Goal: Obtain resource: Download file/media

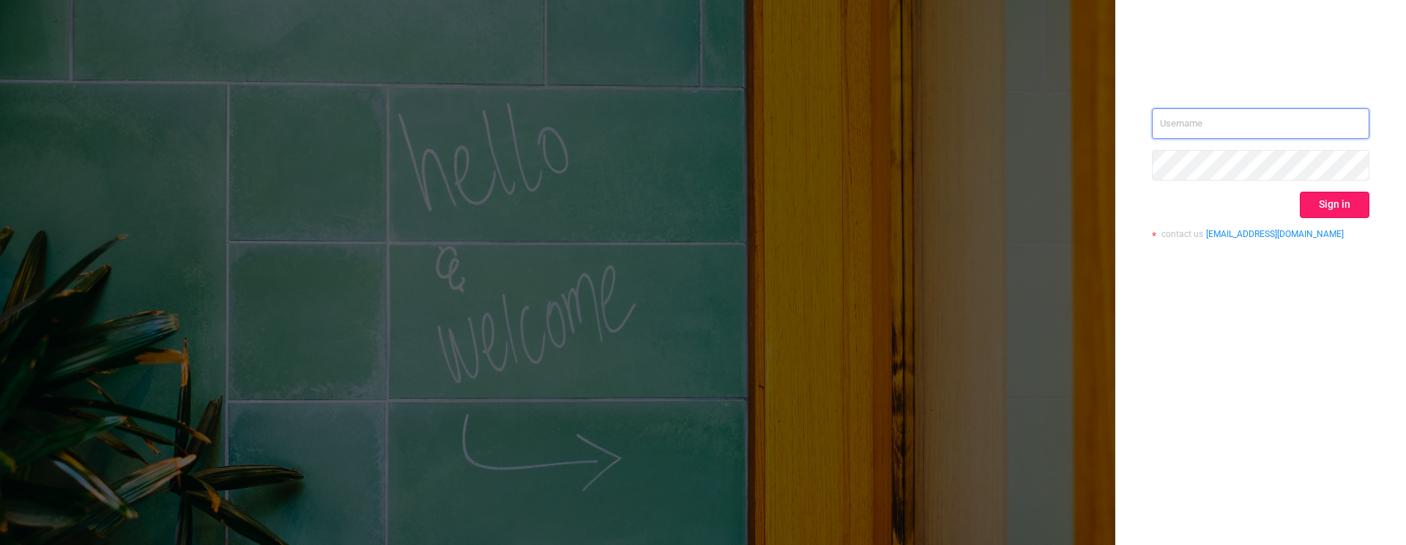
type input "[PERSON_NAME][EMAIL_ADDRESS][DOMAIN_NAME]"
click at [1321, 205] on button "Sign in" at bounding box center [1334, 205] width 70 height 26
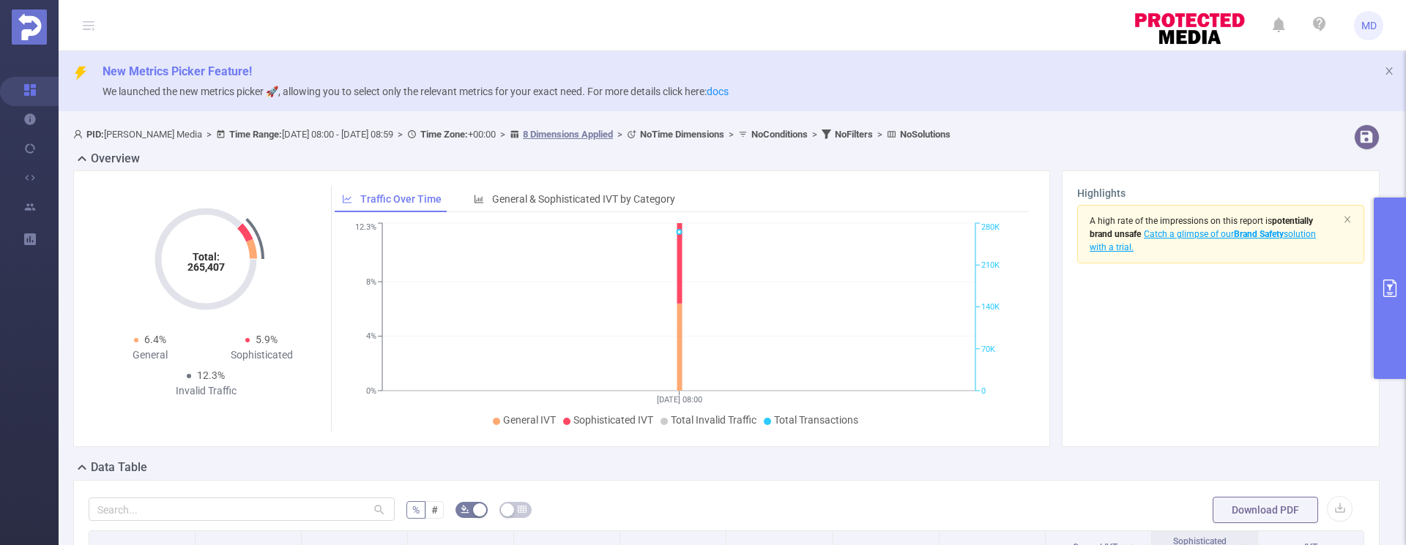
click at [1237, 351] on section "A high rate of the impressions on this report is potentially brand unsafe Catch…" at bounding box center [1220, 318] width 287 height 227
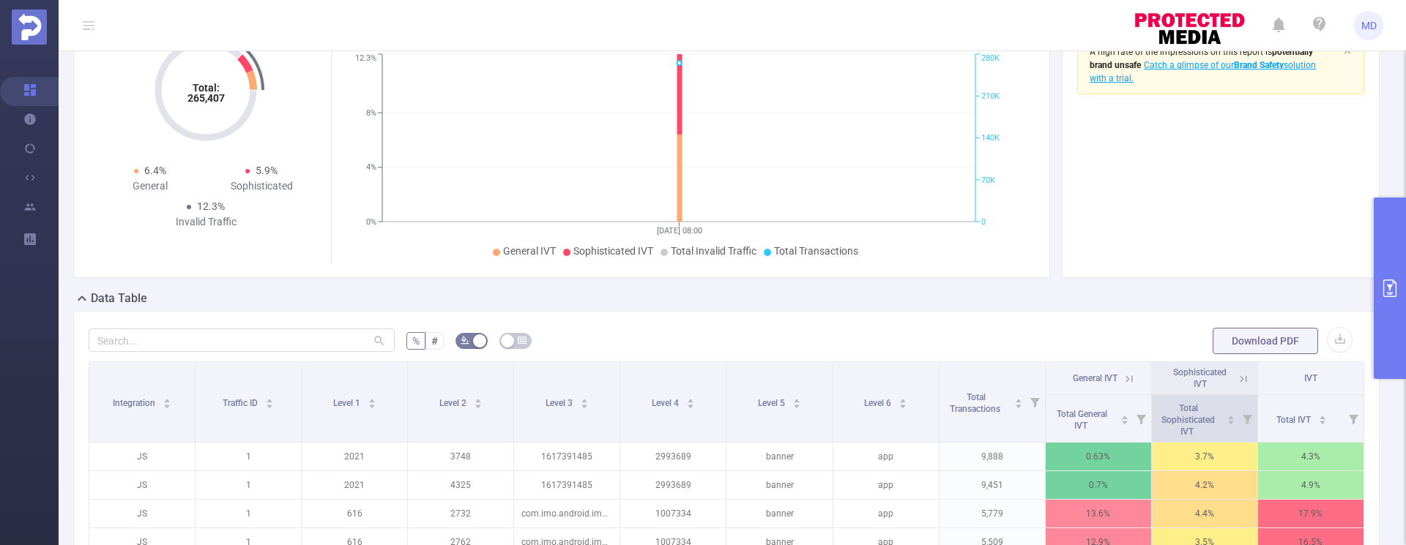
scroll to position [236, 0]
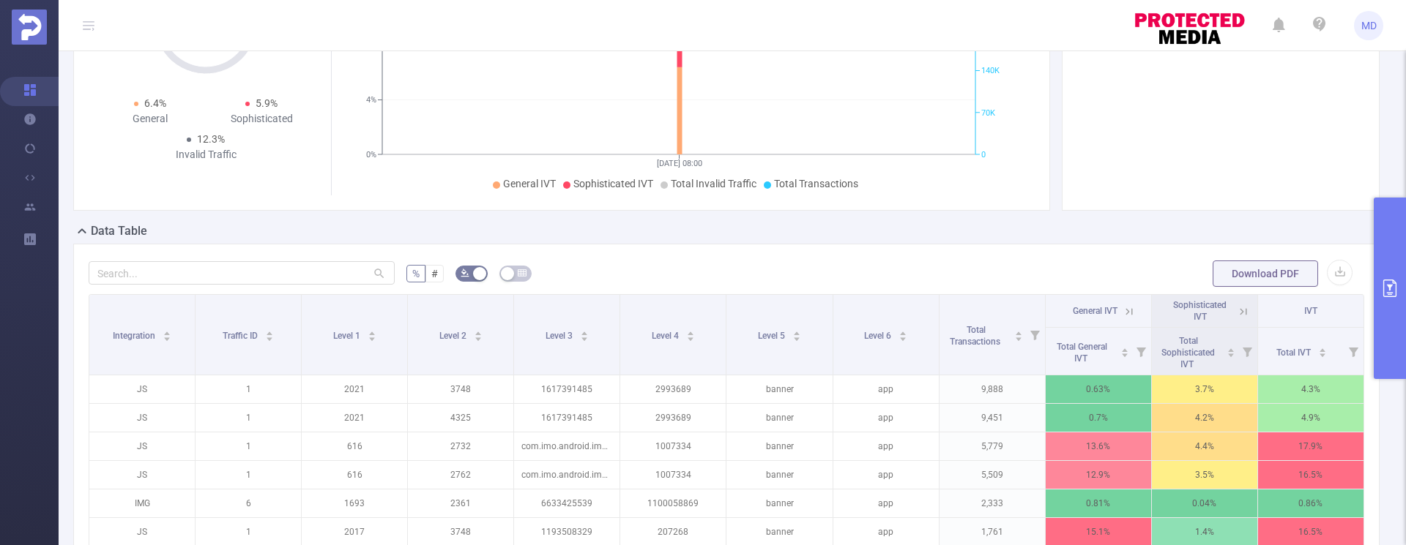
click at [1384, 291] on icon "primary" at bounding box center [1390, 289] width 18 height 18
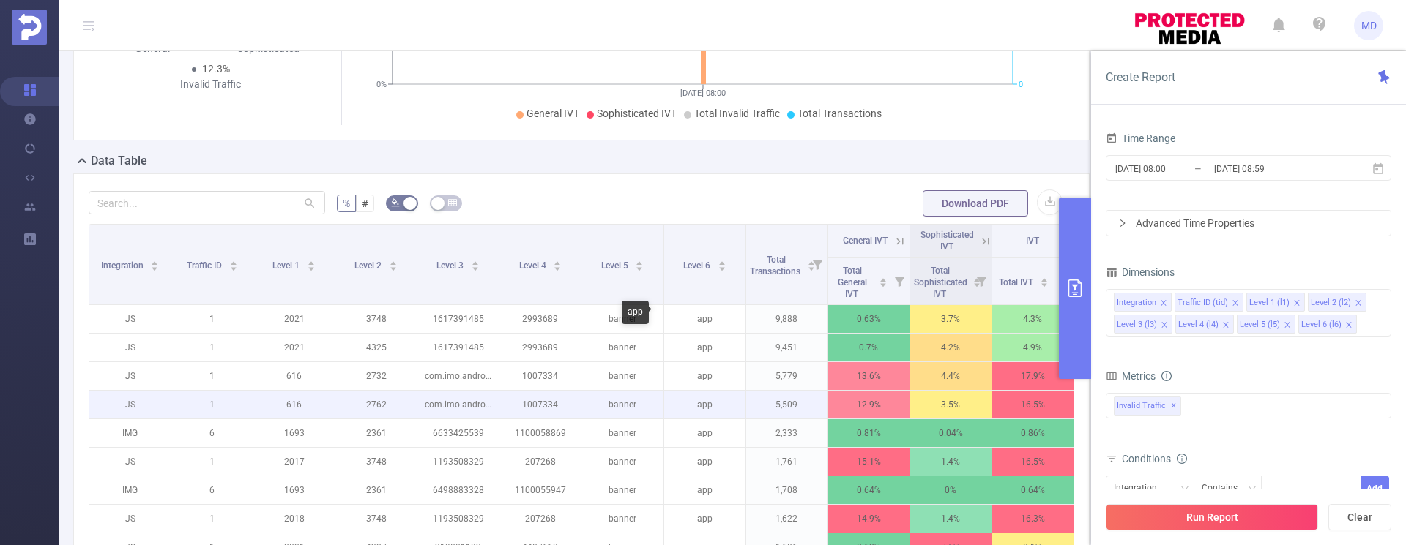
scroll to position [370, 0]
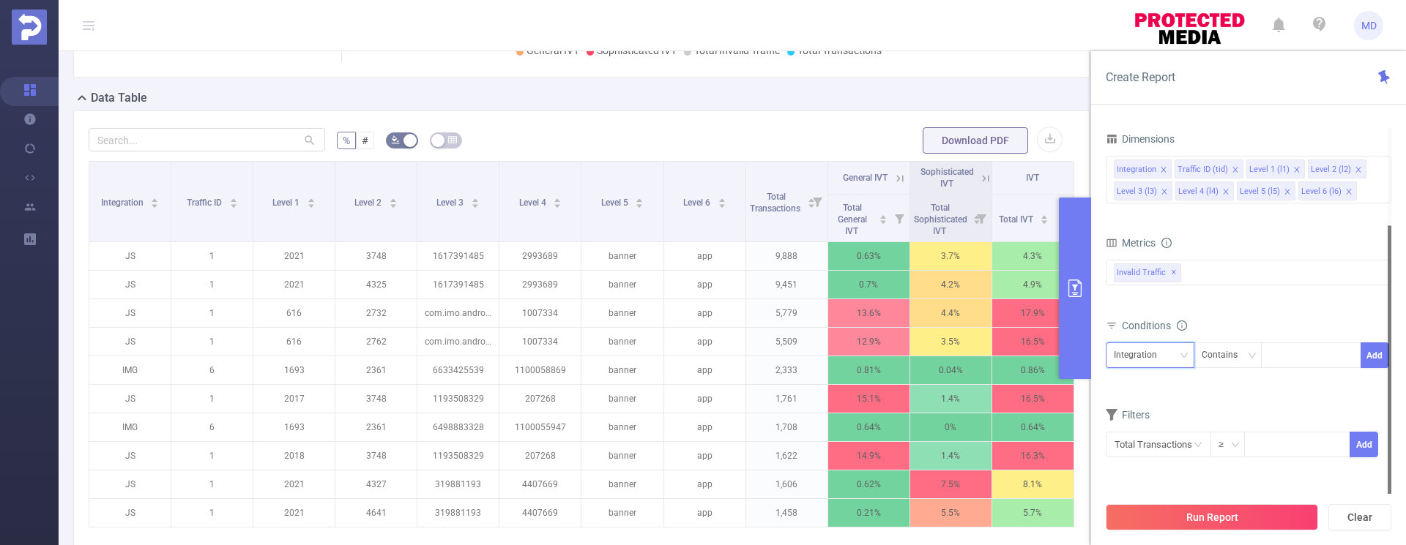
click at [1177, 356] on div "Integration" at bounding box center [1150, 355] width 72 height 24
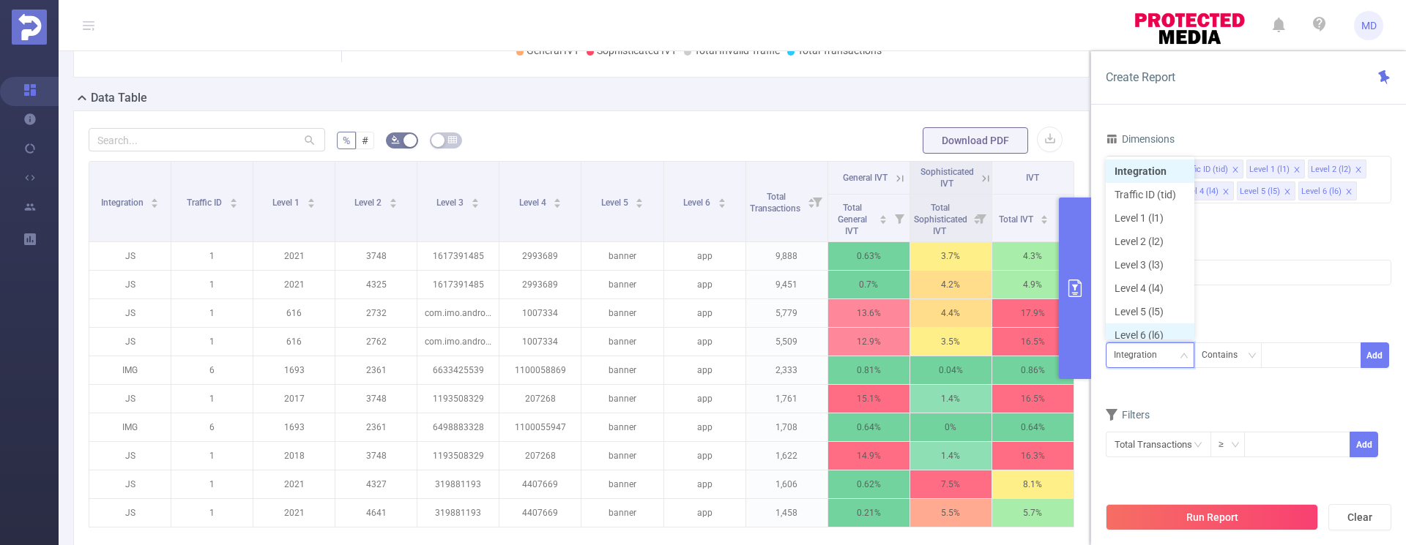
scroll to position [7, 0]
click at [1152, 307] on li "Level 5 (l5)" at bounding box center [1149, 304] width 89 height 23
click at [1287, 359] on div at bounding box center [1311, 355] width 84 height 24
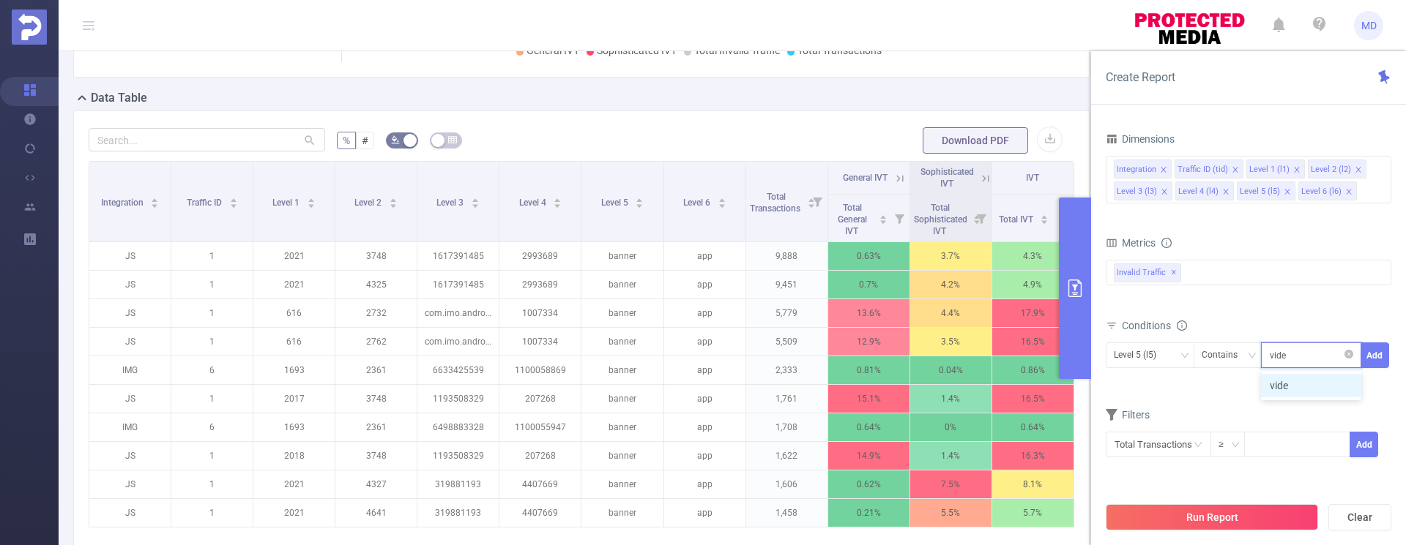
type input "video"
drag, startPoint x: 1309, startPoint y: 389, endPoint x: 1356, endPoint y: 362, distance: 53.8
click at [1309, 389] on li "video" at bounding box center [1311, 385] width 100 height 23
click at [1377, 360] on button "Add" at bounding box center [1374, 356] width 29 height 26
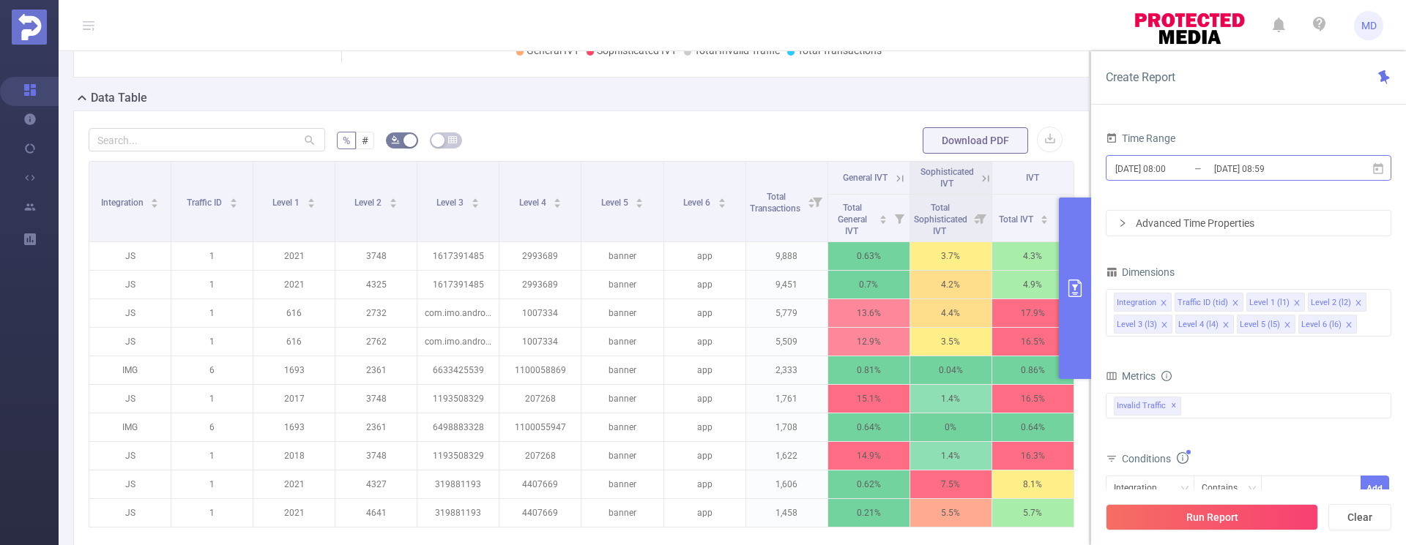
click at [1235, 164] on input "[DATE] 08:59" at bounding box center [1271, 169] width 119 height 20
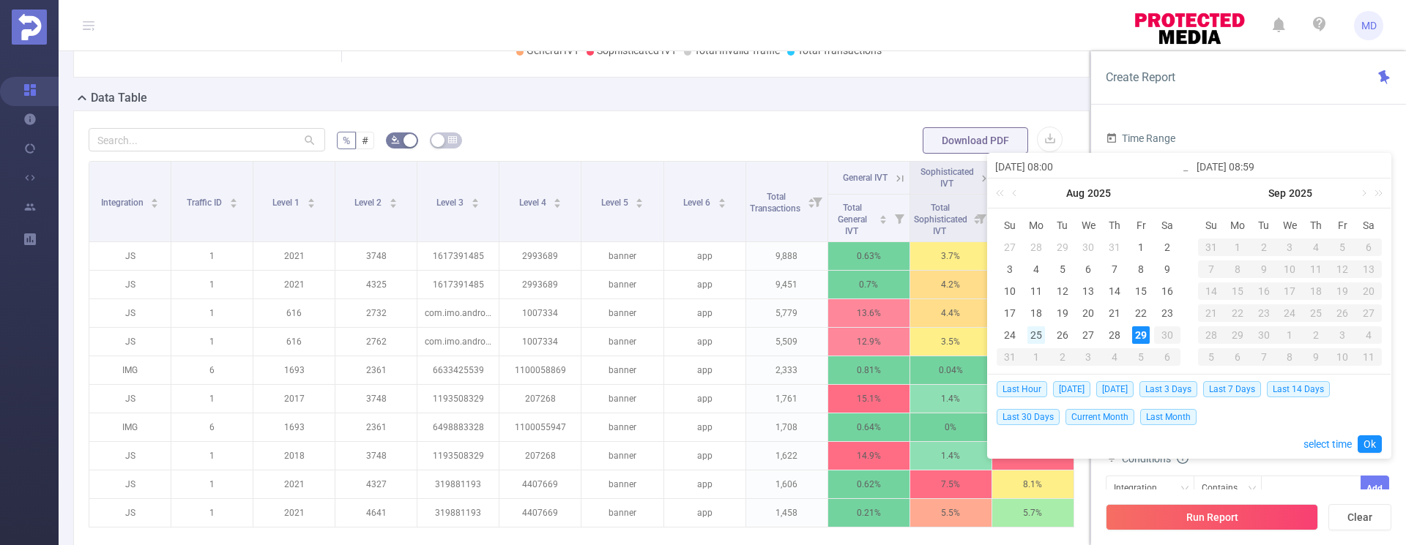
click at [1033, 334] on div "25" at bounding box center [1036, 336] width 18 height 18
click at [1140, 336] on div "29" at bounding box center [1141, 336] width 18 height 18
type input "[DATE] 08:00"
click at [1374, 441] on link "Ok" at bounding box center [1369, 445] width 24 height 18
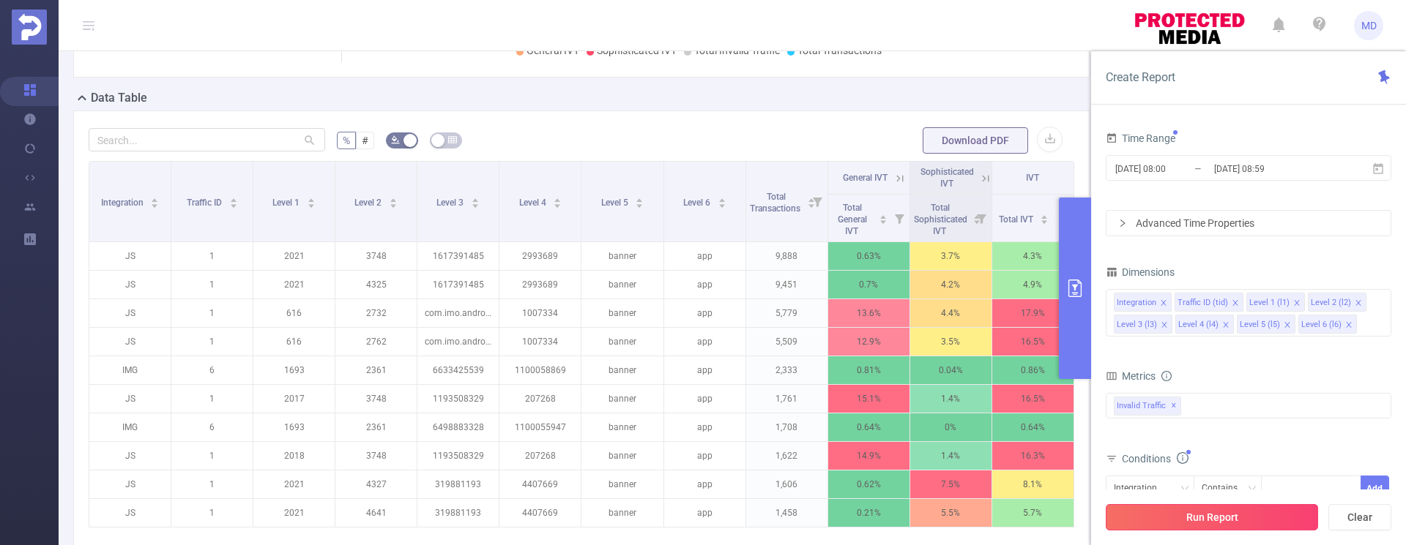
click at [1236, 517] on button "Run Report" at bounding box center [1211, 517] width 212 height 26
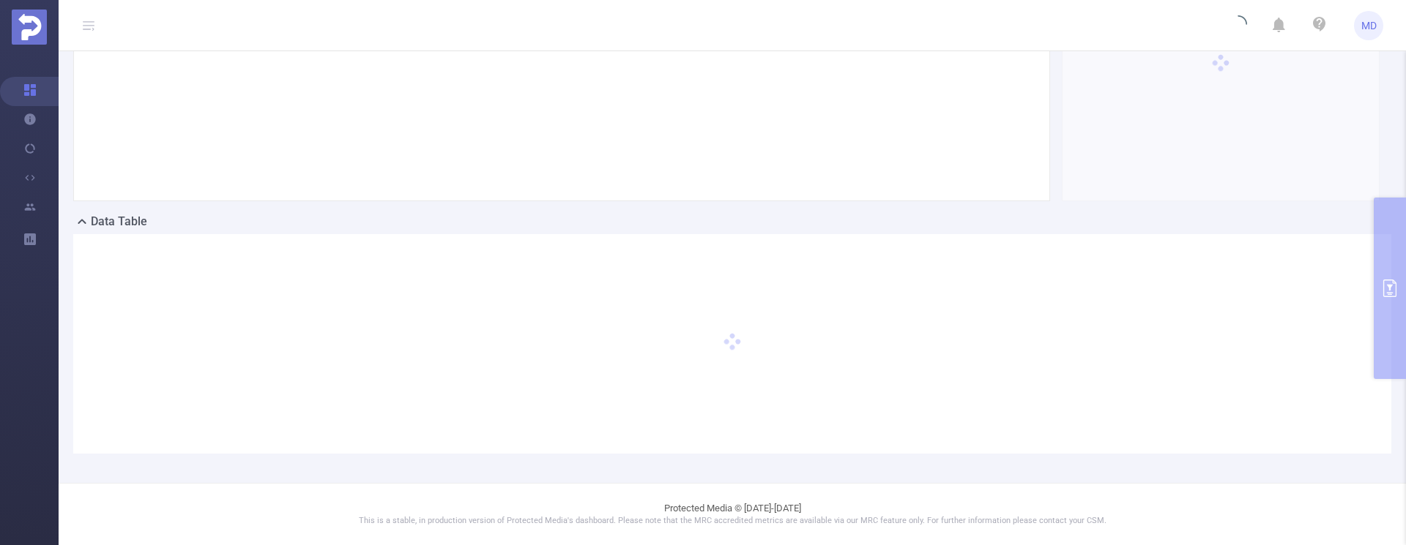
scroll to position [246, 0]
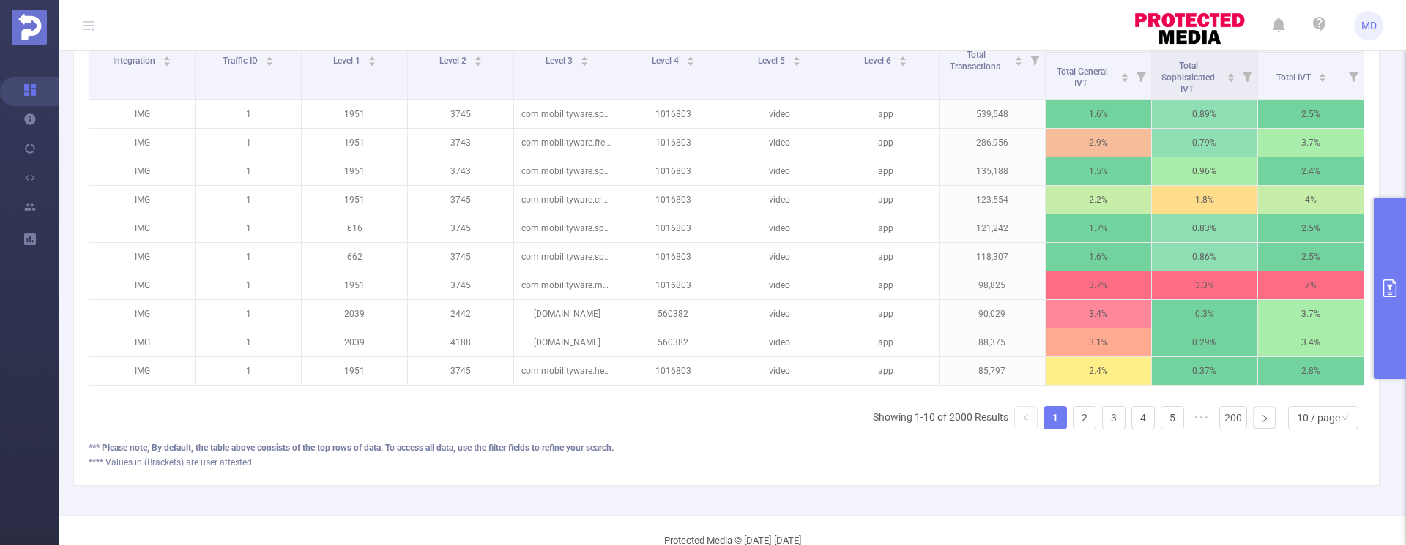
scroll to position [454, 0]
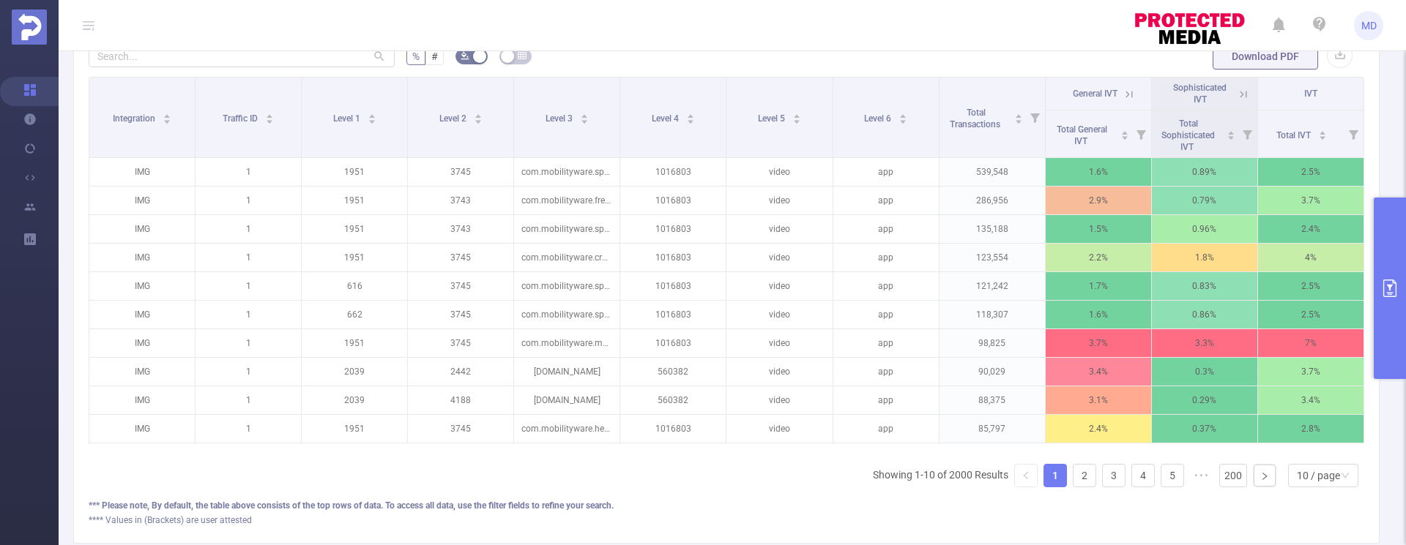
click at [1390, 291] on icon "primary" at bounding box center [1390, 289] width 18 height 18
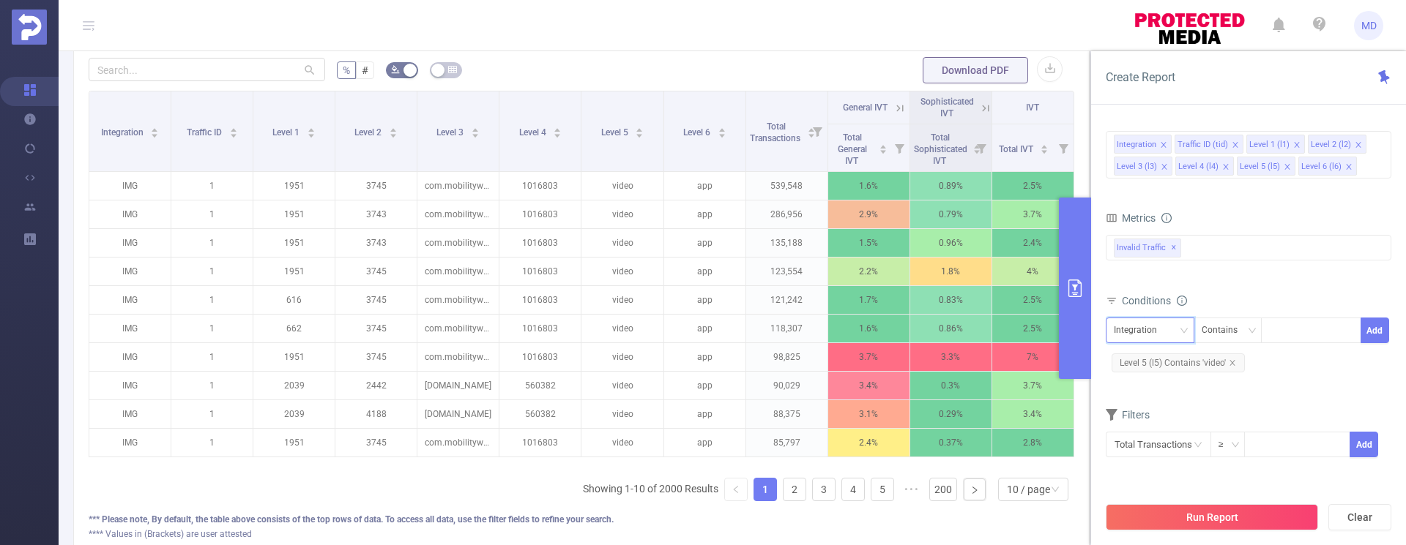
click at [1175, 333] on div "Integration" at bounding box center [1150, 330] width 72 height 24
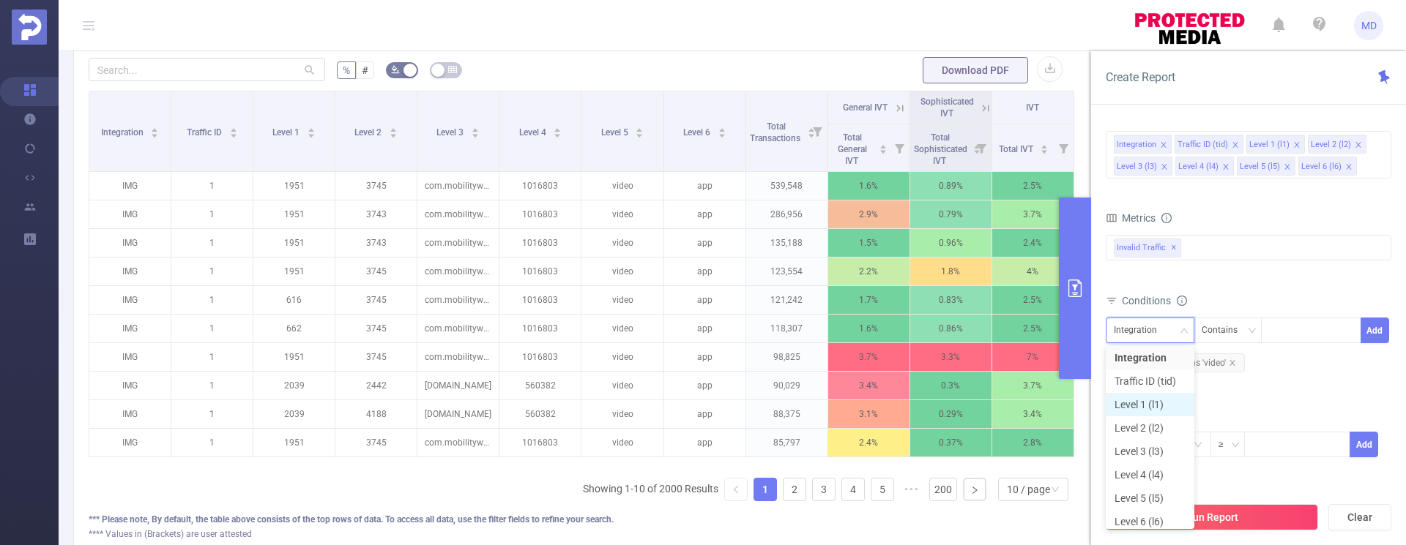
click at [1135, 406] on li "Level 1 (l1)" at bounding box center [1149, 404] width 89 height 23
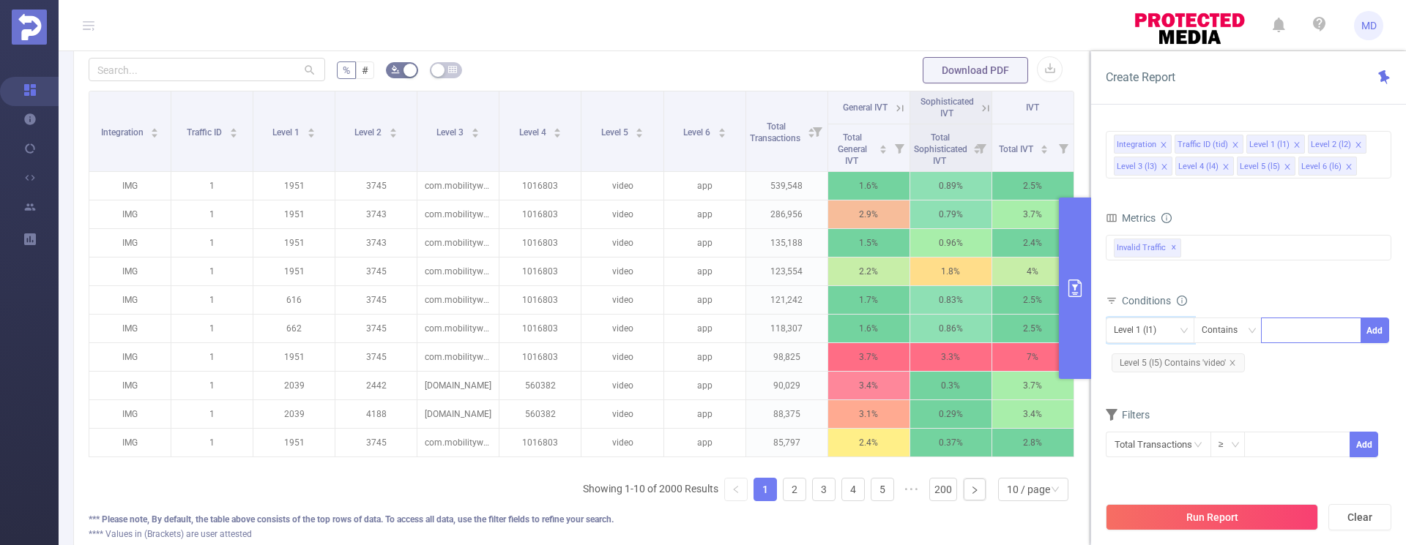
click at [1302, 333] on div at bounding box center [1311, 330] width 84 height 24
type input "1697"
click at [1380, 334] on button "Add" at bounding box center [1374, 331] width 29 height 26
click at [1209, 515] on button "Run Report" at bounding box center [1211, 517] width 212 height 26
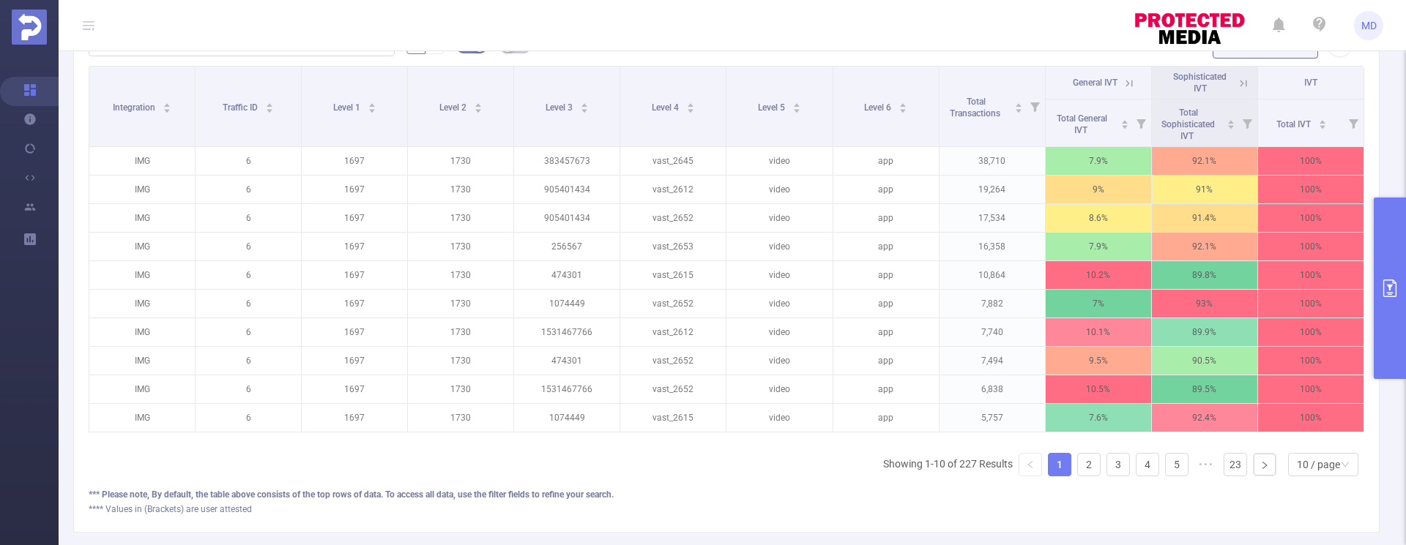
scroll to position [454, 0]
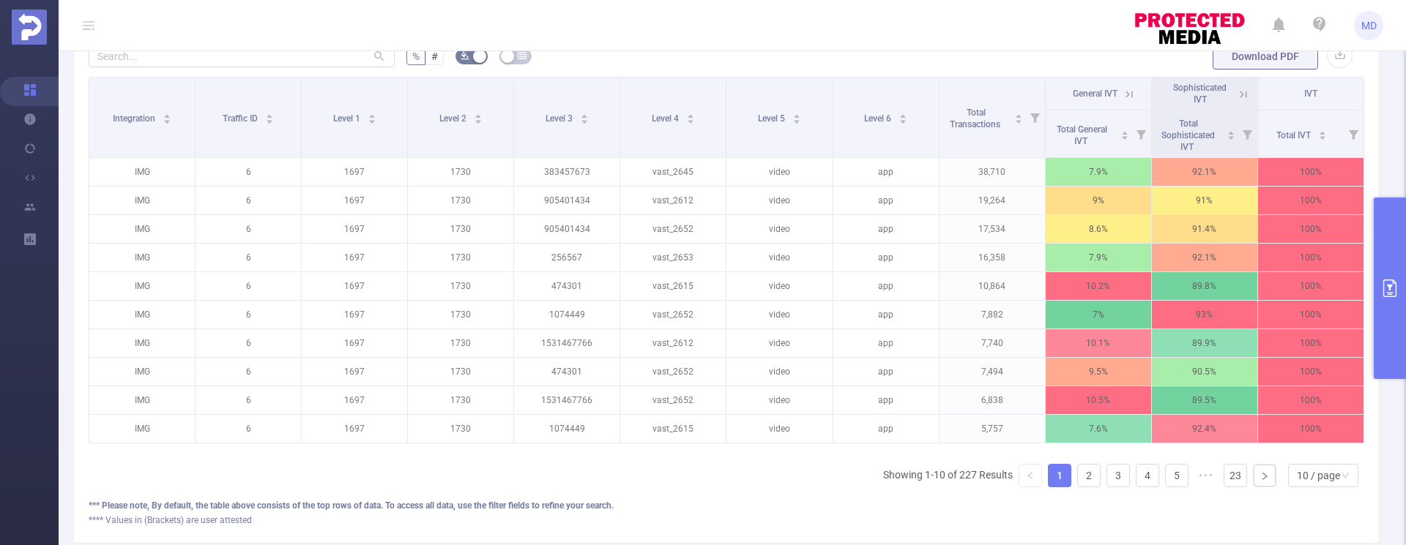
click at [1388, 287] on icon "primary" at bounding box center [1390, 289] width 18 height 18
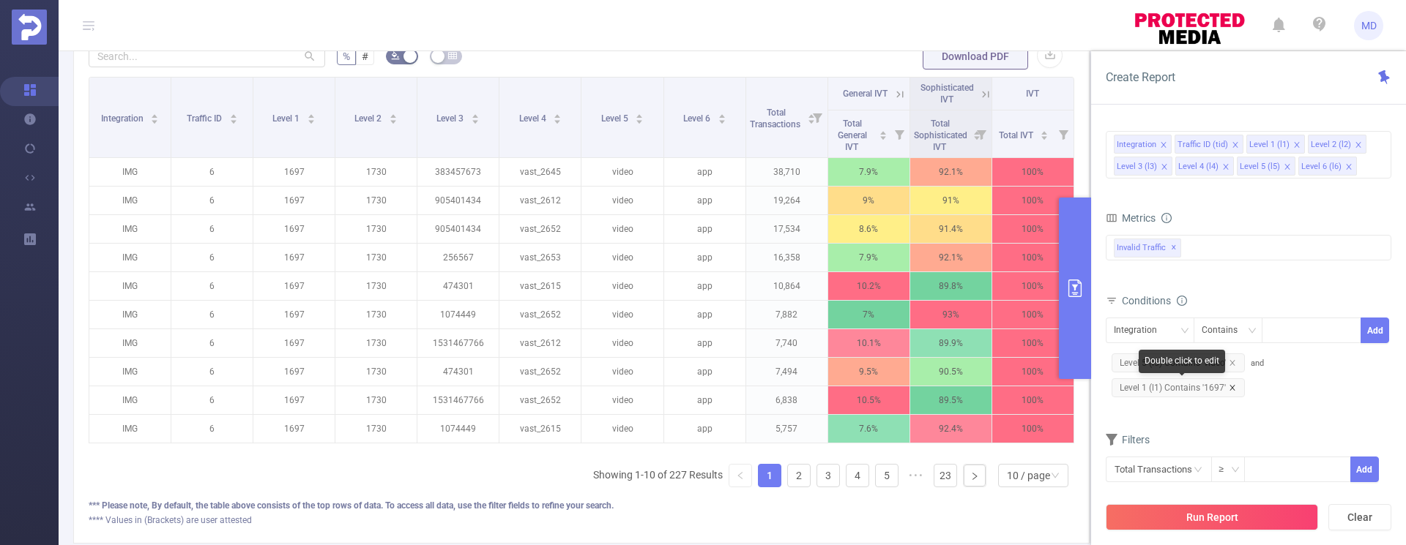
click at [1230, 387] on icon "icon: close" at bounding box center [1231, 387] width 7 height 7
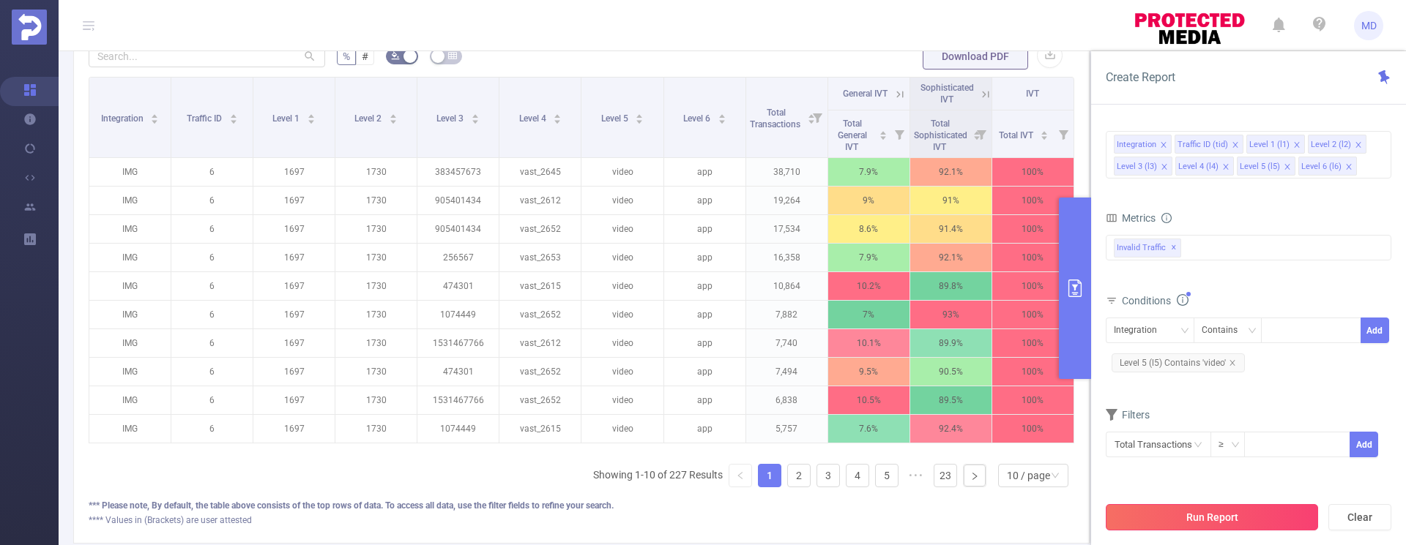
click at [1210, 515] on button "Run Report" at bounding box center [1211, 517] width 212 height 26
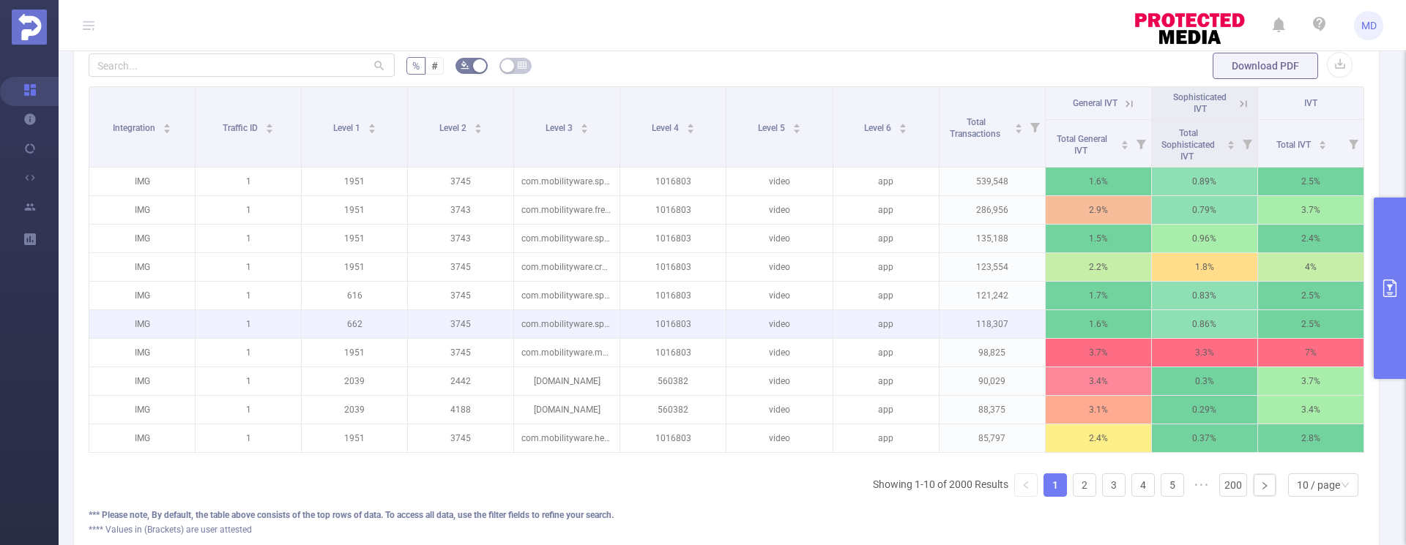
scroll to position [410, 0]
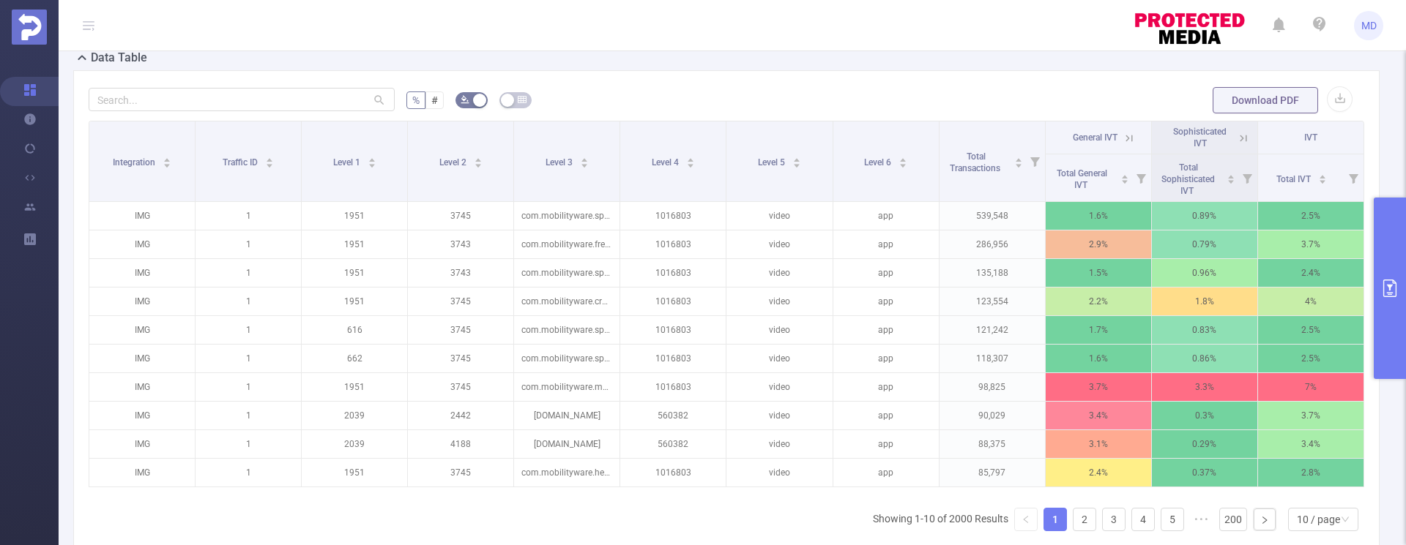
click at [1387, 291] on icon "primary" at bounding box center [1390, 289] width 18 height 18
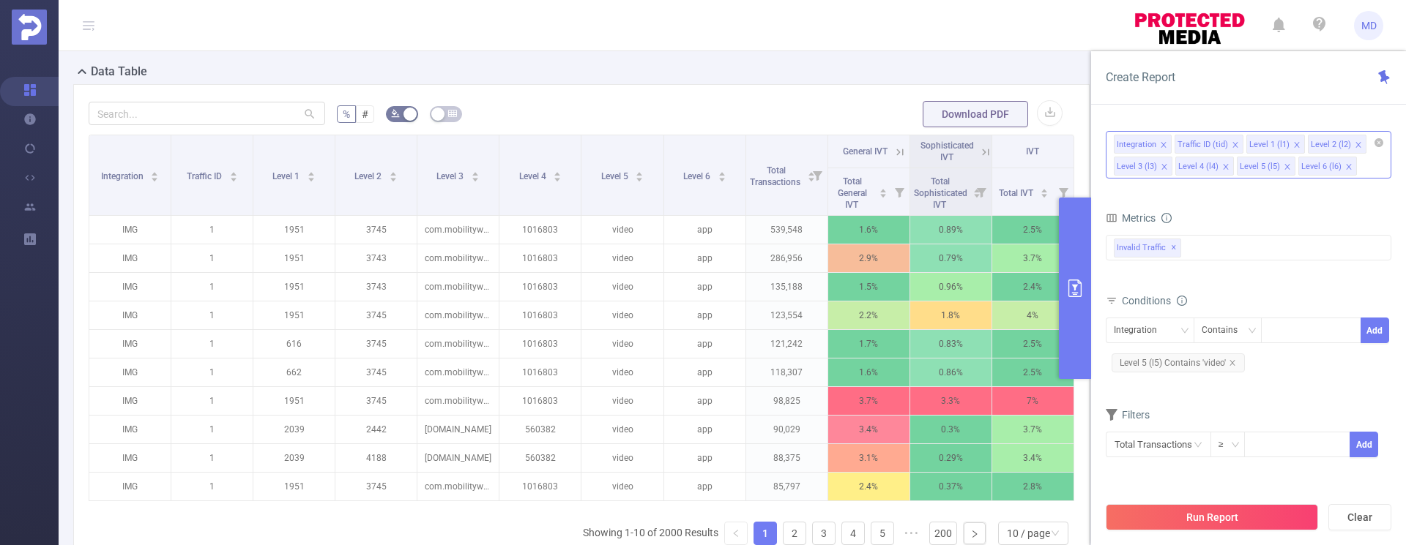
click at [1293, 143] on icon "icon: close" at bounding box center [1296, 144] width 7 height 7
click at [1231, 515] on button "Run Report" at bounding box center [1211, 517] width 212 height 26
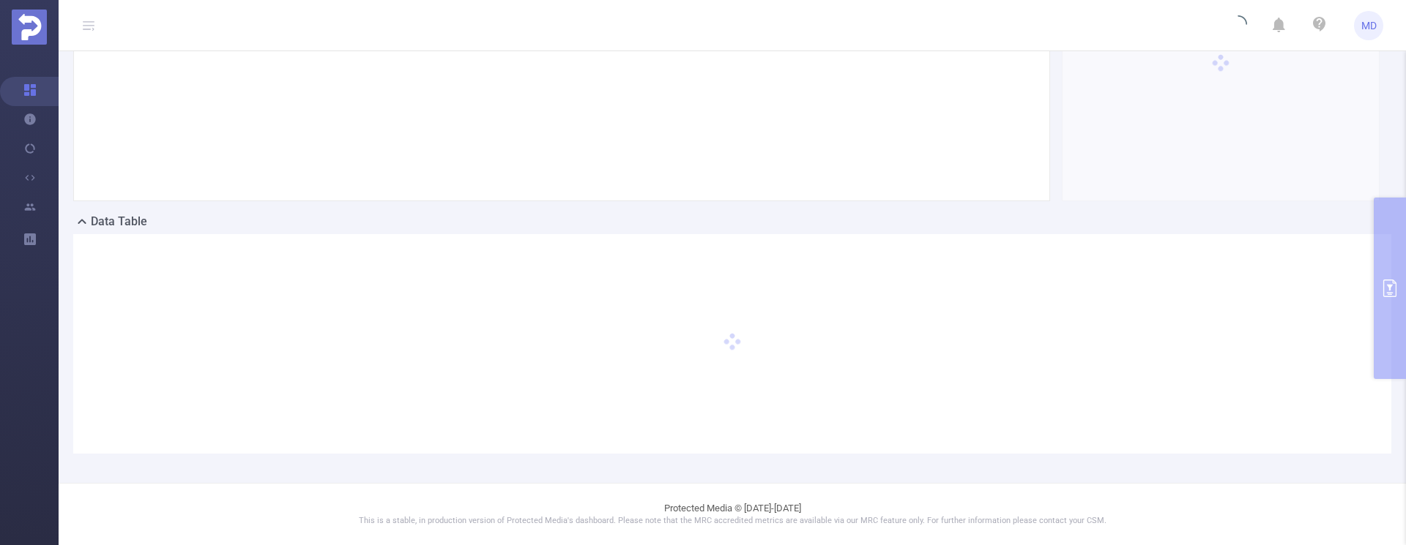
scroll to position [246, 0]
click at [1387, 286] on div "PID: [PERSON_NAME] Media > Time Range: [DATE] 08:00 - [DATE] 08:59 > Time Zone:…" at bounding box center [732, 178] width 1347 height 611
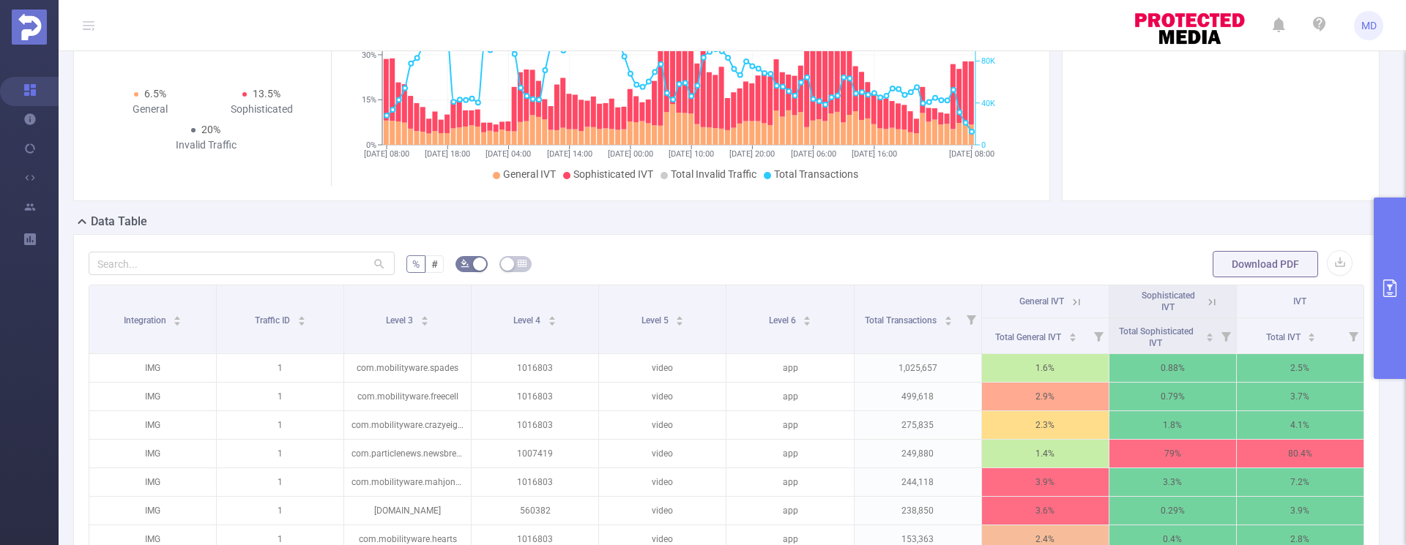
click at [1384, 291] on icon "primary" at bounding box center [1390, 289] width 18 height 18
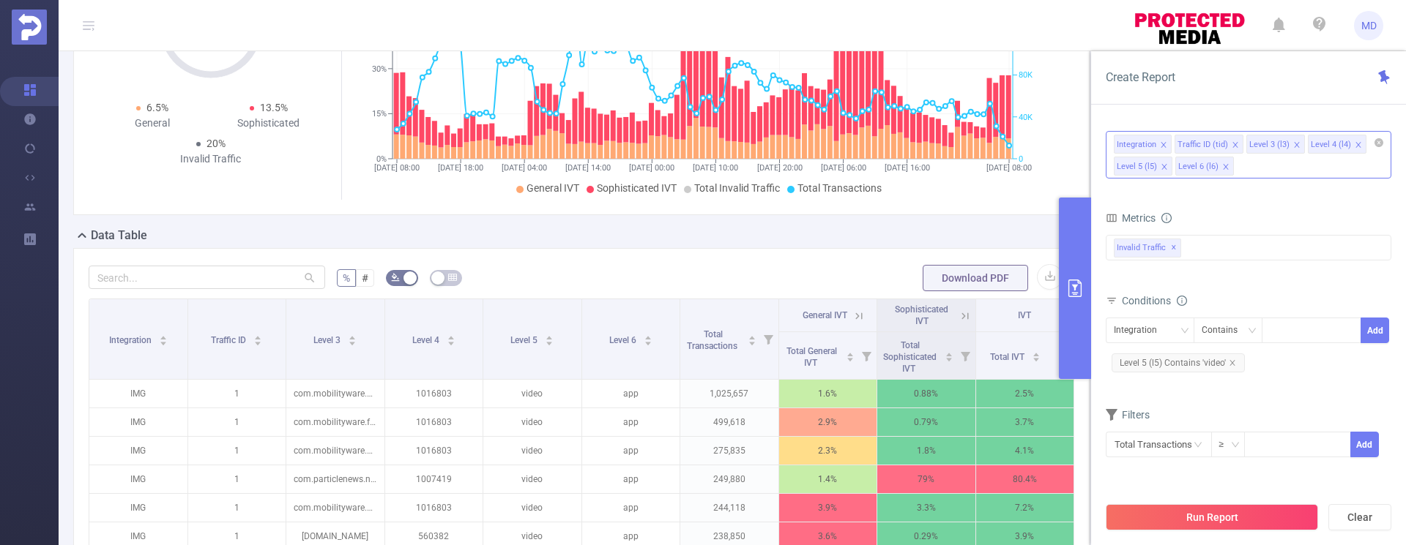
click at [1234, 142] on icon "icon: close" at bounding box center [1234, 144] width 7 height 7
click at [1283, 146] on icon "icon: close" at bounding box center [1286, 144] width 7 height 7
click at [1203, 511] on button "Run Report" at bounding box center [1211, 517] width 212 height 26
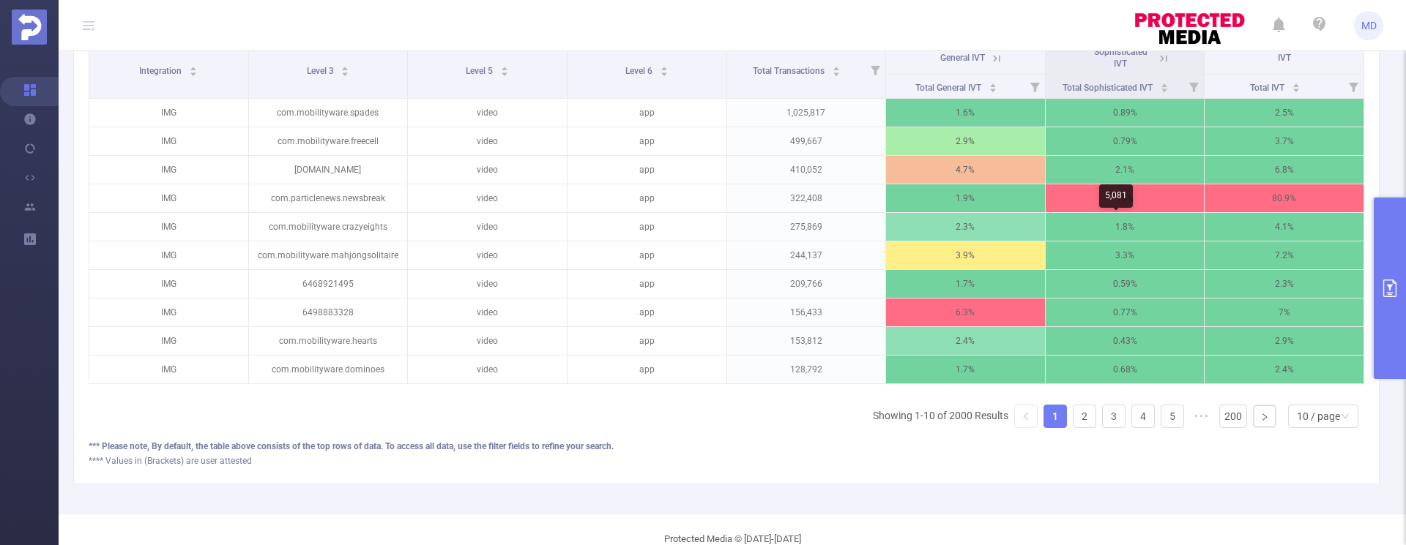
scroll to position [501, 0]
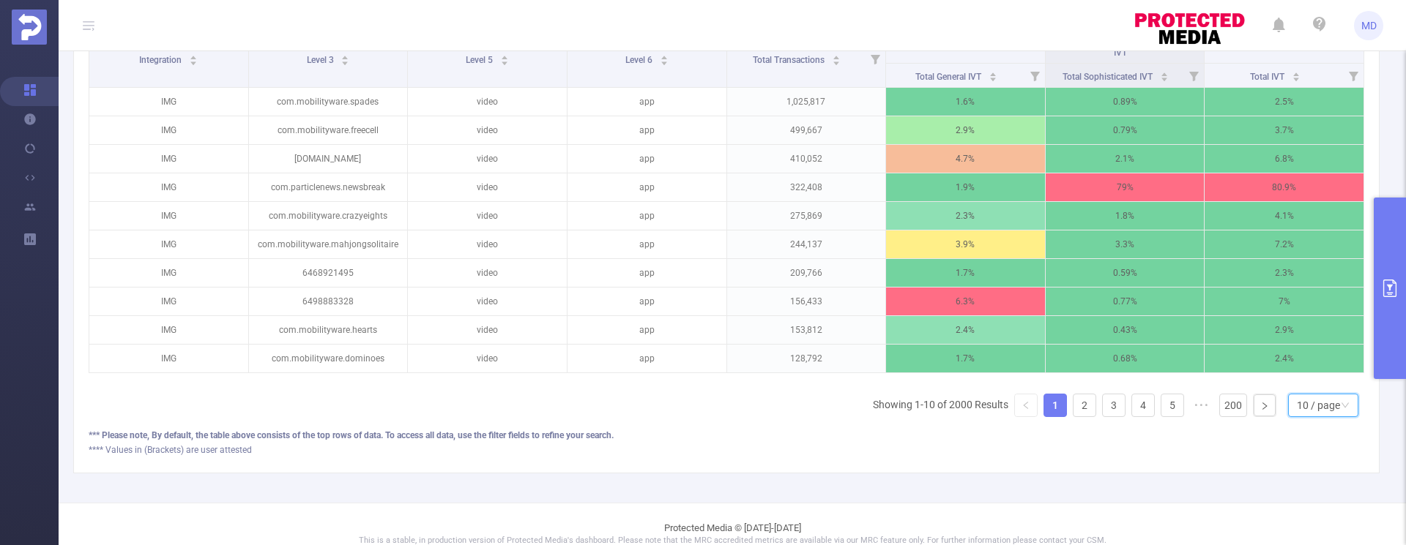
click at [1319, 417] on div "10 / page" at bounding box center [1318, 406] width 43 height 22
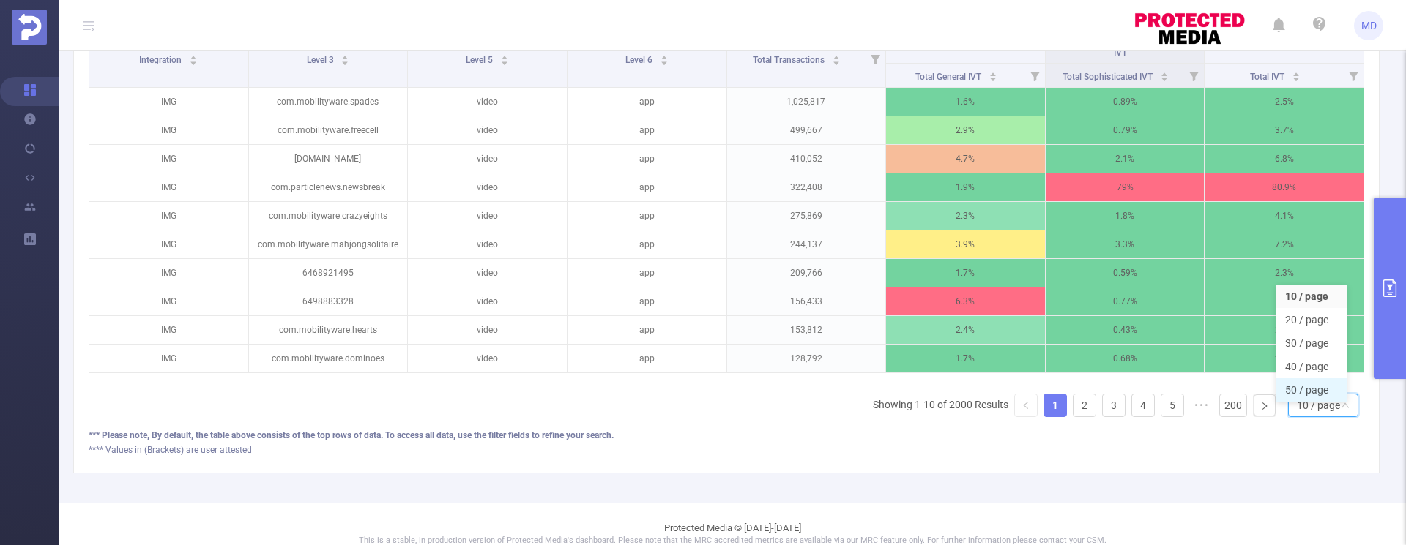
click at [1307, 396] on li "50 / page" at bounding box center [1311, 390] width 70 height 23
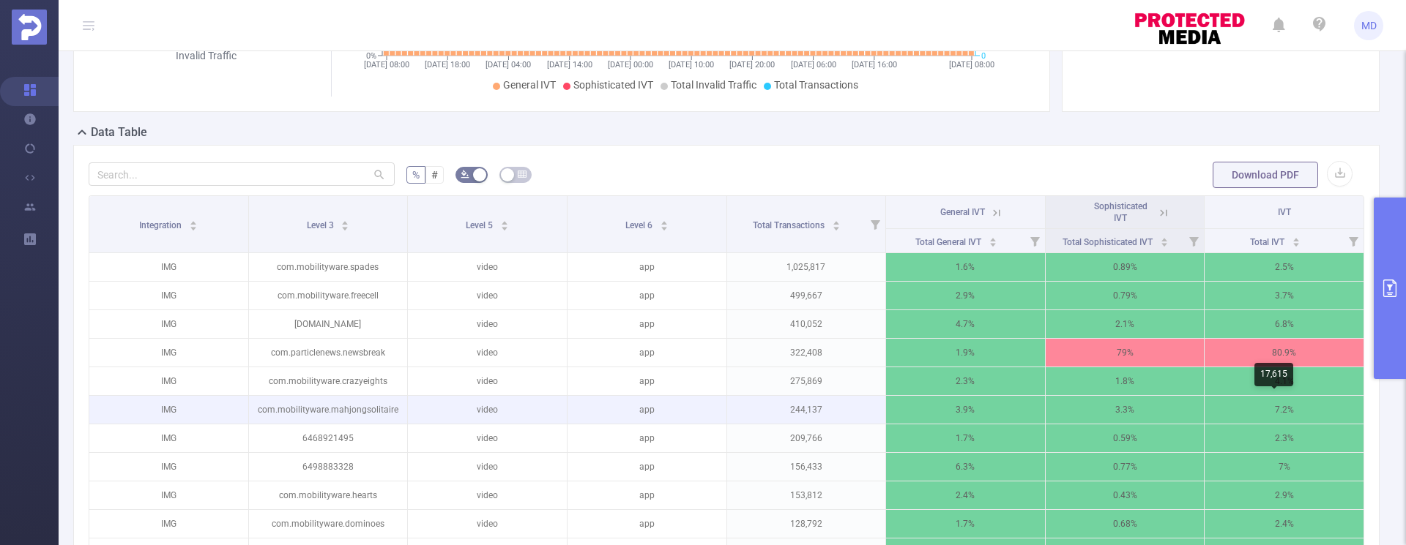
scroll to position [0, 0]
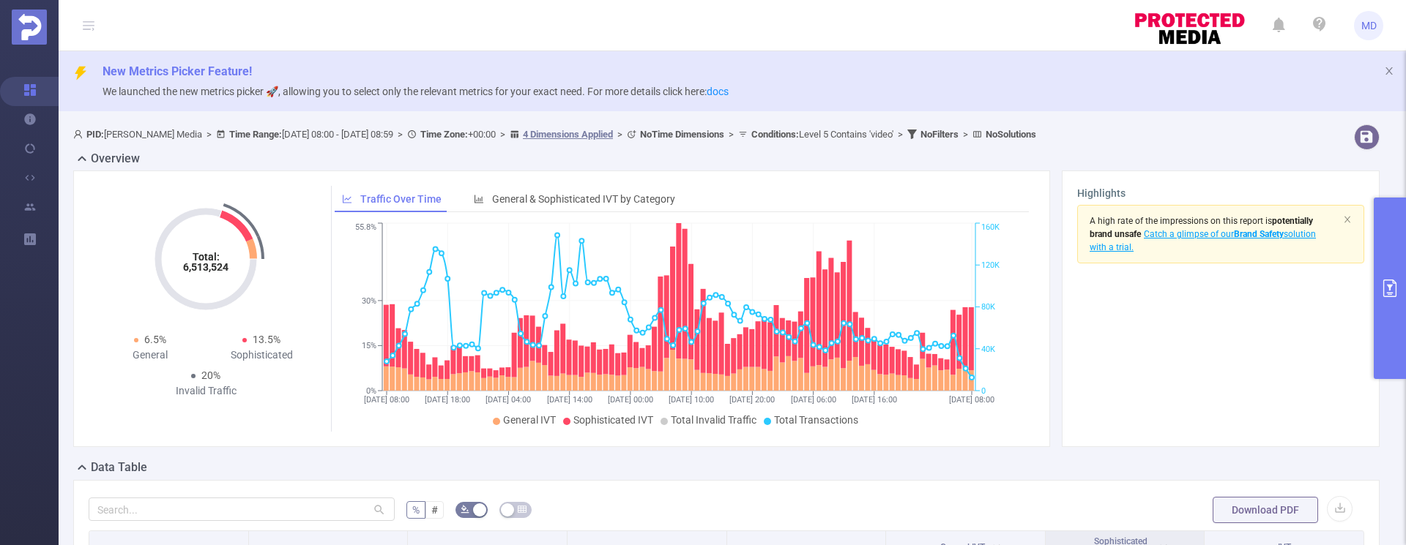
click at [1390, 288] on icon "primary" at bounding box center [1389, 289] width 13 height 18
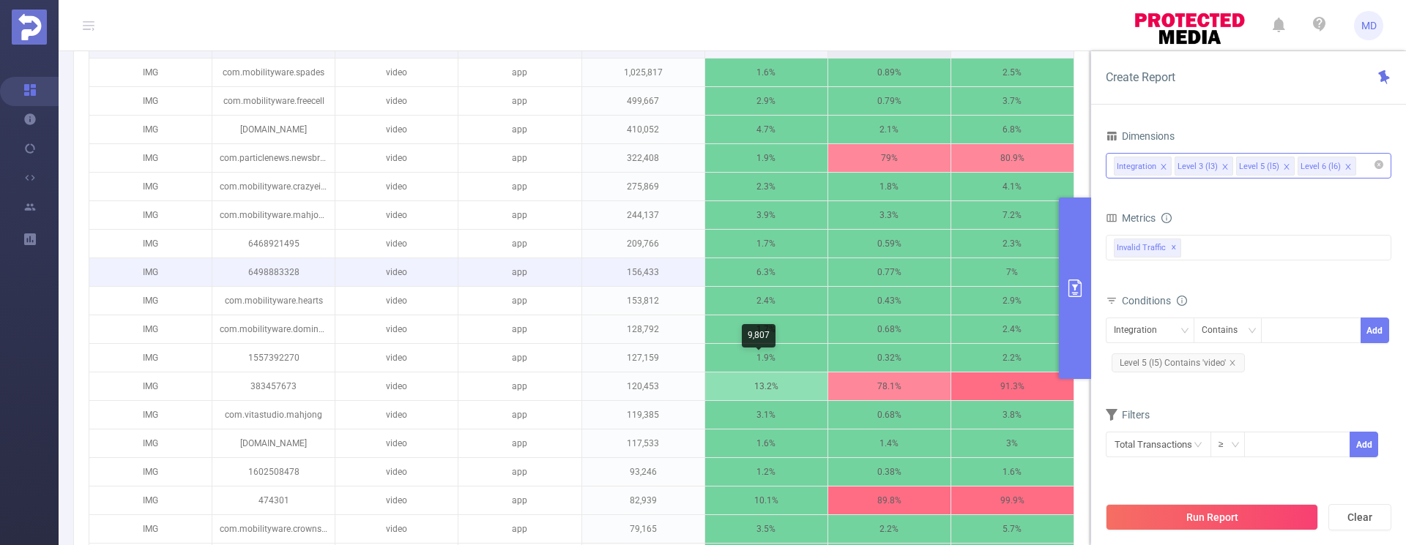
scroll to position [567, 0]
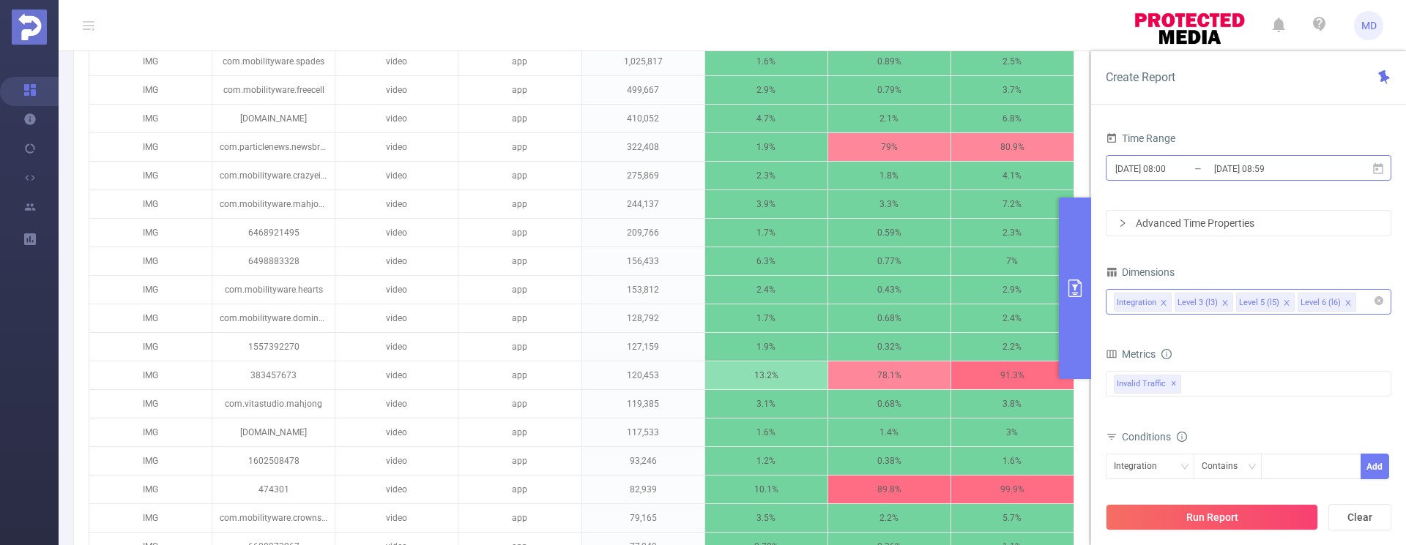
click at [1264, 174] on input "[DATE] 08:59" at bounding box center [1271, 169] width 119 height 20
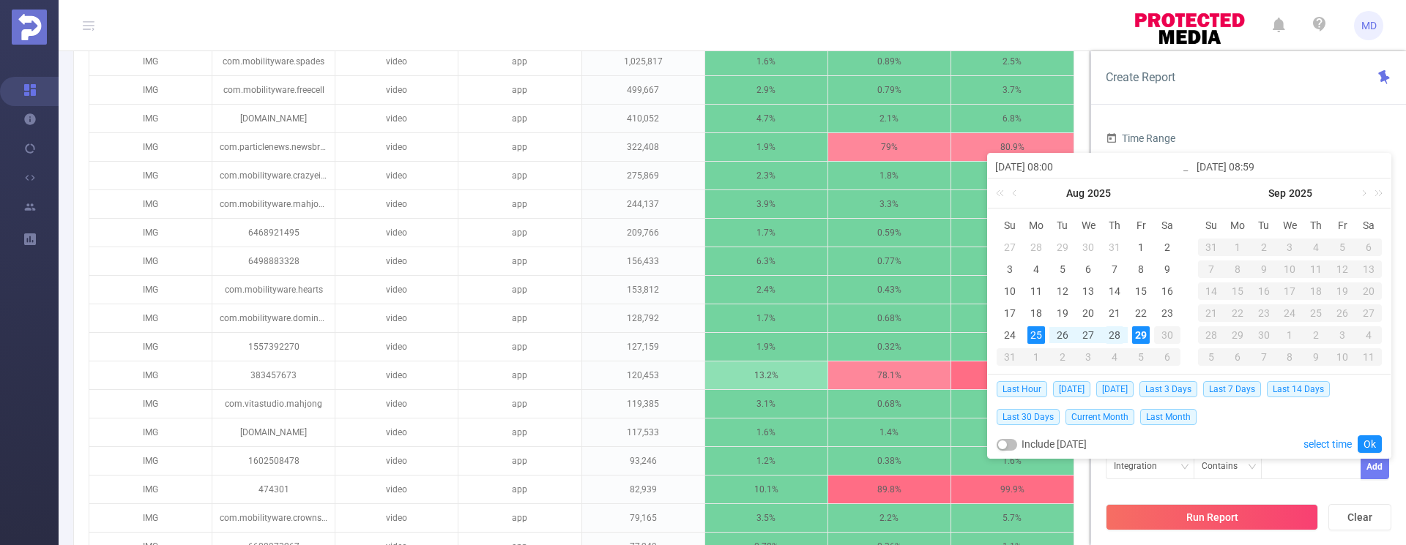
click at [1112, 333] on div "28" at bounding box center [1114, 336] width 18 height 18
type input "[DATE] 08:00"
type input "[DATE] 08:59"
type input "[DATE] 08:00"
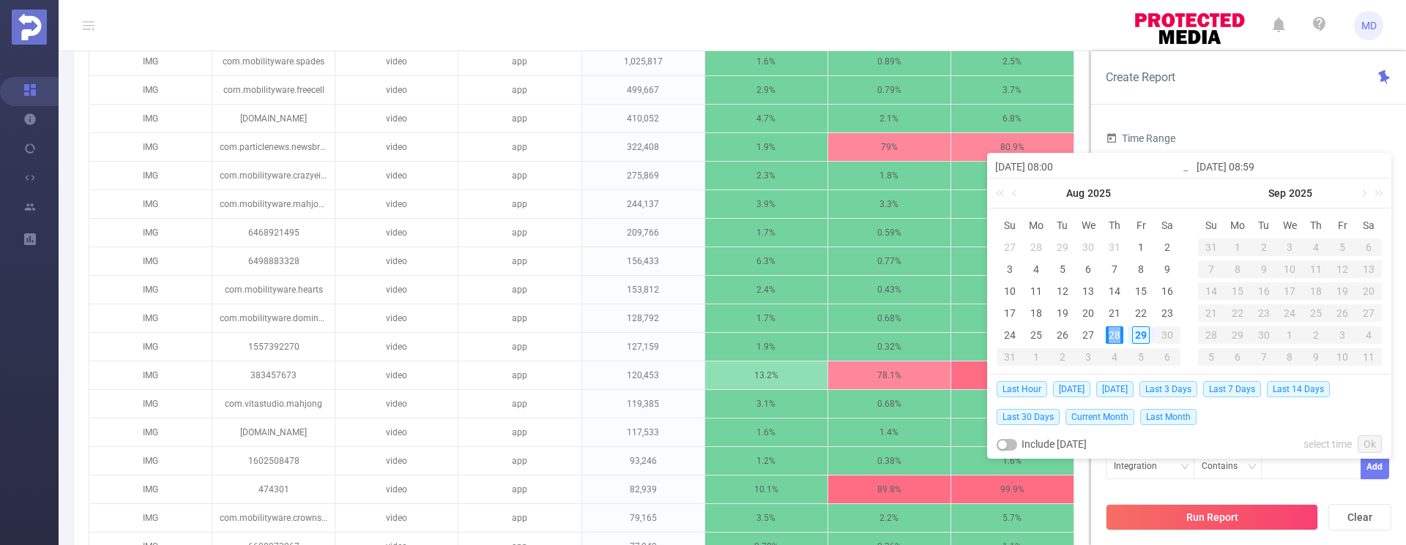
type input "[DATE] 08:59"
click at [1369, 449] on link "Ok" at bounding box center [1369, 445] width 24 height 18
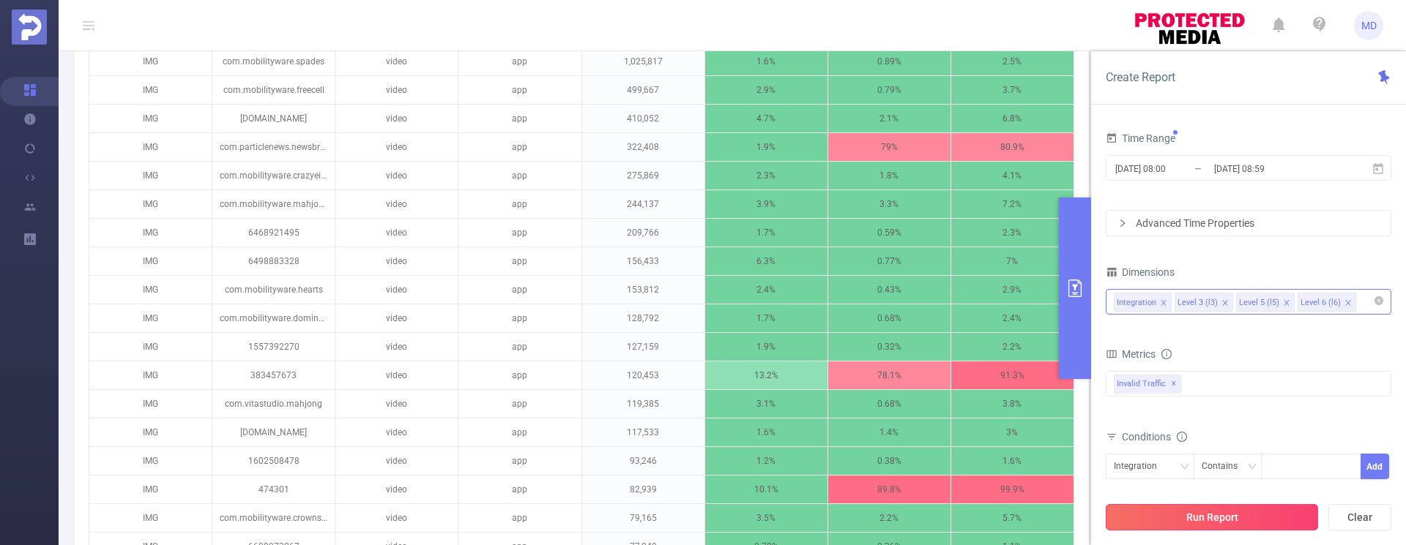
click at [1231, 518] on button "Run Report" at bounding box center [1211, 517] width 212 height 26
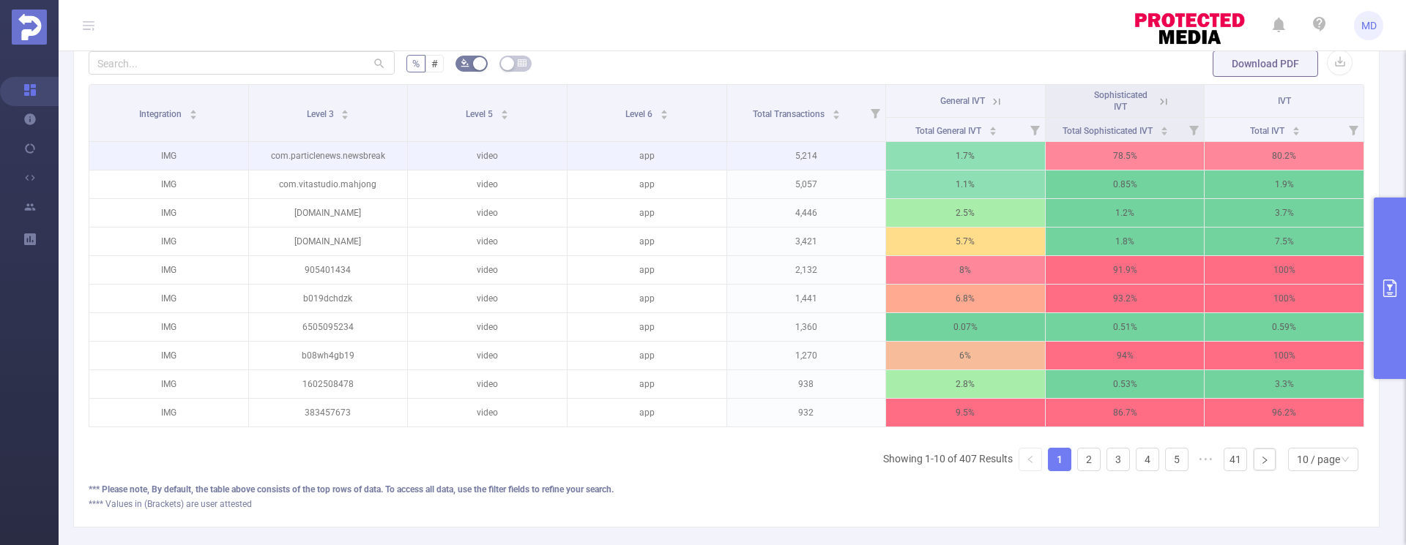
scroll to position [480, 0]
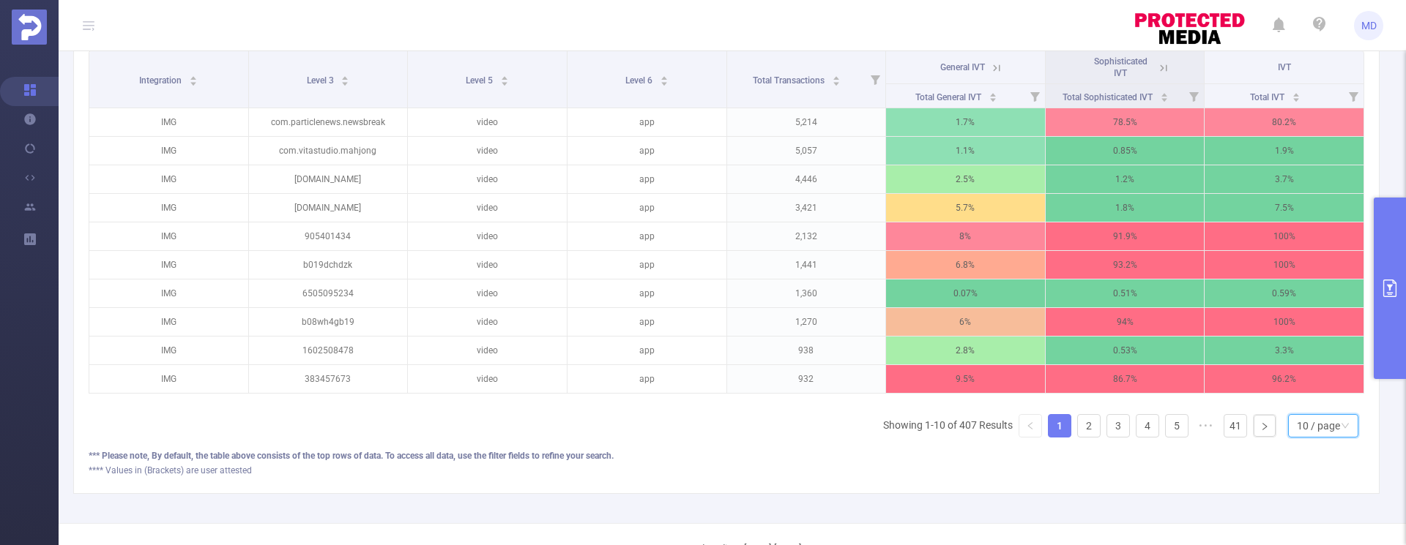
drag, startPoint x: 1335, startPoint y: 433, endPoint x: 1316, endPoint y: 450, distance: 26.0
click at [1340, 430] on icon "icon: down" at bounding box center [1344, 426] width 9 height 9
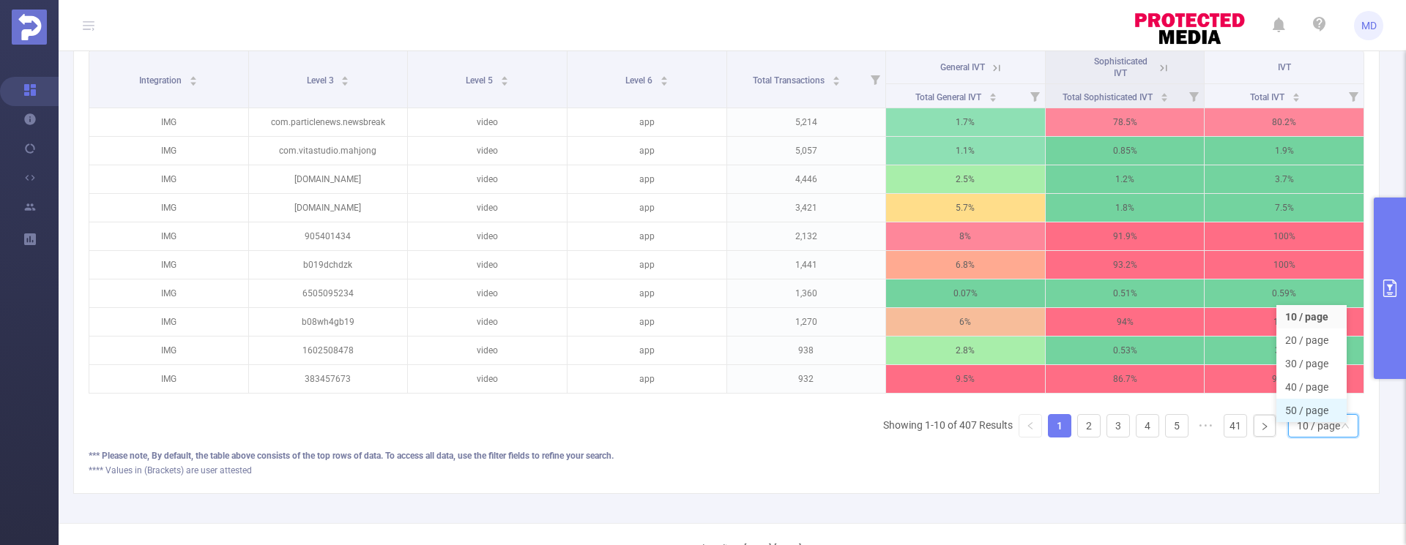
click at [1311, 411] on li "50 / page" at bounding box center [1311, 410] width 70 height 23
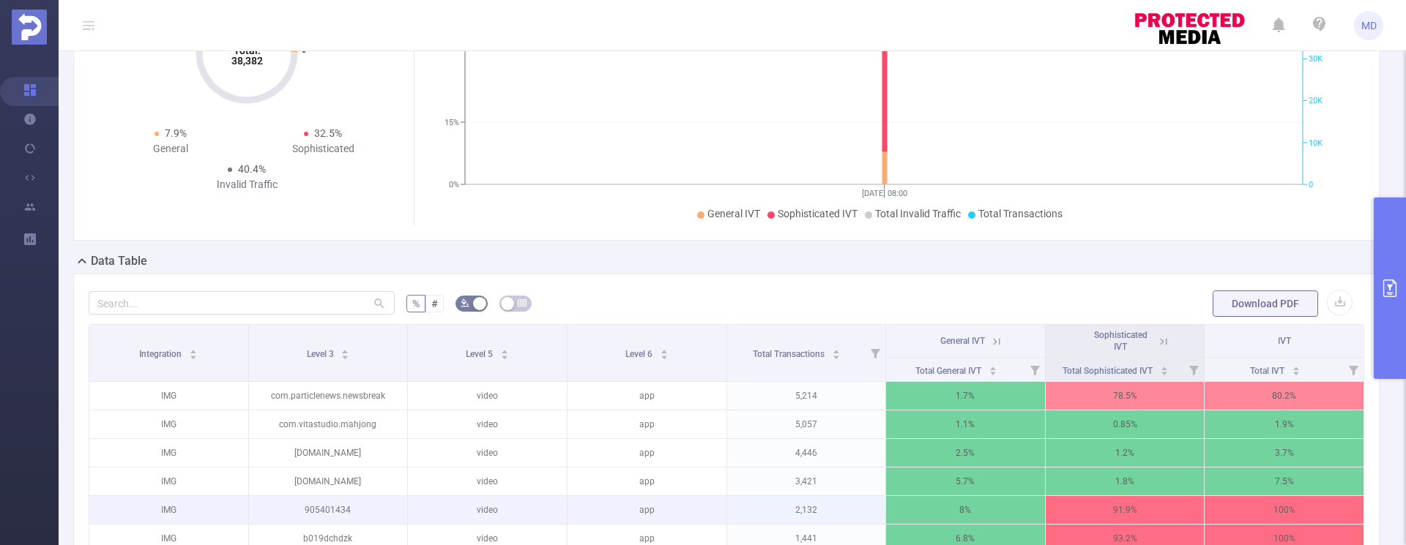
scroll to position [316, 0]
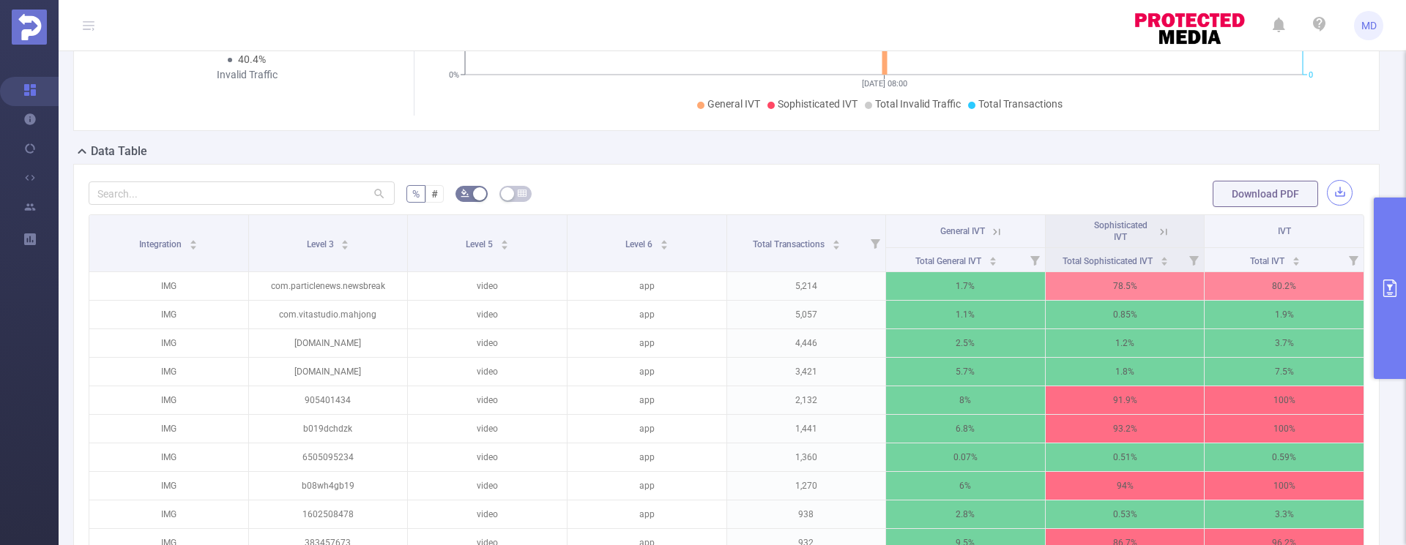
click at [1335, 195] on button "button" at bounding box center [1340, 193] width 26 height 26
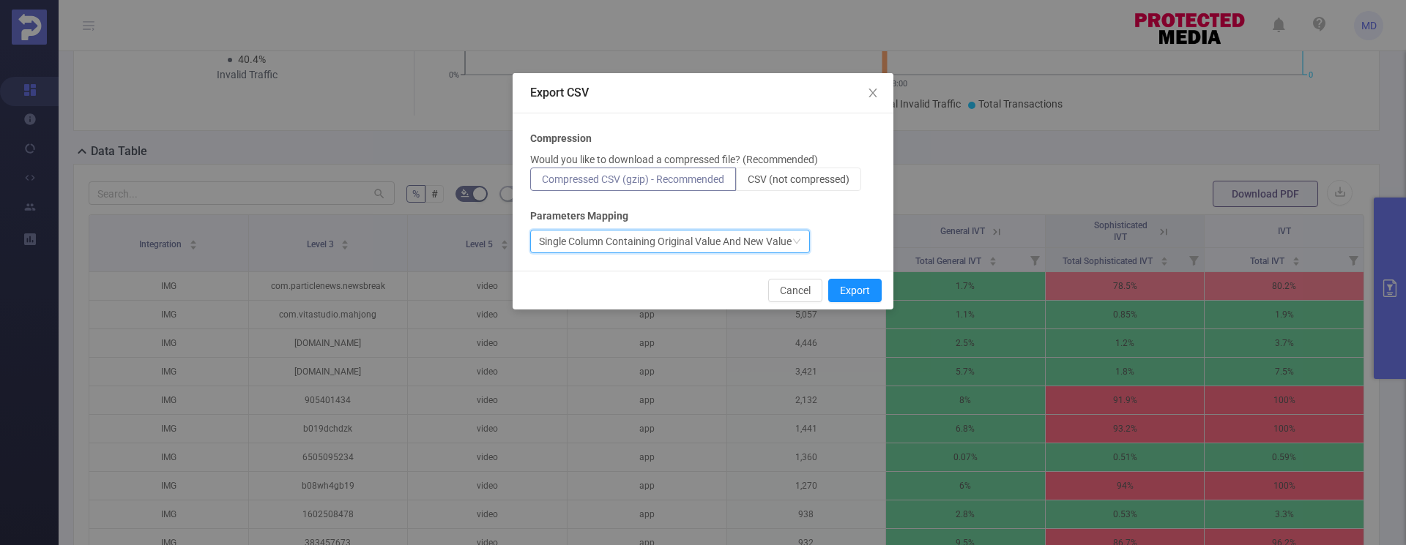
click at [696, 241] on div "Single Column Containing Original Value And New Value" at bounding box center [665, 242] width 253 height 22
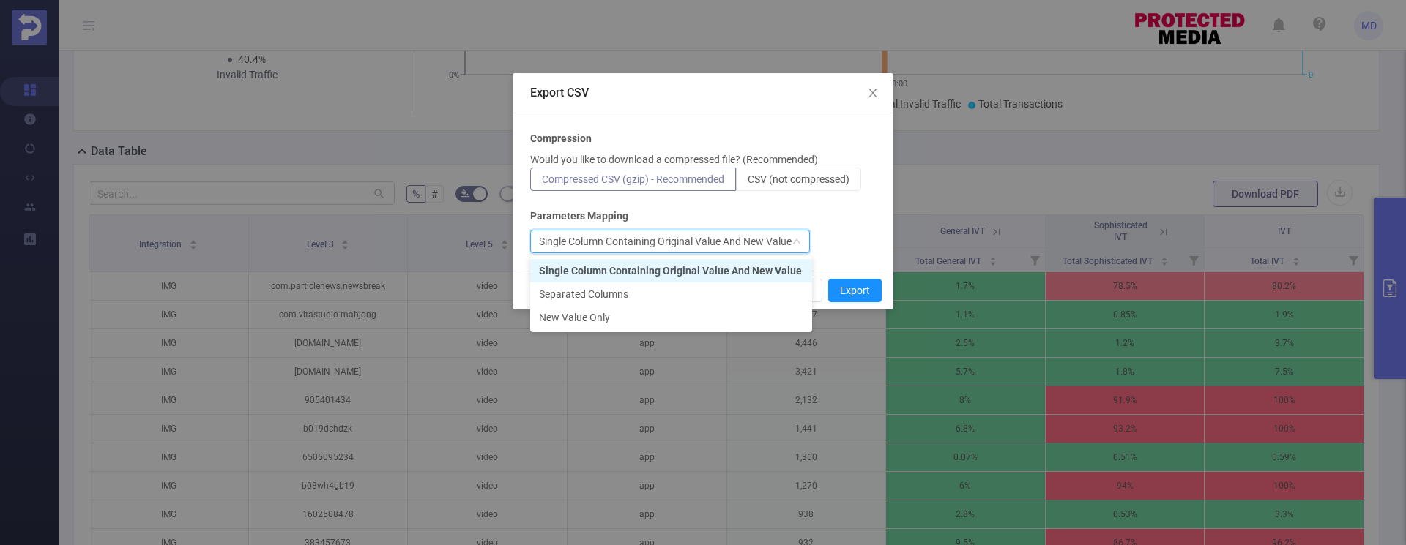
click at [838, 228] on div "Compression Would you like to download a compressed file? (Recommended) Compres…" at bounding box center [703, 192] width 346 height 122
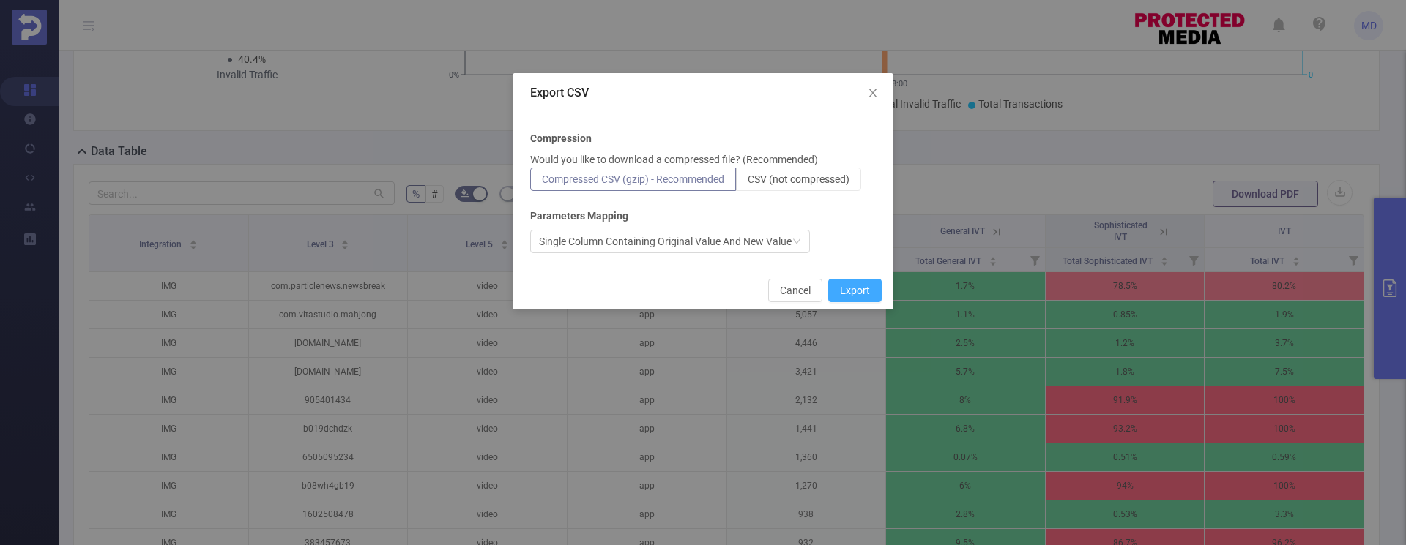
click at [852, 290] on button "Export" at bounding box center [854, 290] width 53 height 23
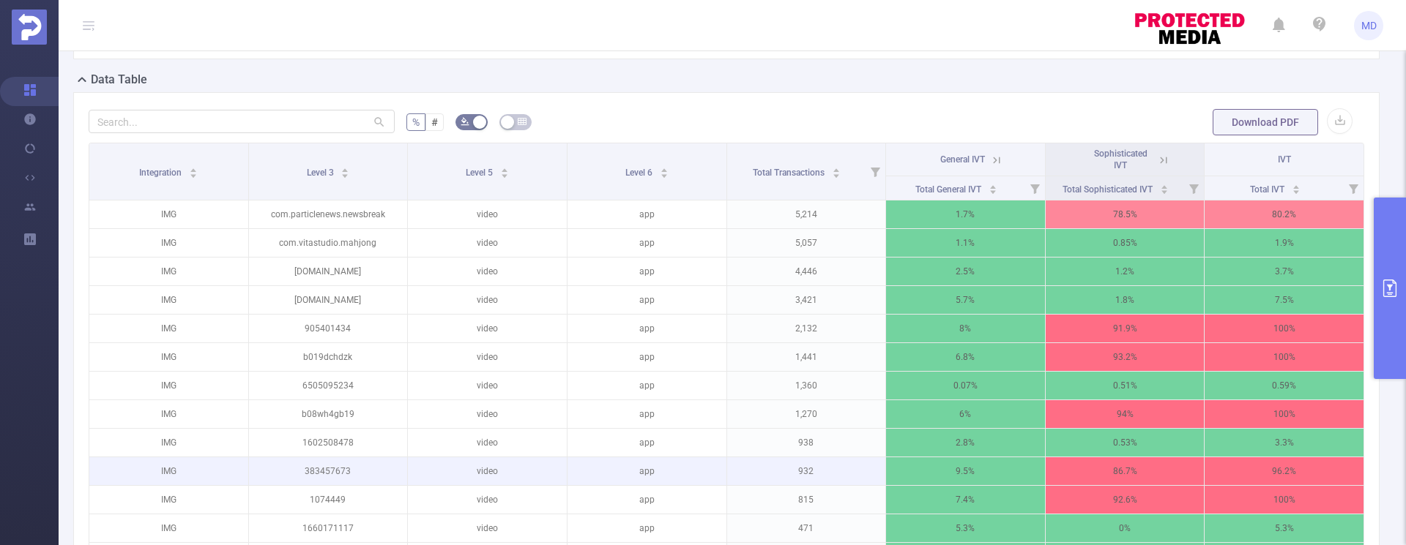
scroll to position [395, 0]
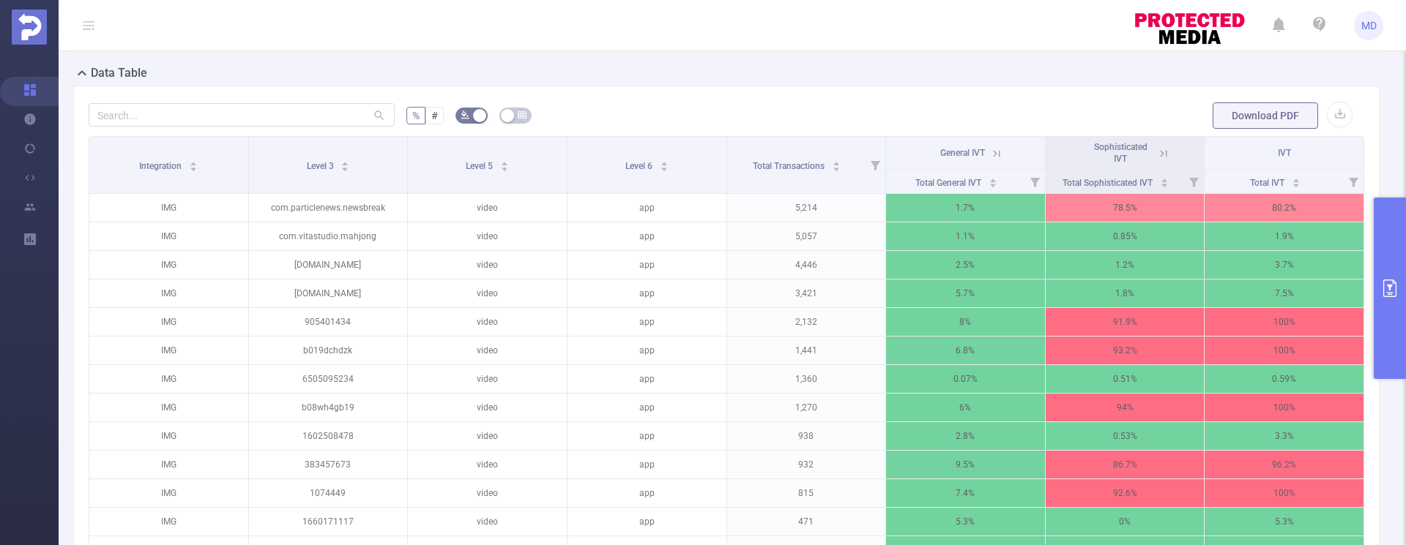
click at [1384, 293] on icon "primary" at bounding box center [1390, 289] width 18 height 18
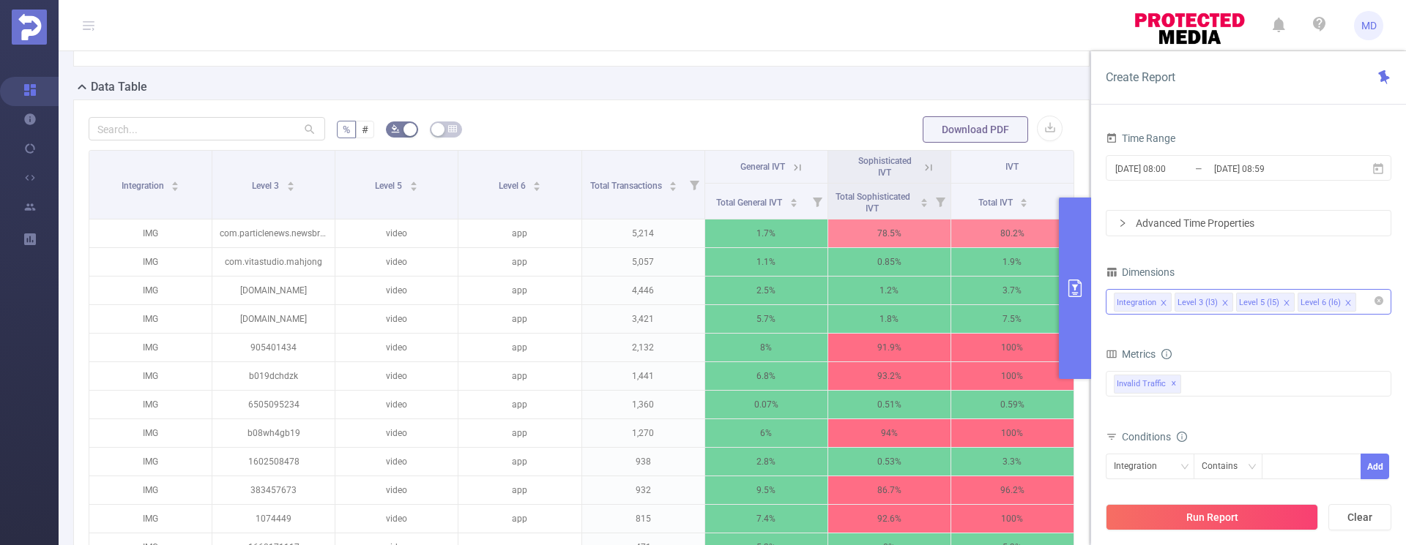
click at [1359, 308] on input at bounding box center [1362, 302] width 7 height 19
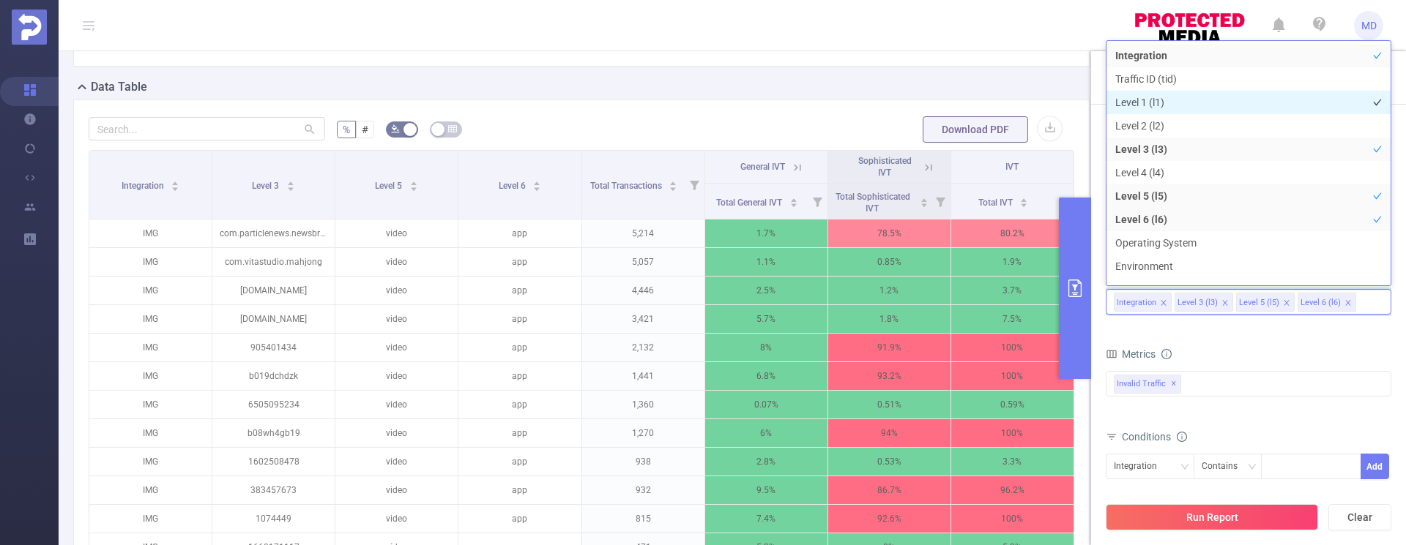
click at [1178, 111] on li "Level 1 (l1)" at bounding box center [1248, 102] width 284 height 23
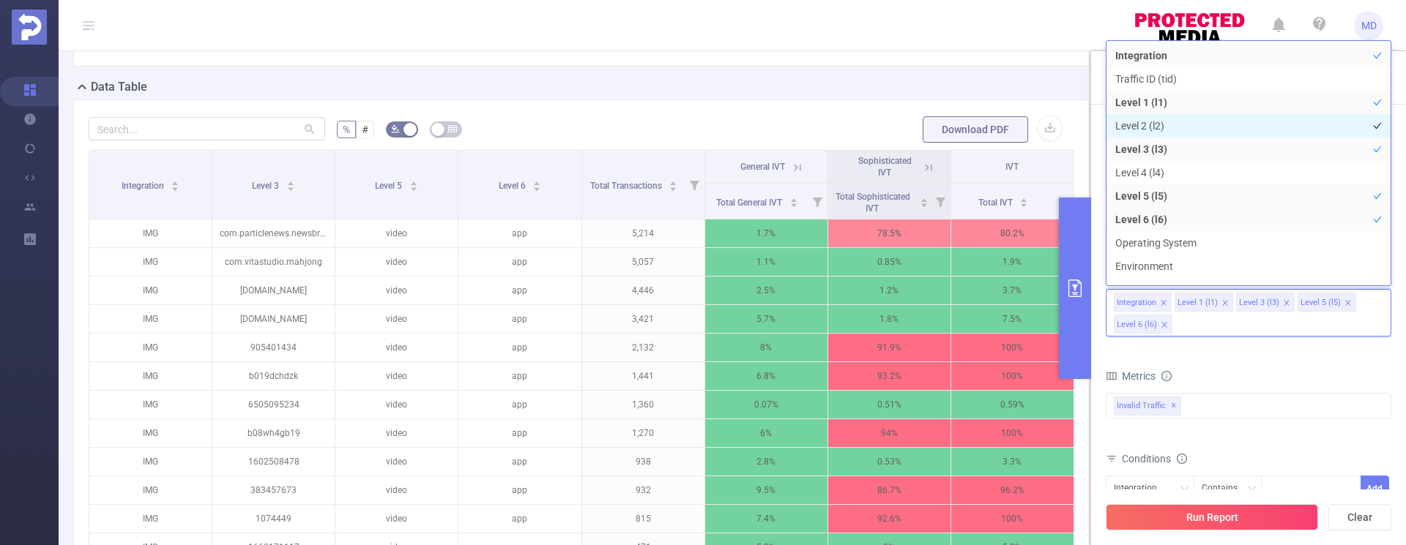
click at [1172, 118] on li "Level 2 (l2)" at bounding box center [1248, 125] width 284 height 23
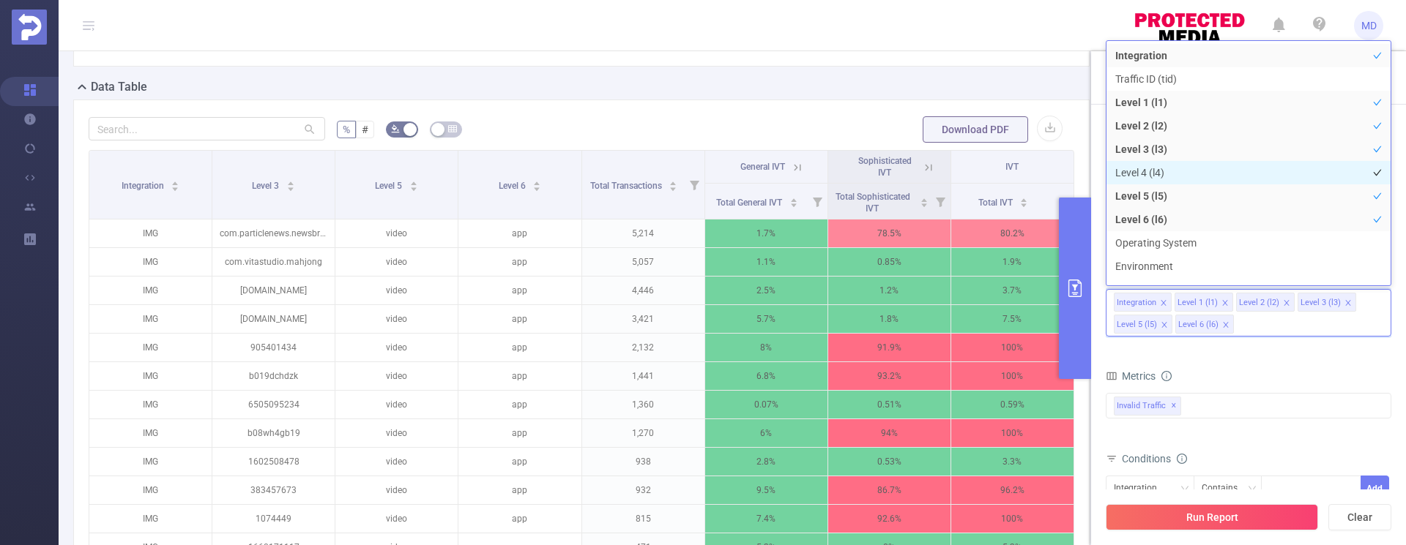
click at [1171, 175] on li "Level 4 (l4)" at bounding box center [1248, 172] width 284 height 23
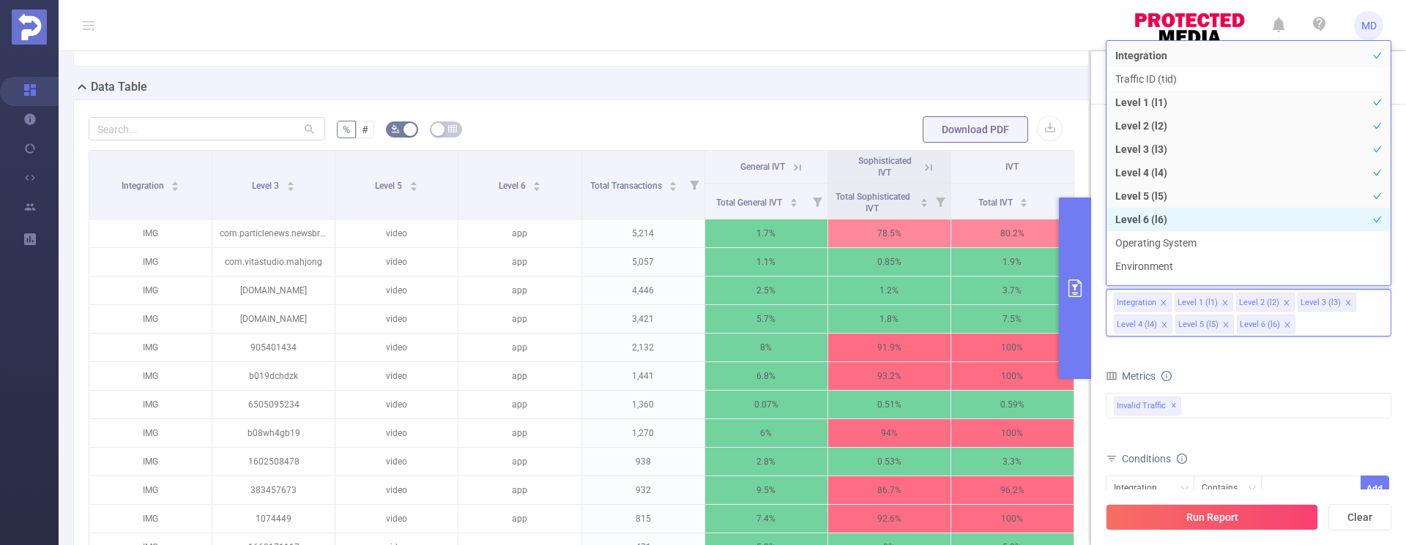
scroll to position [16, 0]
click at [1328, 446] on div "Metrics bp_total bp_adult bp_arms bp_crime bp_death_injury_military bp_piracy b…" at bounding box center [1248, 407] width 286 height 82
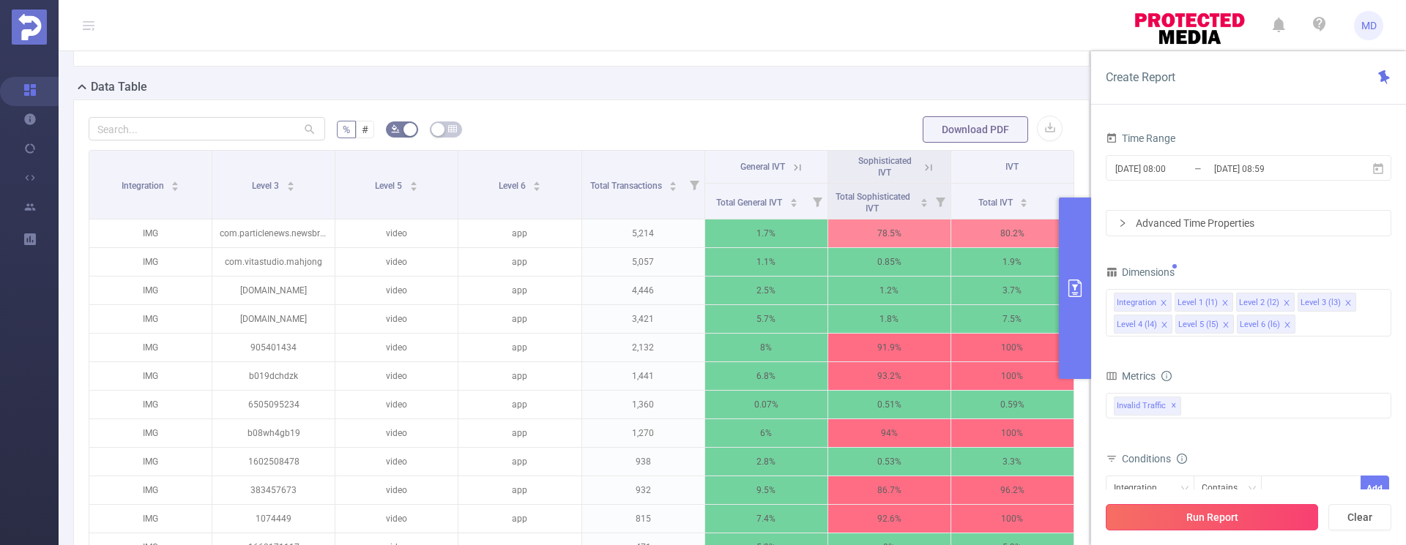
click at [1250, 512] on button "Run Report" at bounding box center [1211, 517] width 212 height 26
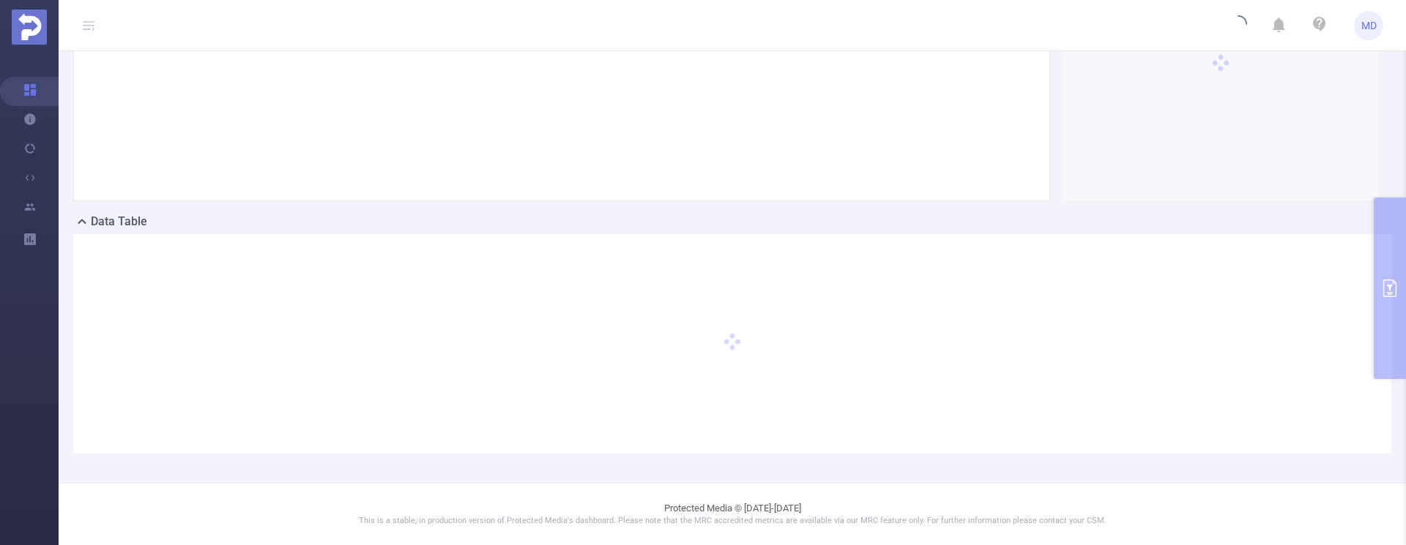
scroll to position [246, 0]
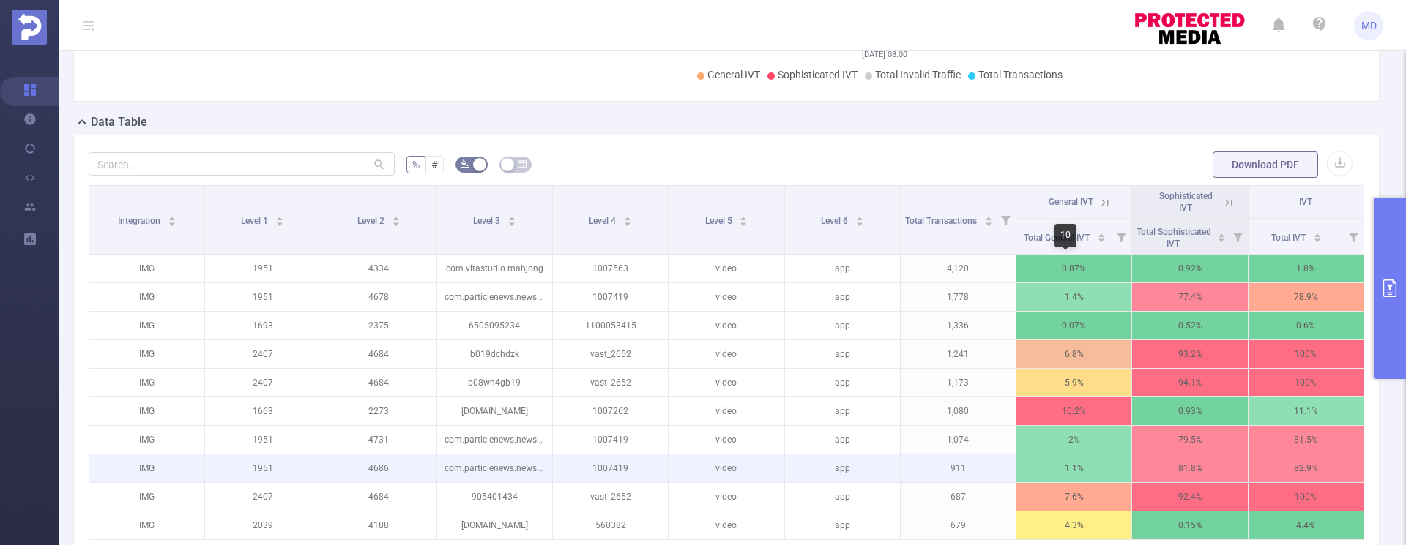
scroll to position [339, 0]
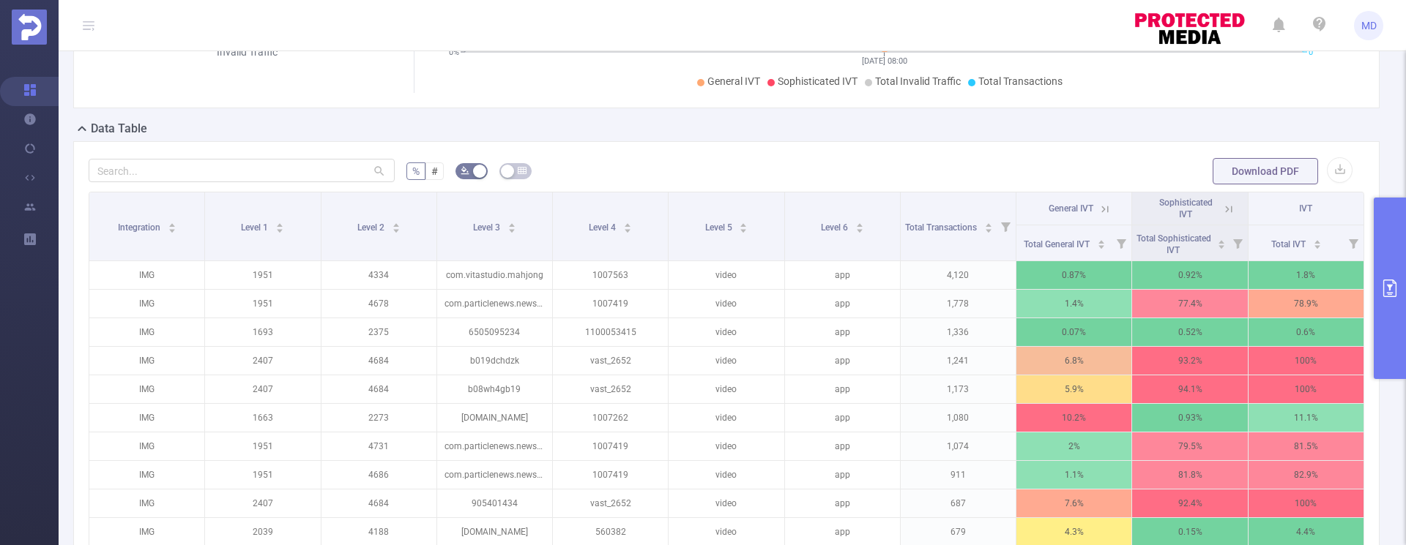
click at [1387, 288] on icon "primary" at bounding box center [1390, 289] width 18 height 18
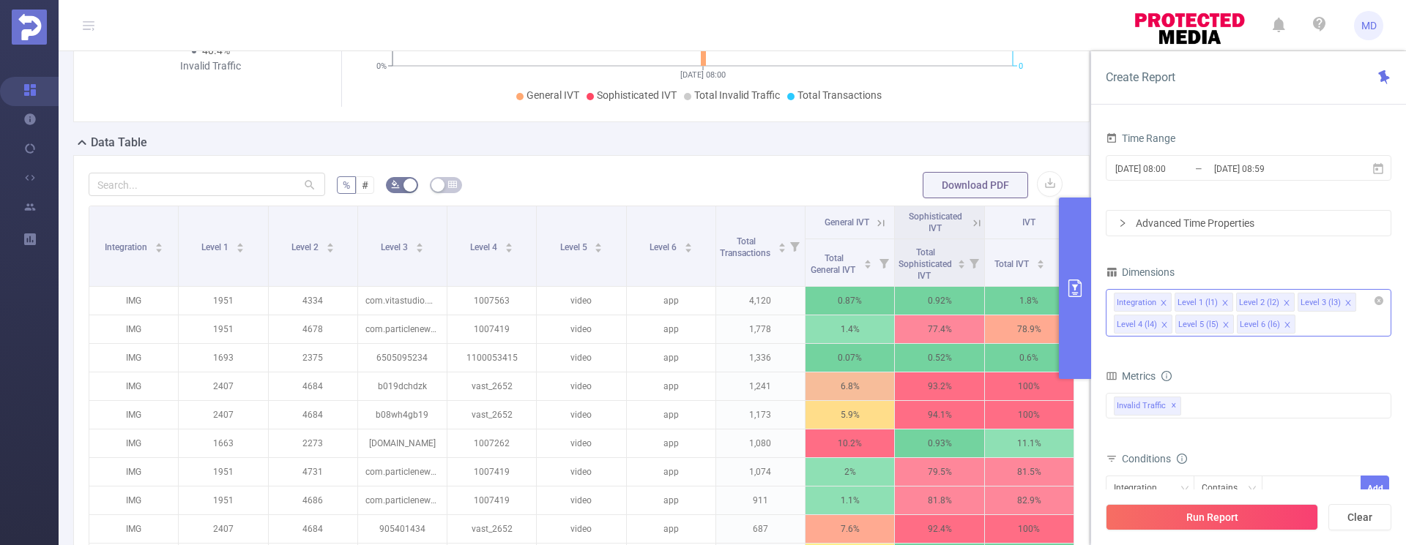
click at [1223, 302] on icon "icon: close" at bounding box center [1224, 302] width 5 height 5
click at [1221, 301] on icon "icon: close" at bounding box center [1224, 302] width 7 height 7
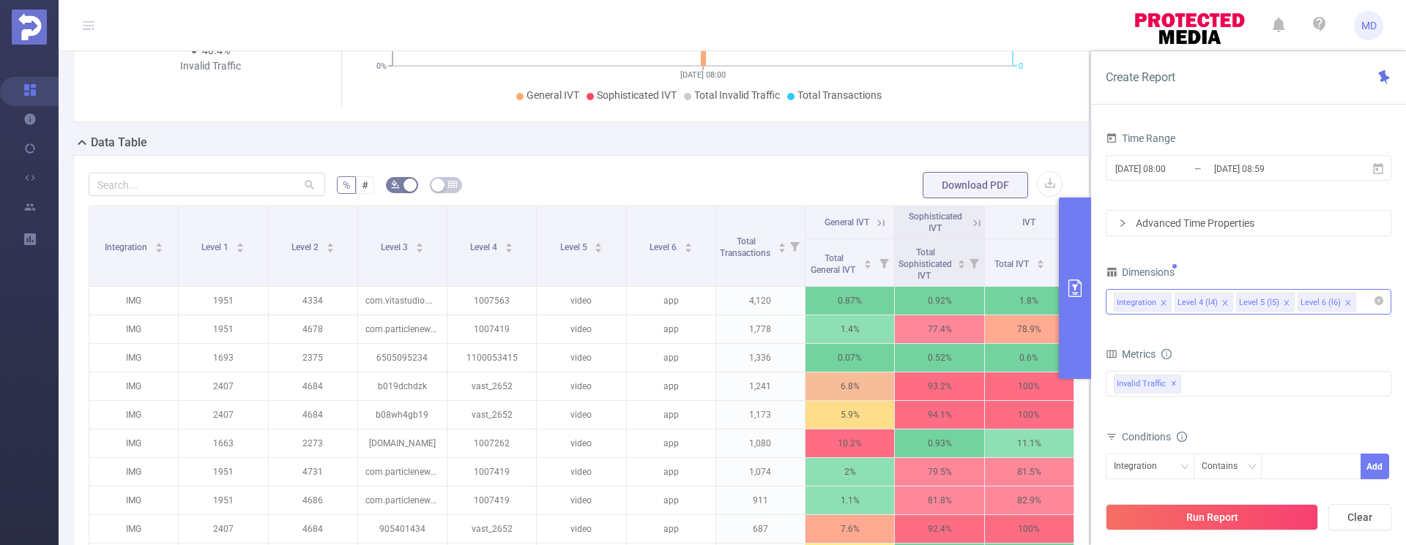
click at [1360, 311] on div at bounding box center [1362, 302] width 7 height 19
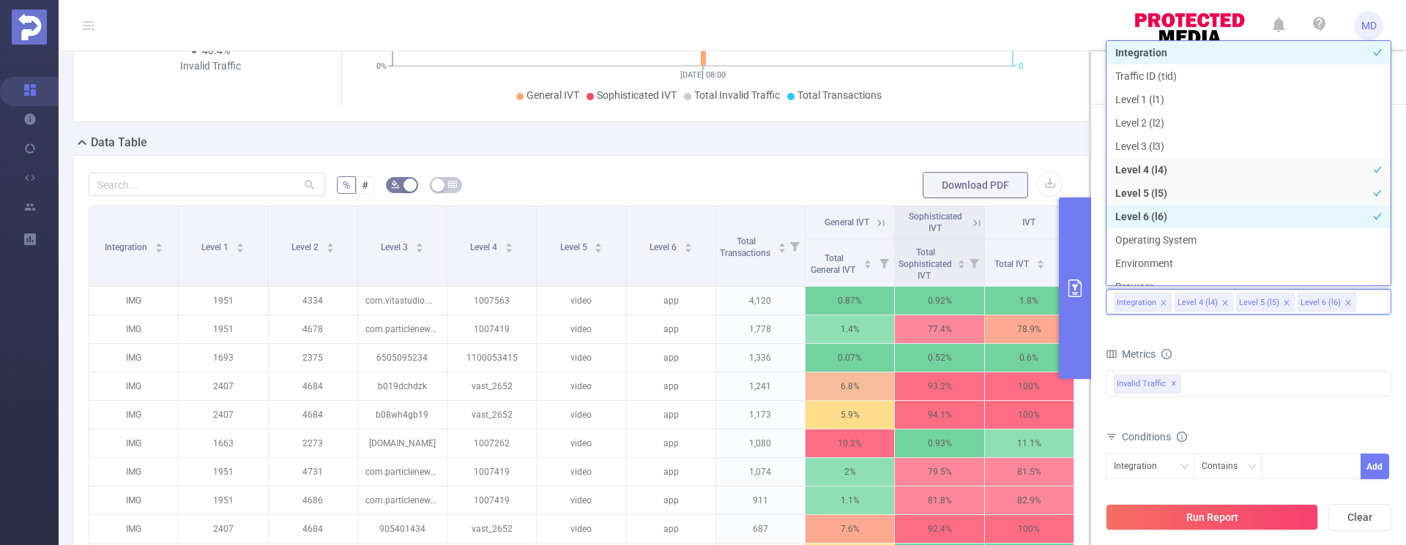
scroll to position [16, 0]
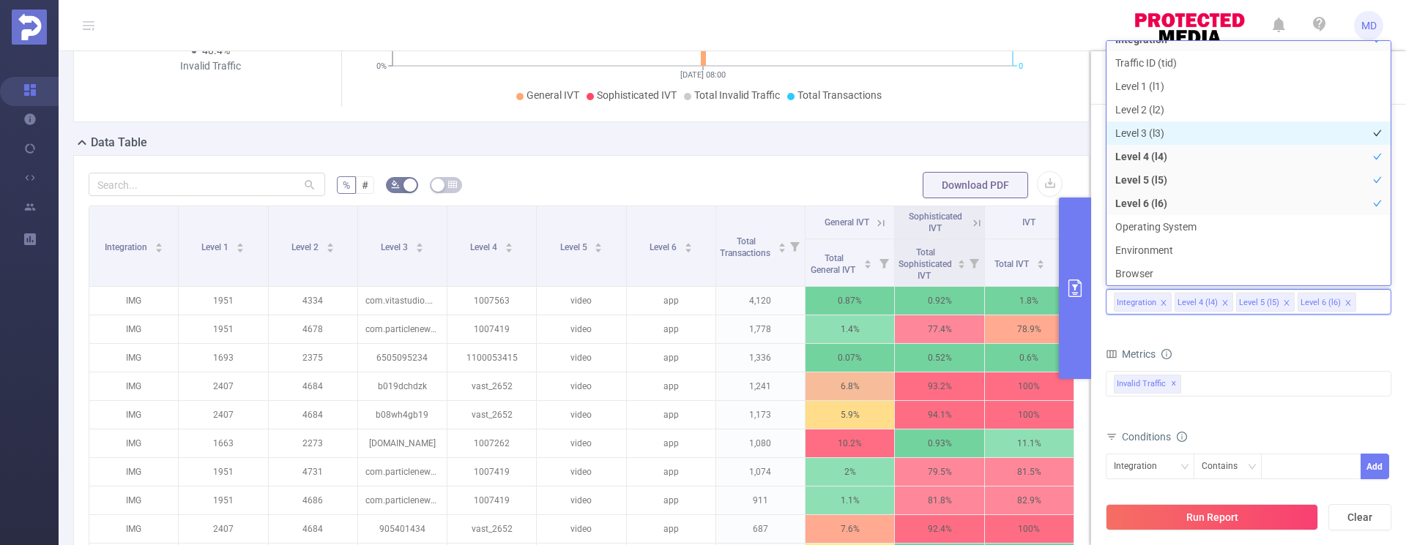
click at [1171, 131] on li "Level 3 (l3)" at bounding box center [1248, 133] width 284 height 23
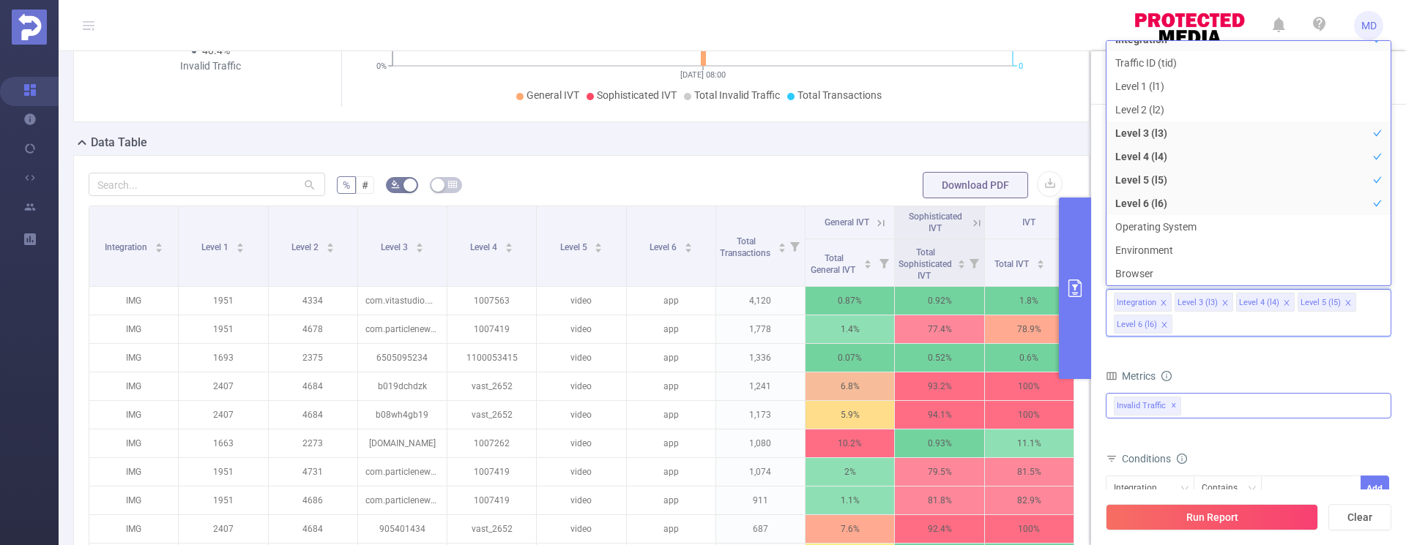
click at [1331, 400] on div "Invalid Traffic ✕" at bounding box center [1248, 406] width 286 height 26
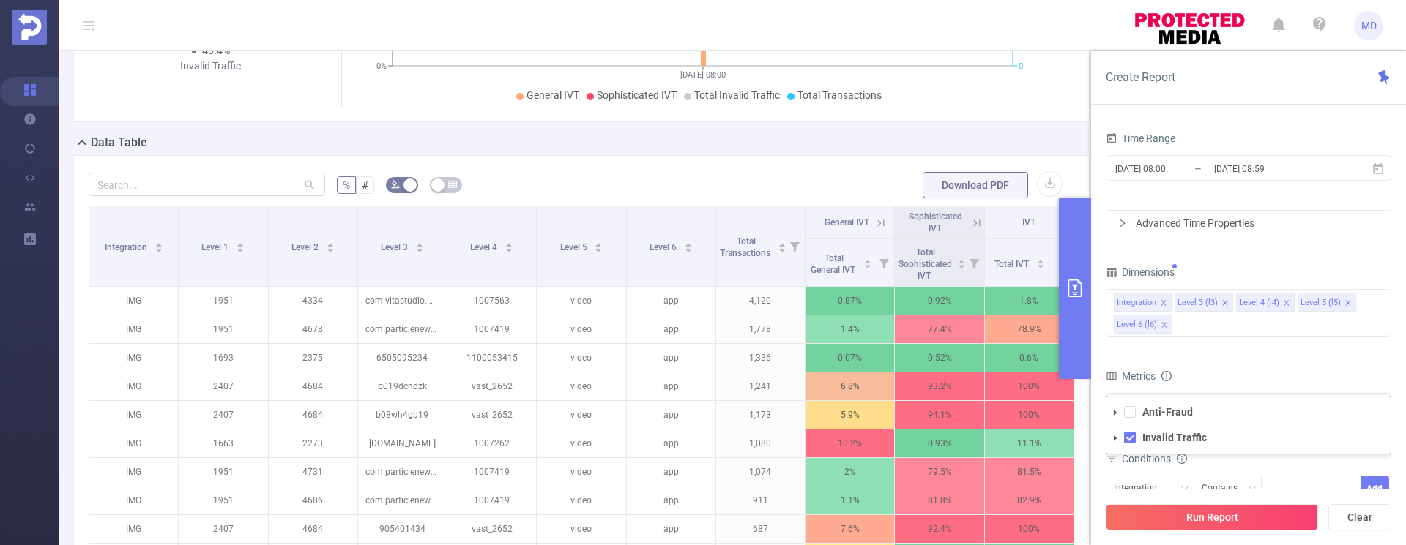
click at [1316, 364] on form "Dimensions Integration Level 3 (l3) Level 4 (l4) Level 5 (l5) Level 6 (l6) Metr…" at bounding box center [1248, 448] width 286 height 373
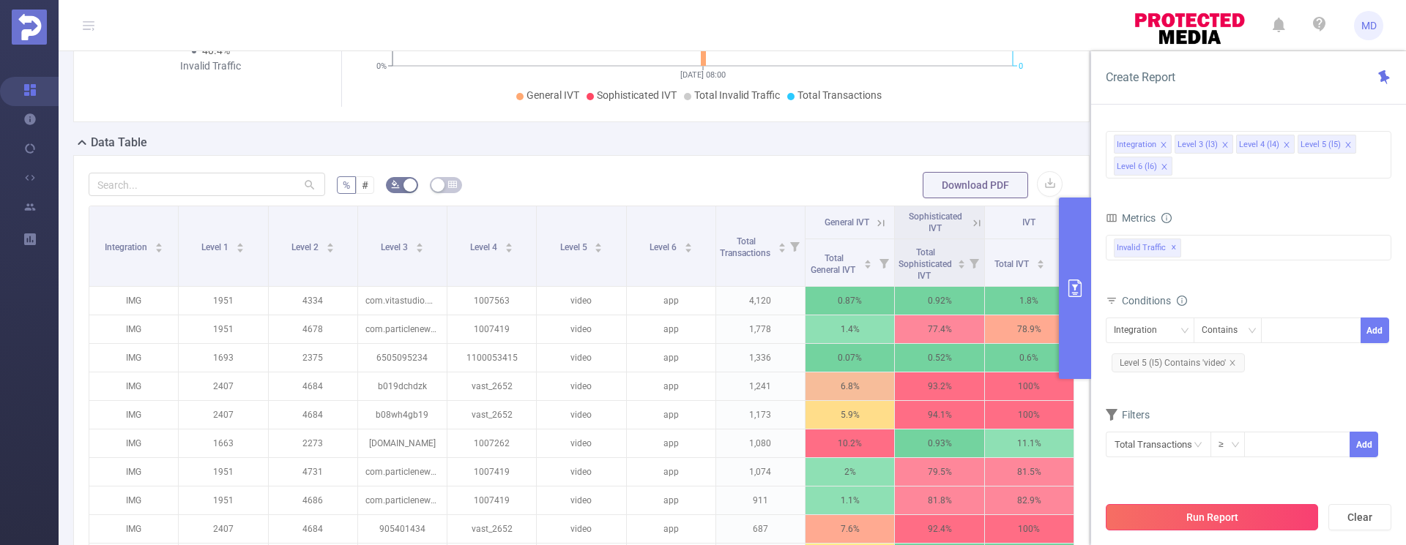
click at [1227, 503] on div "Run Report Clear" at bounding box center [1248, 518] width 315 height 56
click at [1229, 509] on button "Run Report" at bounding box center [1211, 517] width 212 height 26
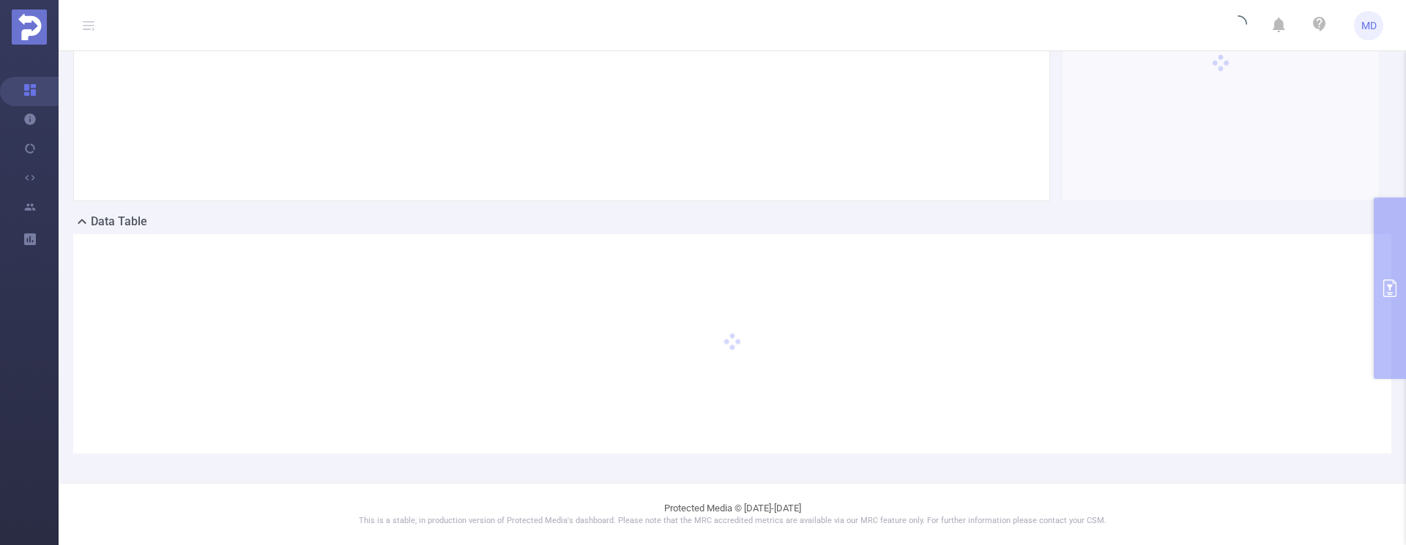
scroll to position [246, 0]
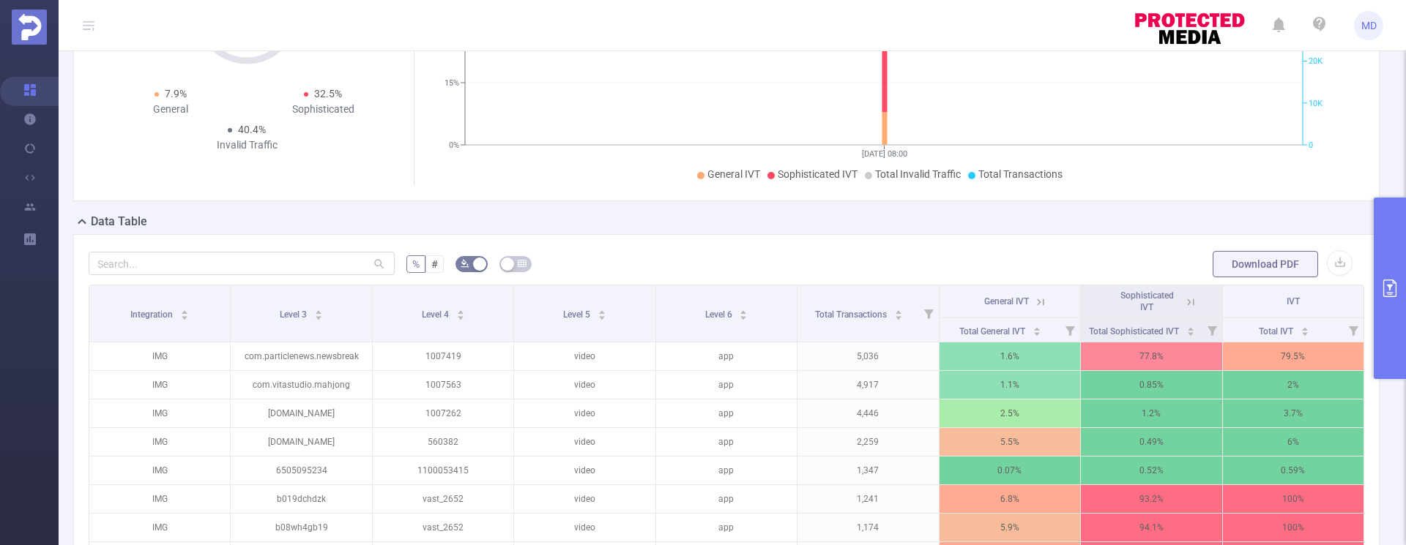
scroll to position [532, 0]
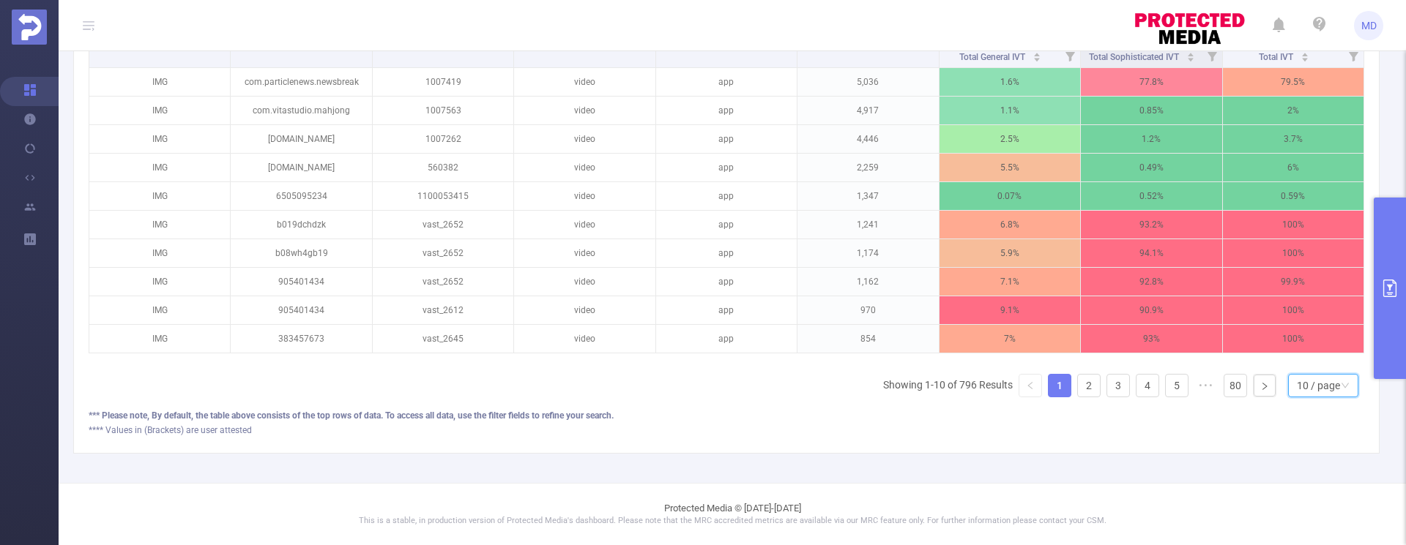
click at [1318, 391] on div "10 / page" at bounding box center [1318, 386] width 43 height 22
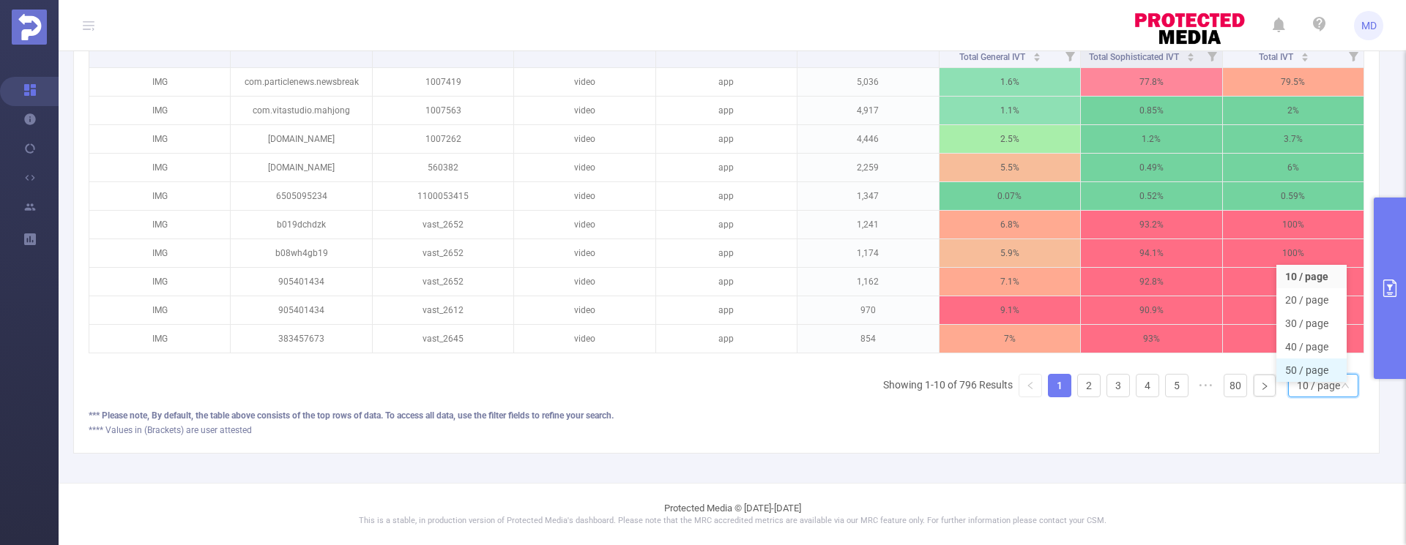
click at [1306, 365] on li "50 / page" at bounding box center [1311, 370] width 70 height 23
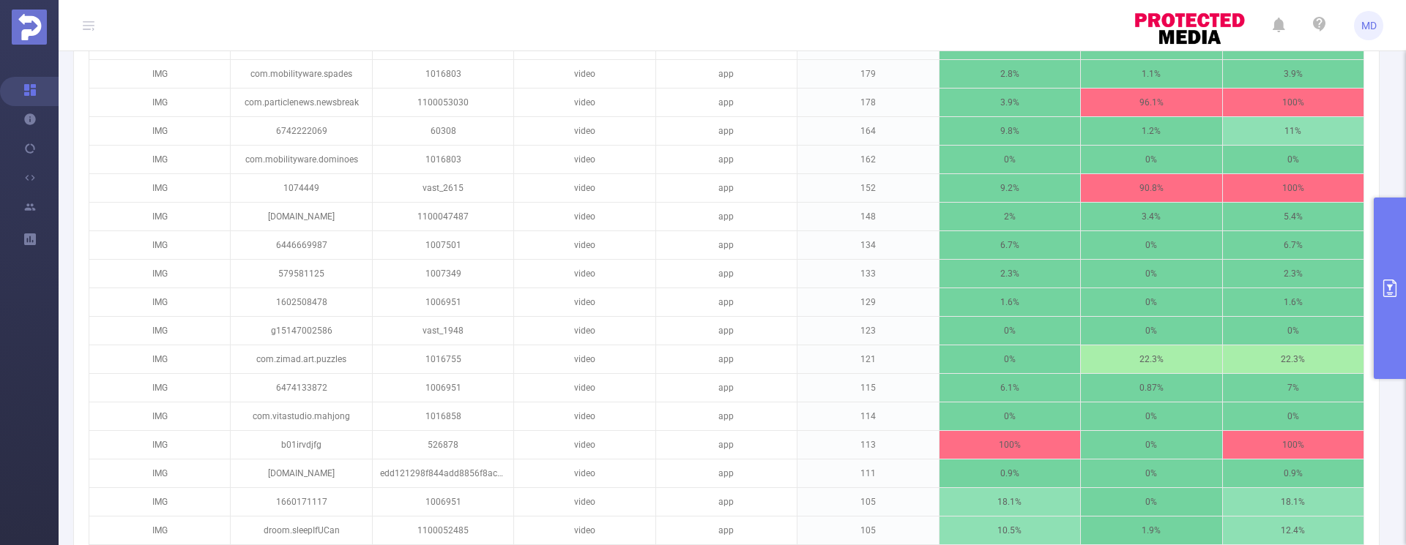
scroll to position [1184, 0]
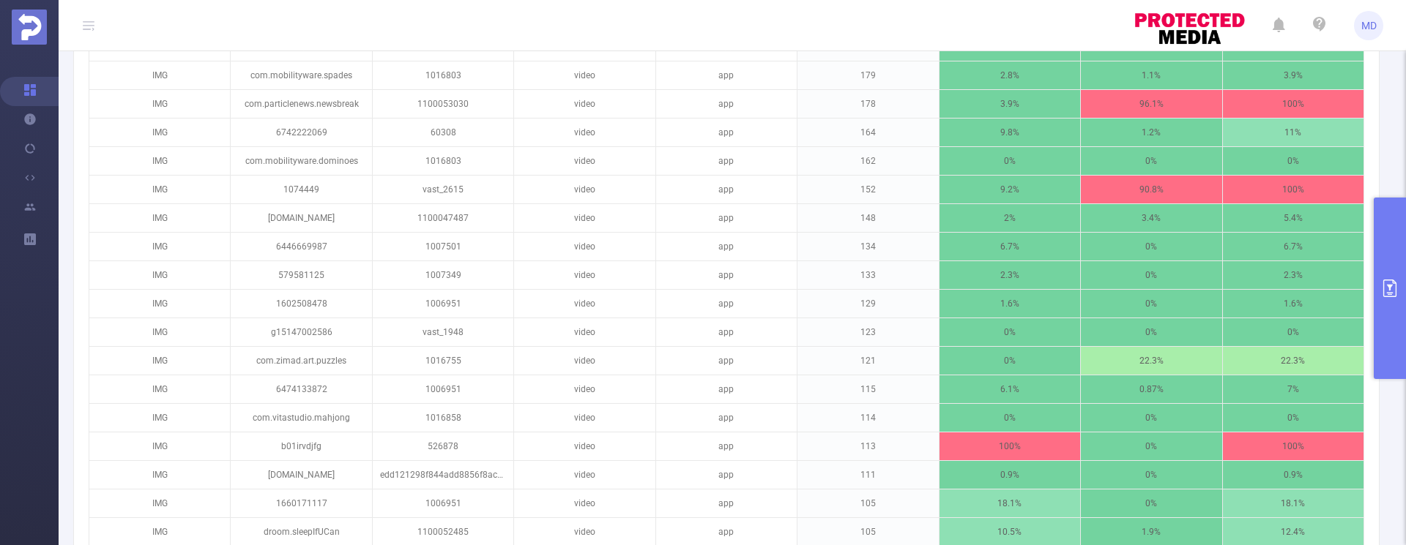
click at [1387, 293] on icon "primary" at bounding box center [1390, 289] width 18 height 18
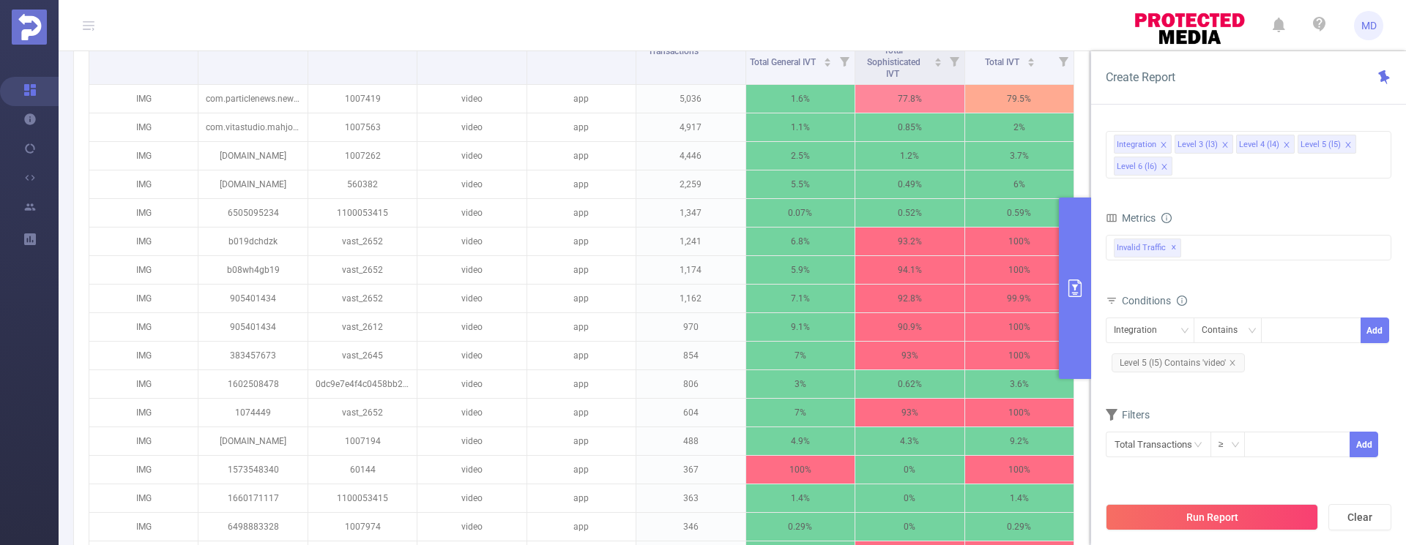
scroll to position [474, 0]
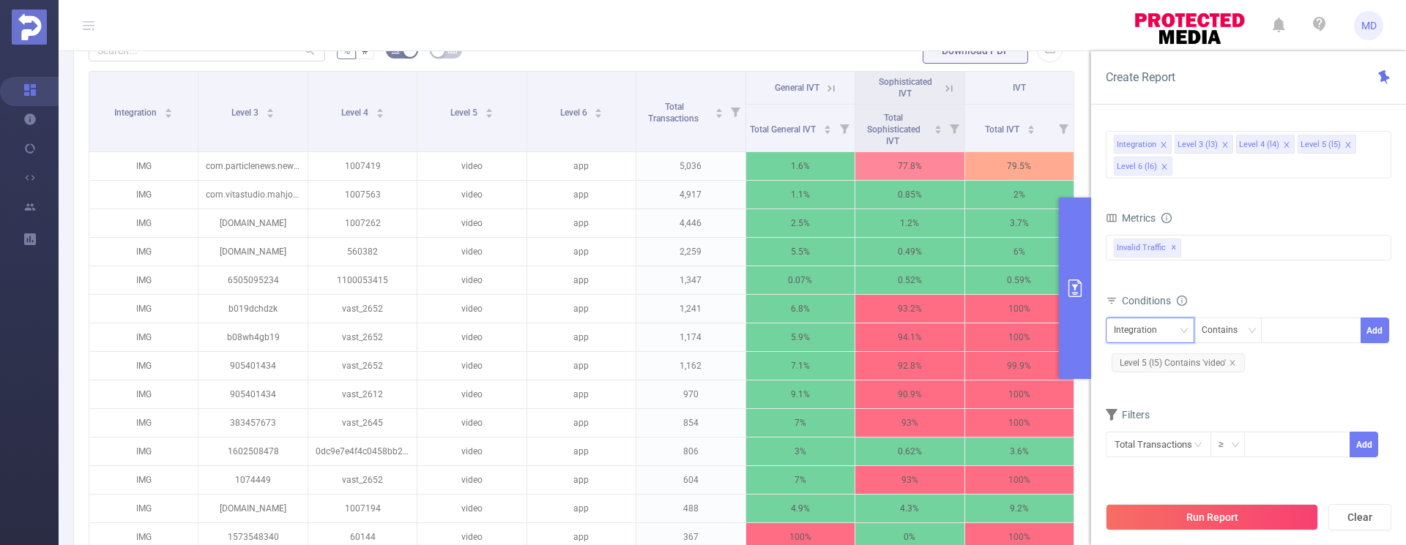
click at [1187, 330] on icon "icon: down" at bounding box center [1183, 331] width 9 height 9
click at [1154, 412] on li "Level 4 (l4)" at bounding box center [1149, 407] width 89 height 23
click at [1289, 331] on div at bounding box center [1311, 330] width 84 height 24
paste input "B004Y1WCDE"
type input "B004Y1WCDE"
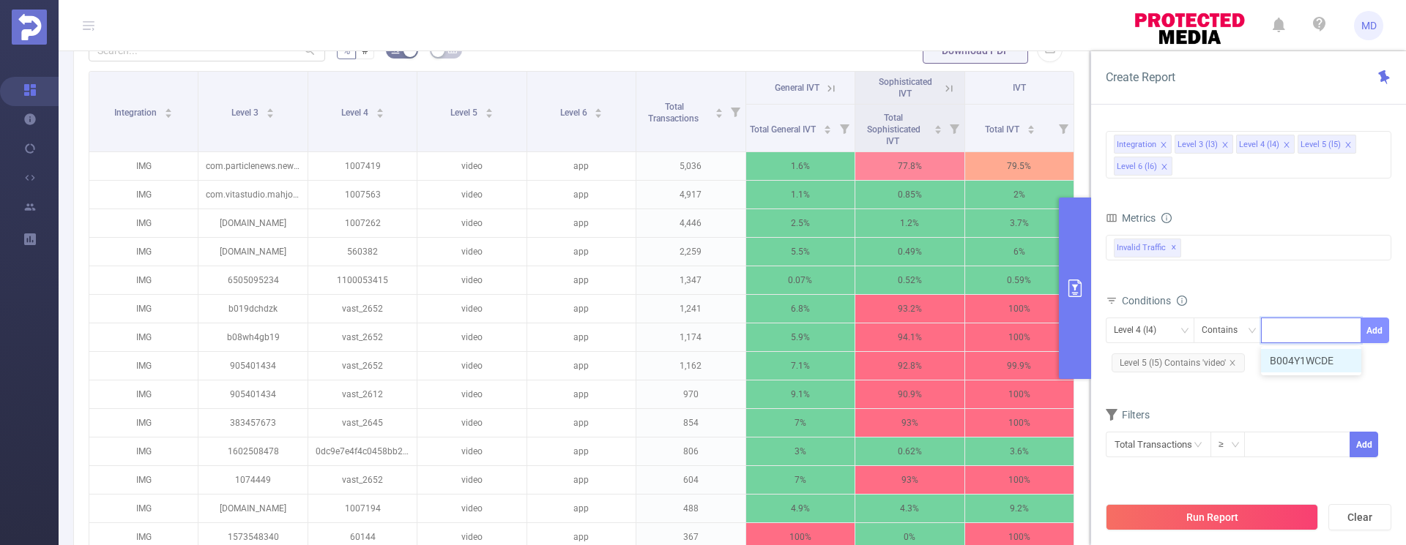
click at [1372, 334] on button "Add" at bounding box center [1374, 331] width 29 height 26
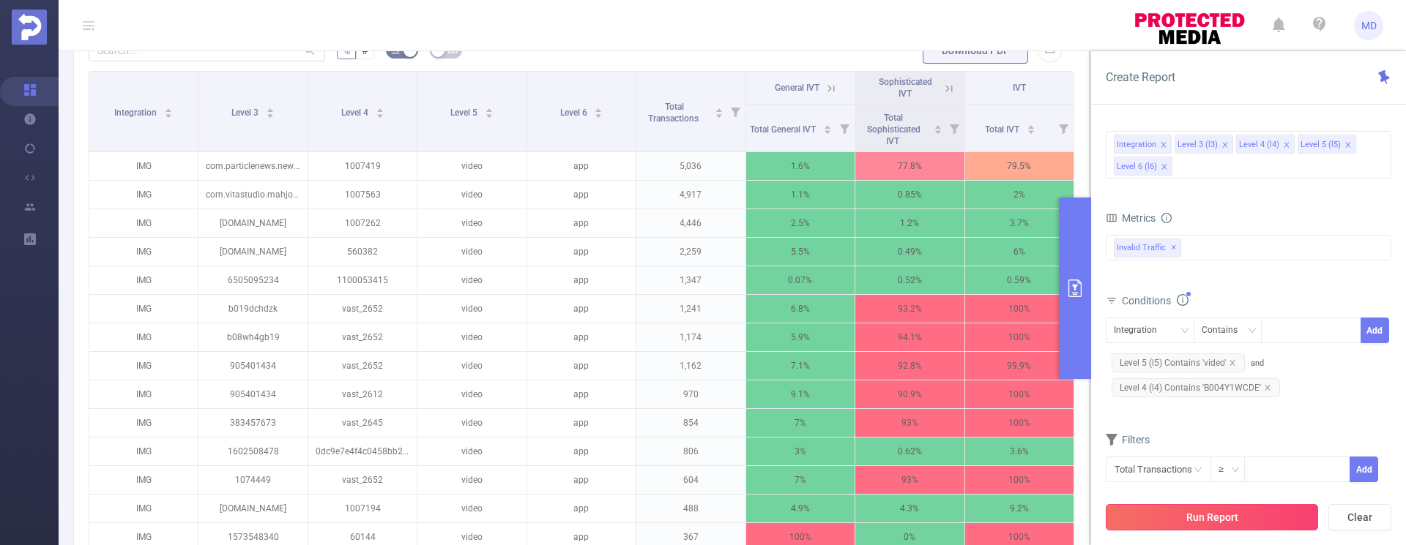
click at [1204, 517] on button "Run Report" at bounding box center [1211, 517] width 212 height 26
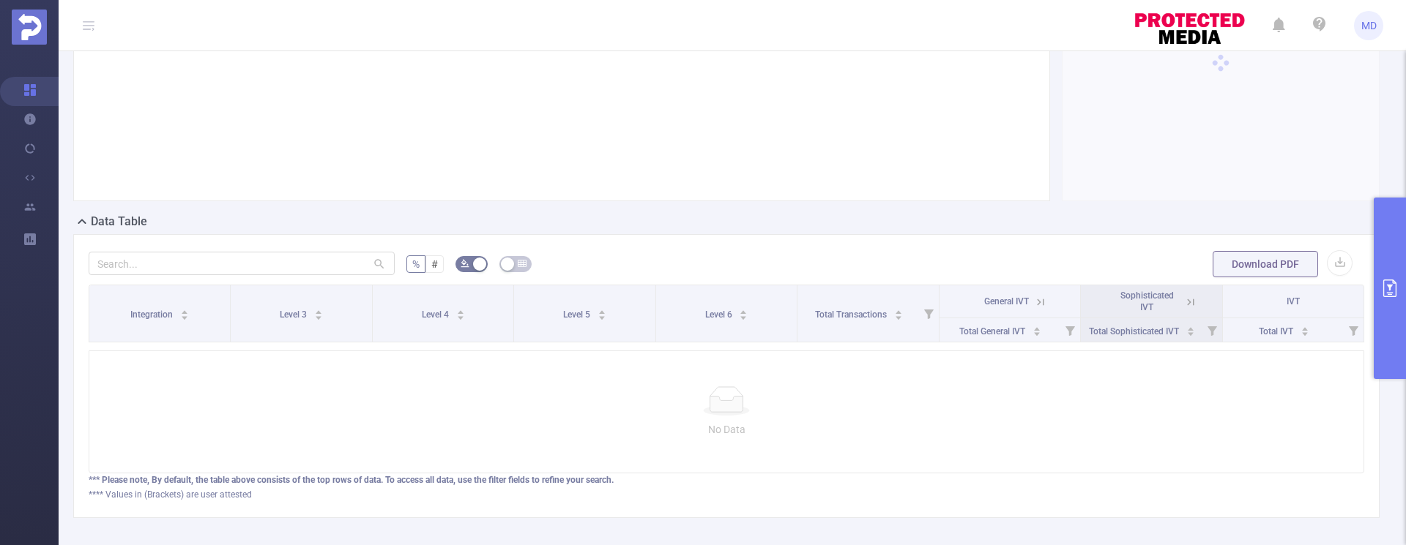
scroll to position [161, 0]
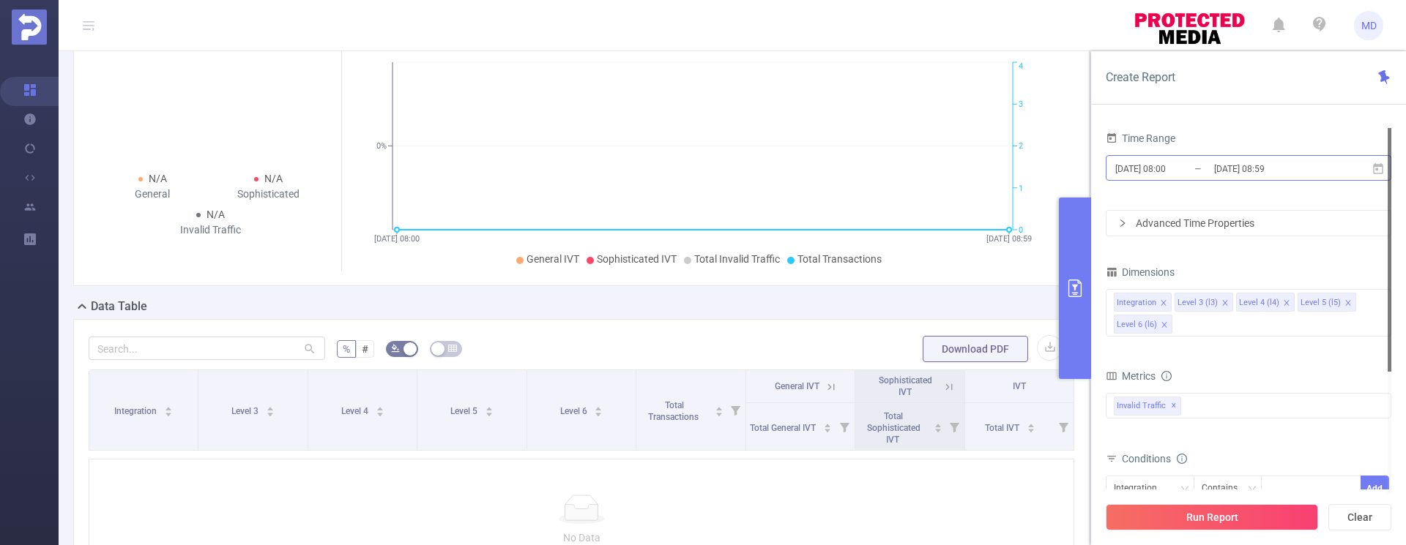
click at [1216, 168] on input "[DATE] 08:59" at bounding box center [1271, 169] width 119 height 20
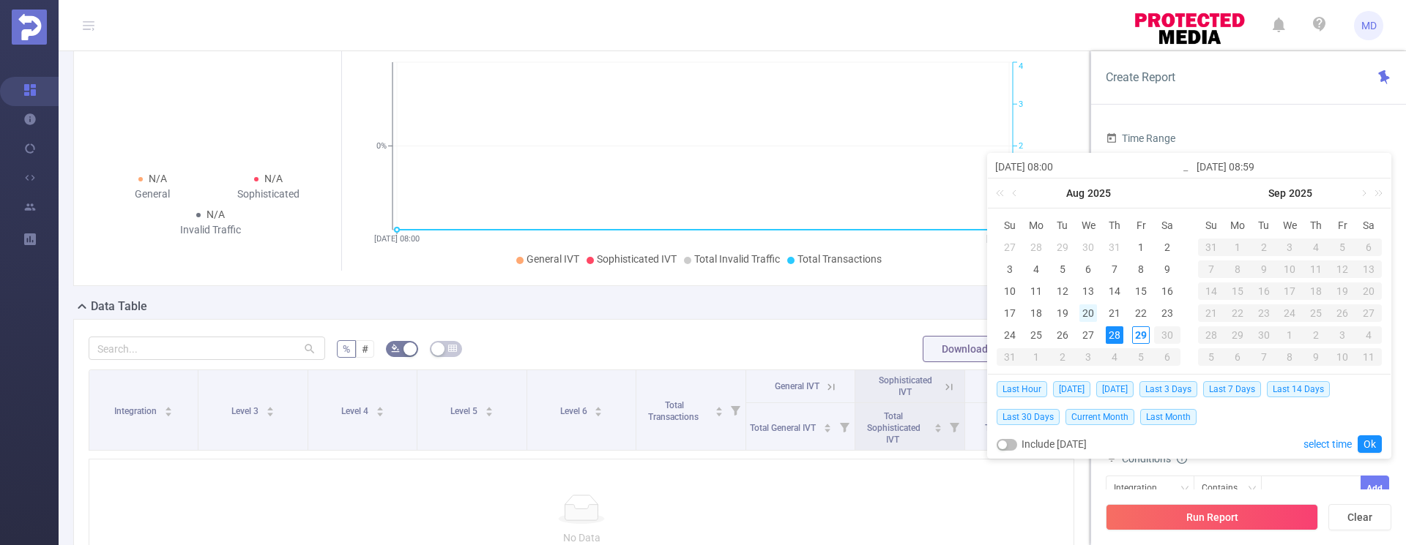
click at [1084, 313] on div "20" at bounding box center [1088, 314] width 18 height 18
drag, startPoint x: 1135, startPoint y: 335, endPoint x: 1160, endPoint y: 351, distance: 29.9
click at [1135, 335] on div "29" at bounding box center [1141, 336] width 18 height 18
type input "[DATE] 08:00"
type input "[DATE] 08:59"
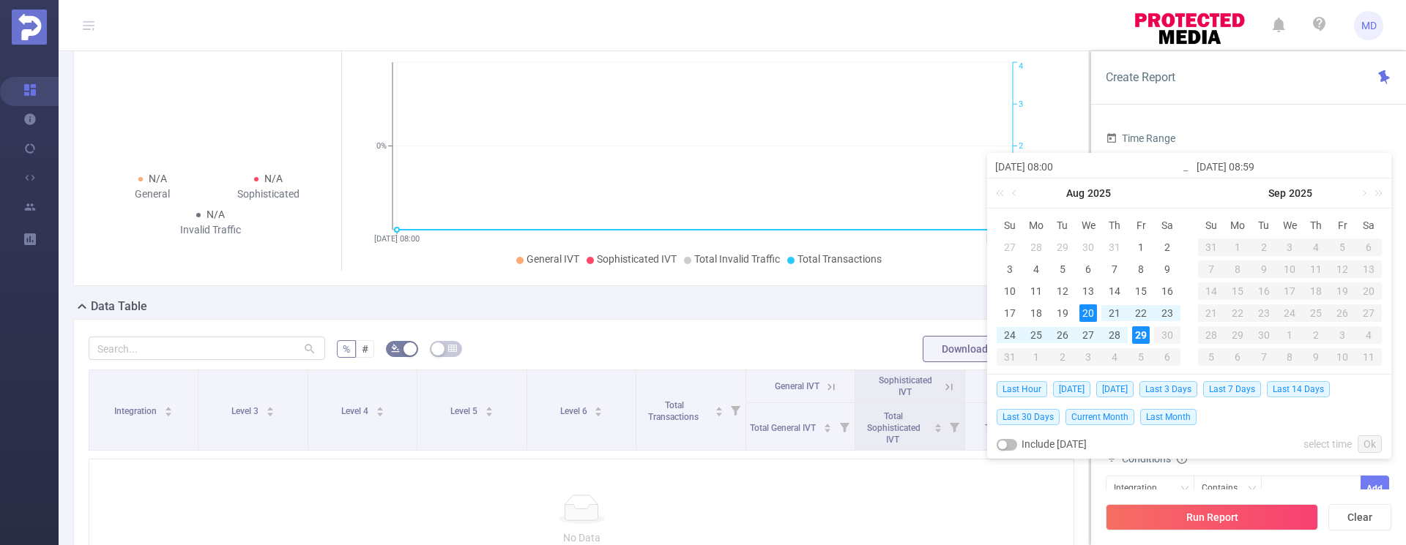
type input "[DATE] 08:00"
type input "[DATE] 08:59"
click at [1374, 444] on link "Ok" at bounding box center [1369, 445] width 24 height 18
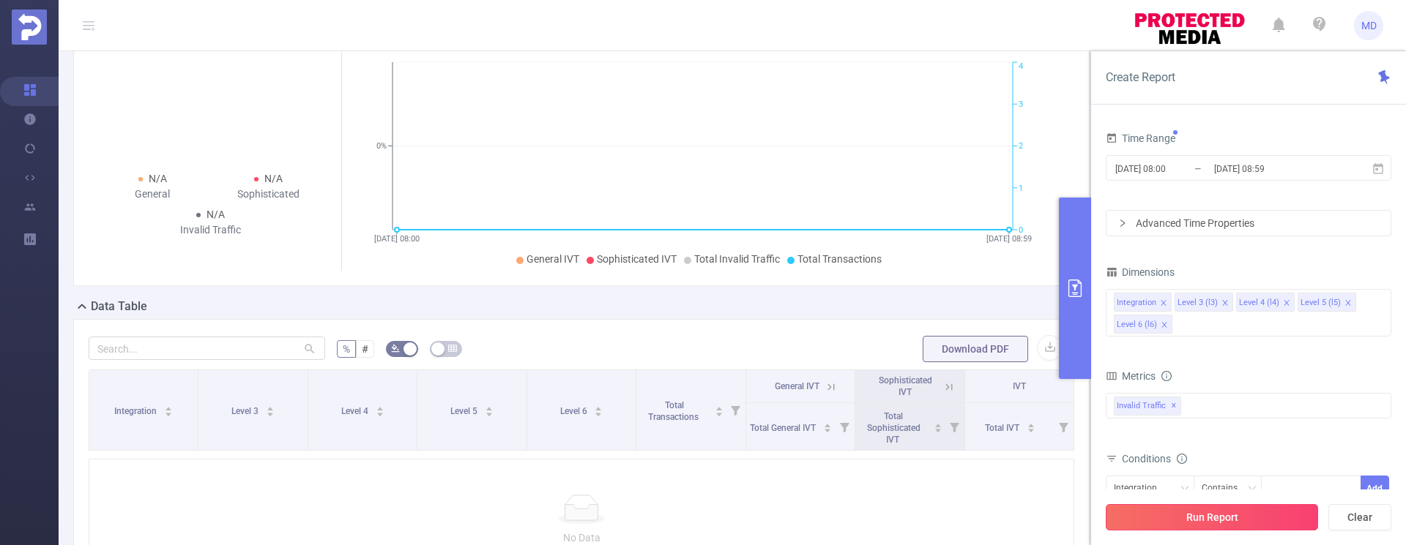
click at [1206, 526] on button "Run Report" at bounding box center [1211, 517] width 212 height 26
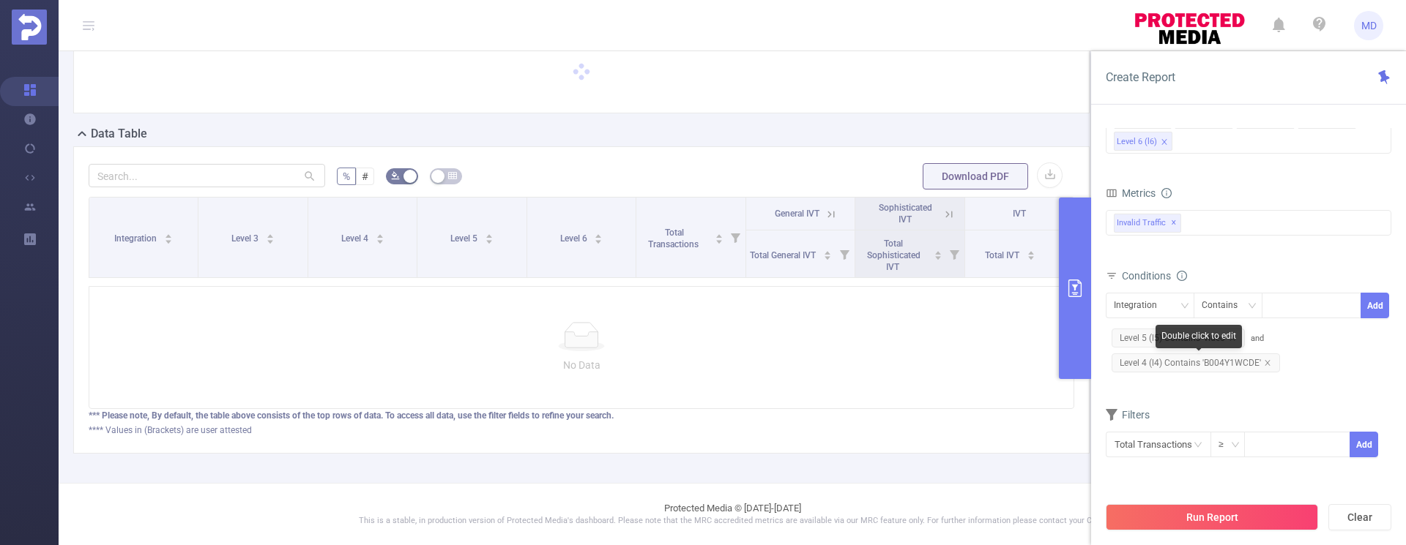
click at [1267, 365] on icon "icon: close" at bounding box center [1266, 362] width 5 height 5
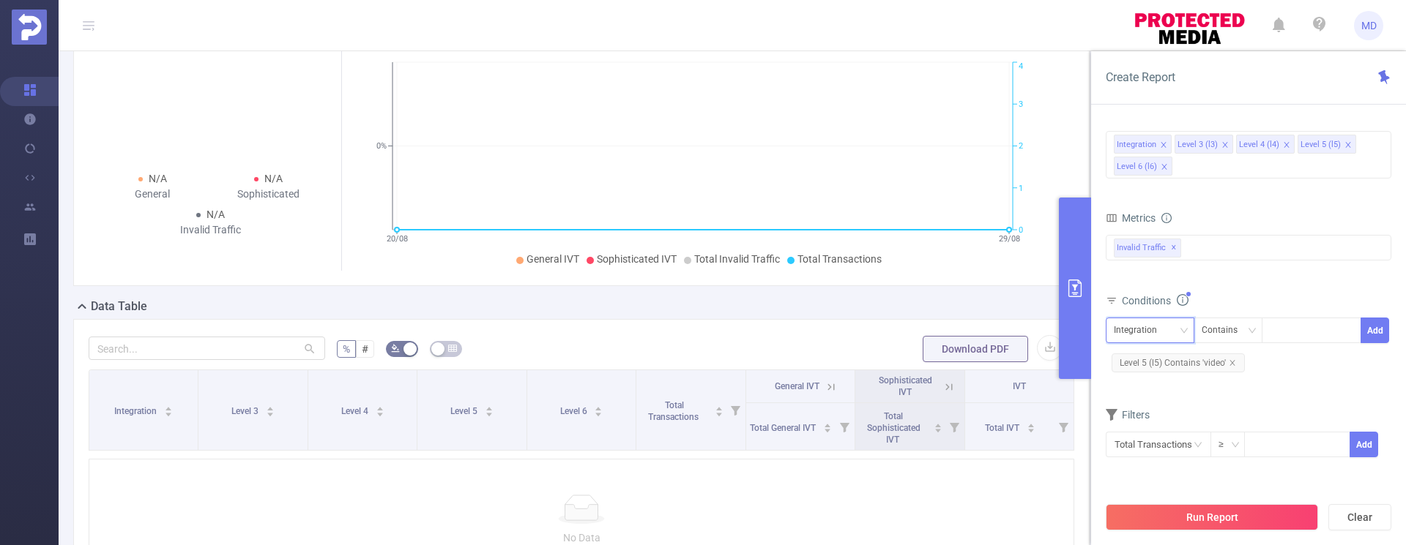
click at [1174, 329] on div "Integration" at bounding box center [1150, 330] width 72 height 24
click at [1152, 384] on li "Level 3 (l3)" at bounding box center [1149, 384] width 89 height 23
click at [1293, 329] on div at bounding box center [1311, 330] width 84 height 24
paste input "B004Y1WCDE"
type input "B004Y1WCDE"
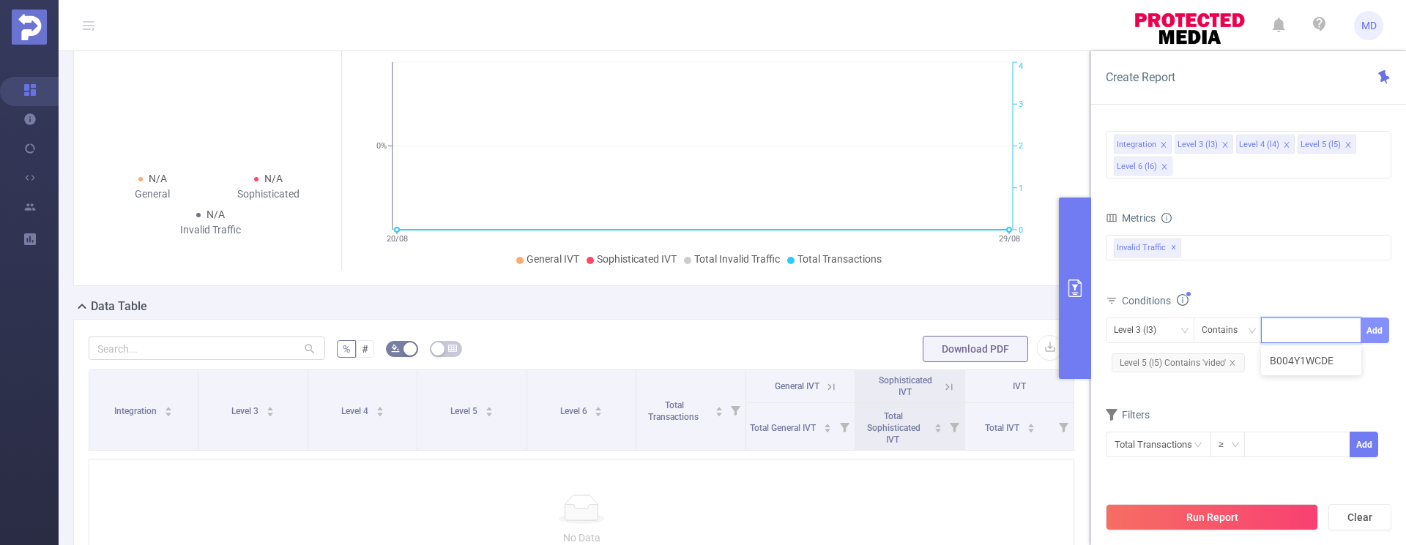
click at [1371, 331] on button "Add" at bounding box center [1374, 331] width 29 height 26
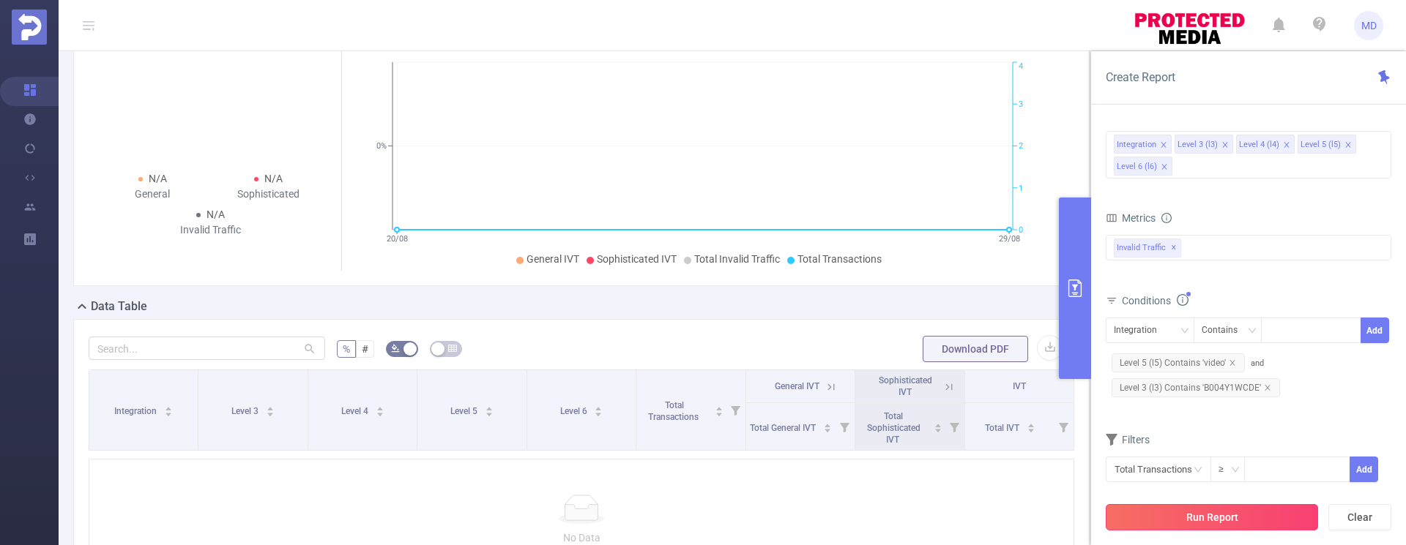
click at [1195, 510] on button "Run Report" at bounding box center [1211, 517] width 212 height 26
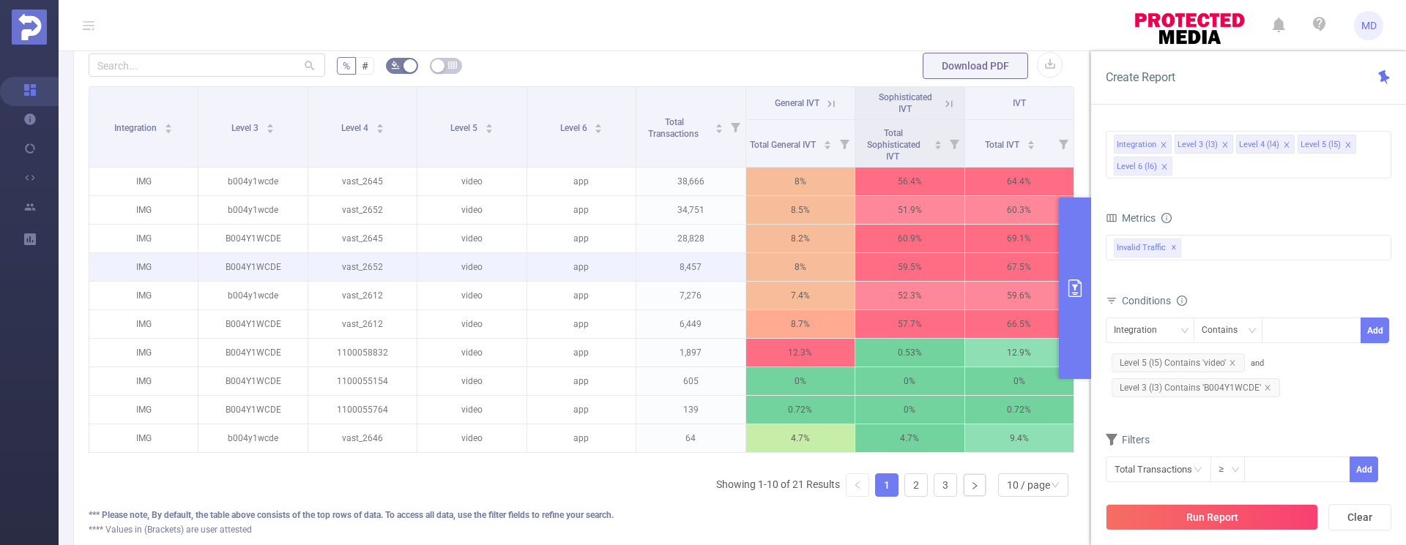
scroll to position [454, 0]
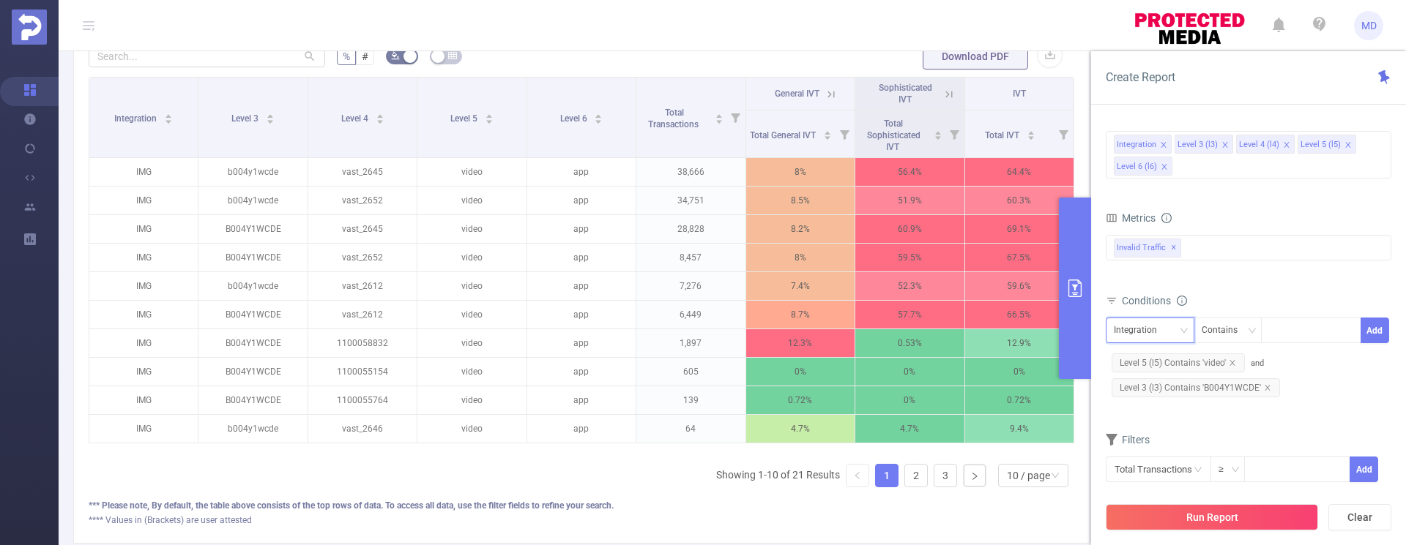
click at [1162, 327] on div "Integration" at bounding box center [1140, 330] width 53 height 24
click at [1215, 172] on div "Integration Level 3 (l3) Level 4 (l4) Level 5 (l5) Level 6 (l6)" at bounding box center [1248, 155] width 286 height 48
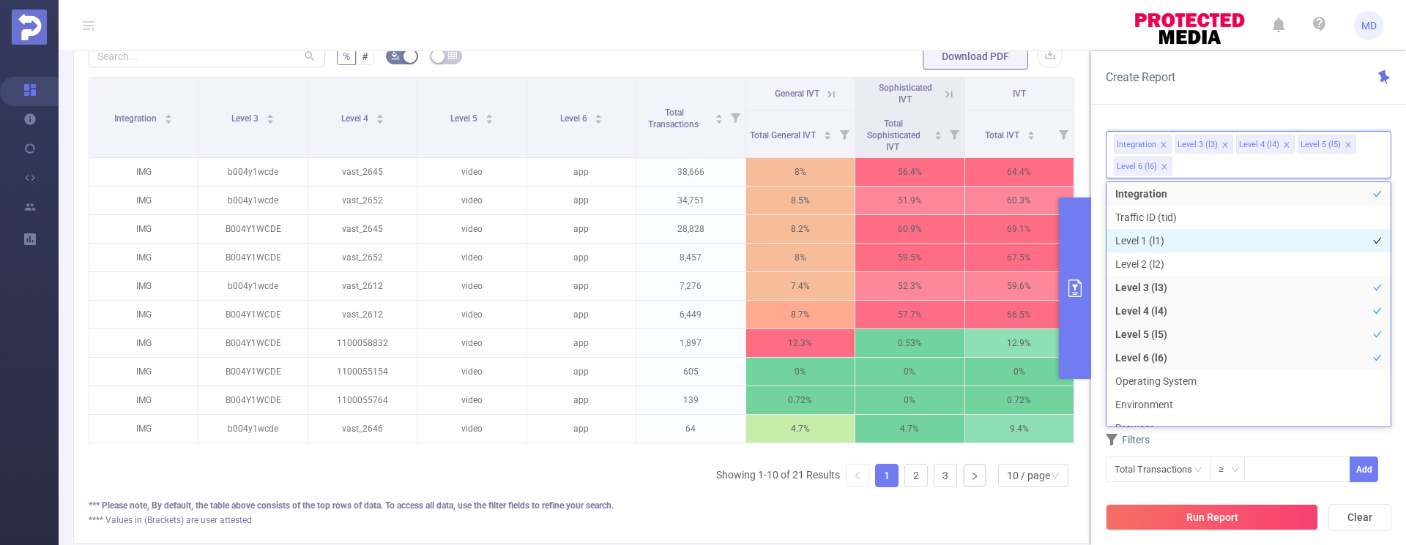
click at [1166, 236] on li "Level 1 (l1)" at bounding box center [1248, 240] width 284 height 23
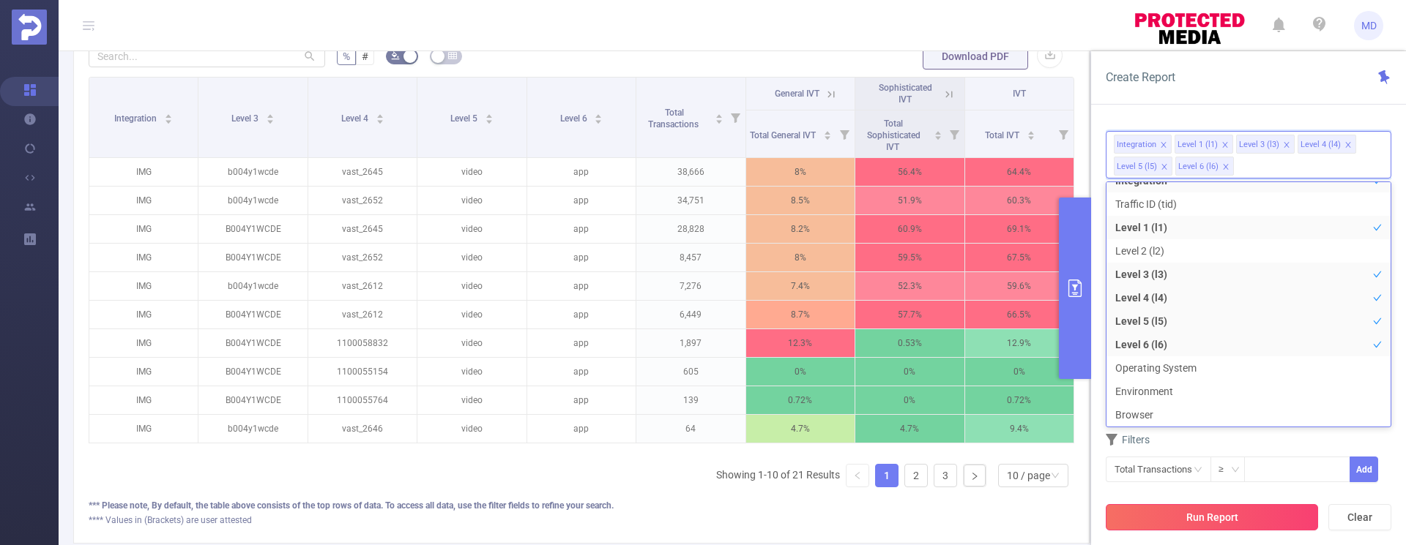
click at [1256, 526] on button "Run Report" at bounding box center [1211, 517] width 212 height 26
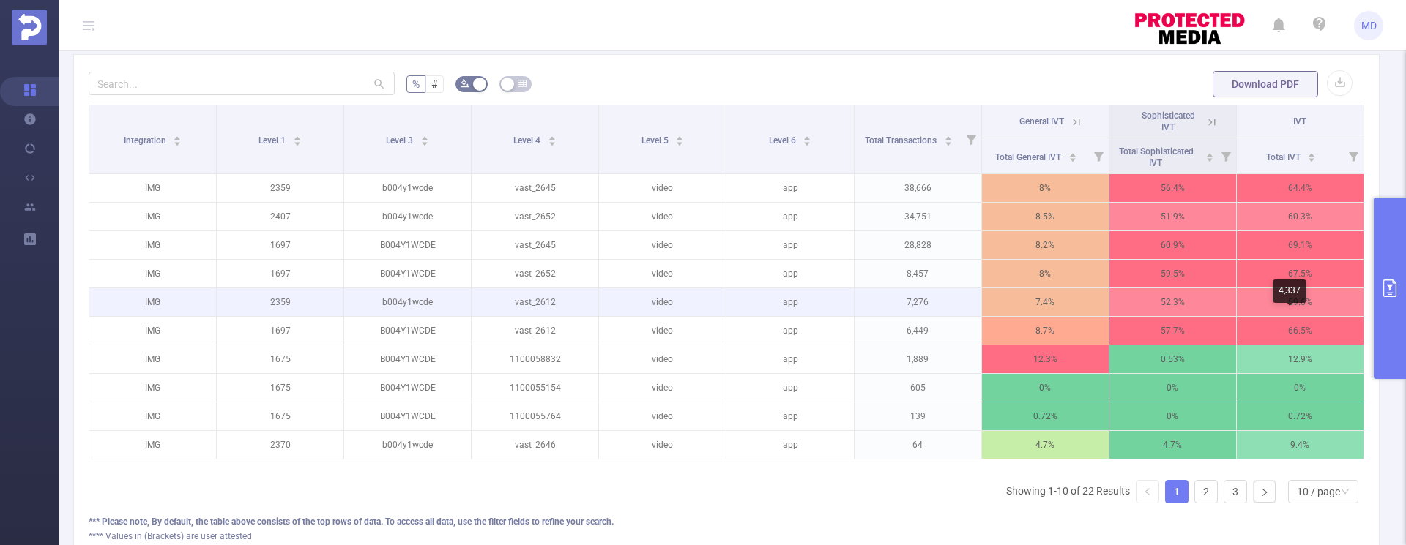
scroll to position [455, 0]
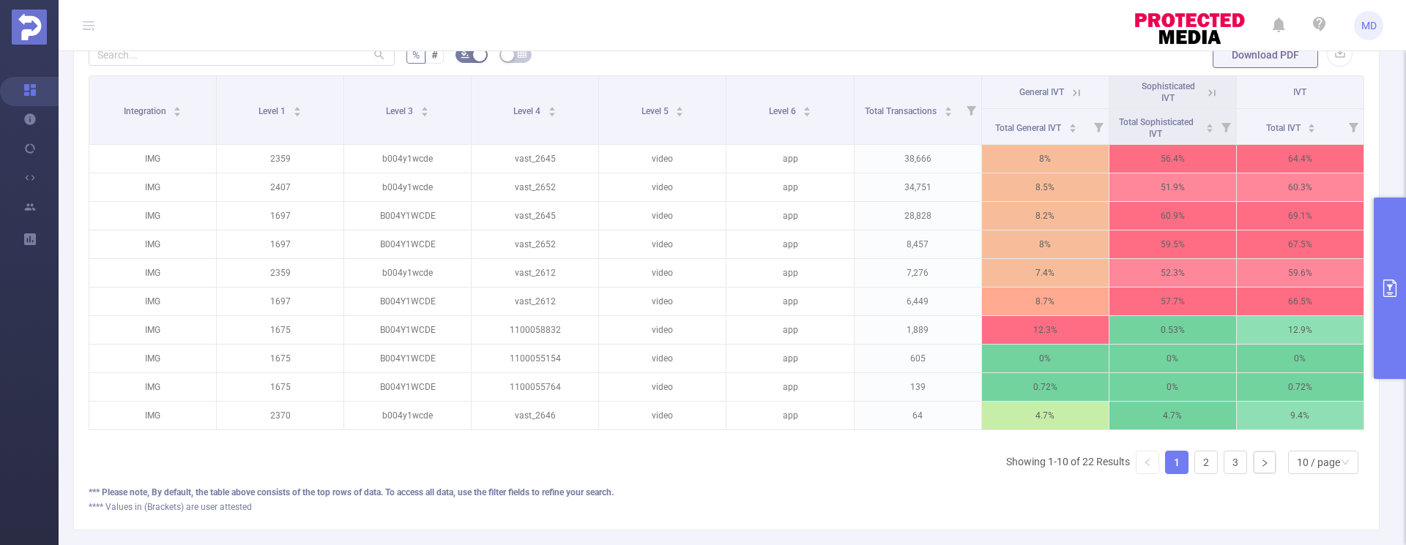
click at [1392, 291] on icon "primary" at bounding box center [1390, 289] width 18 height 18
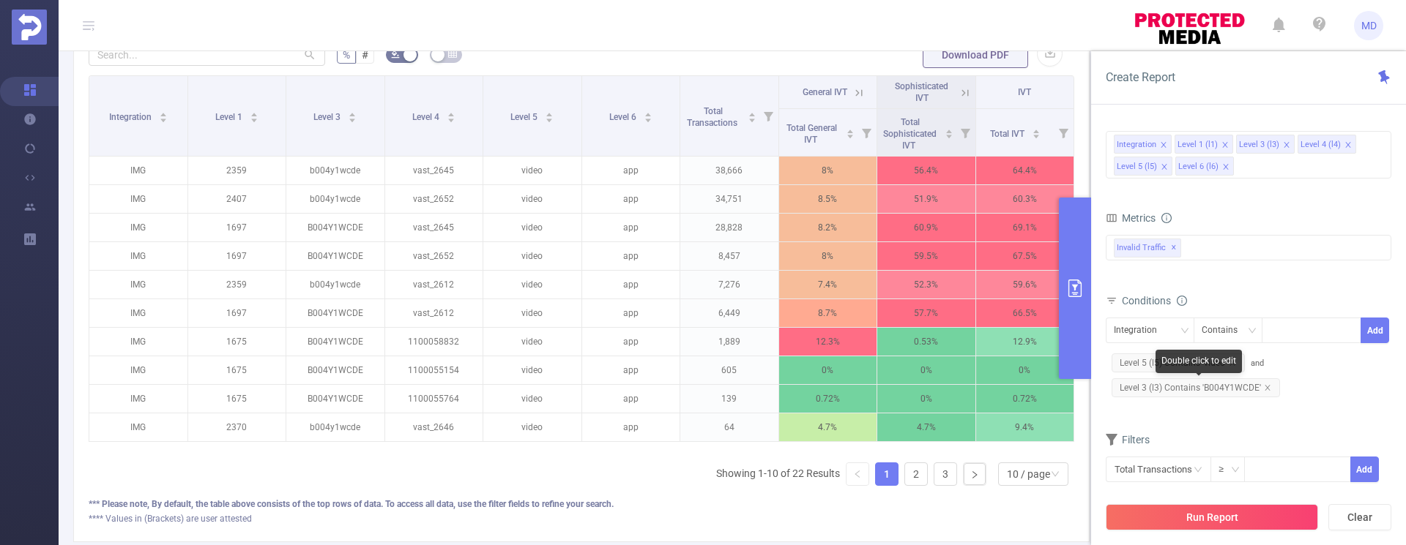
click at [1270, 387] on span "Level 3 (l3) Contains 'B004Y1WCDE'" at bounding box center [1195, 388] width 168 height 19
click at [1266, 387] on icon "icon: close" at bounding box center [1267, 387] width 7 height 7
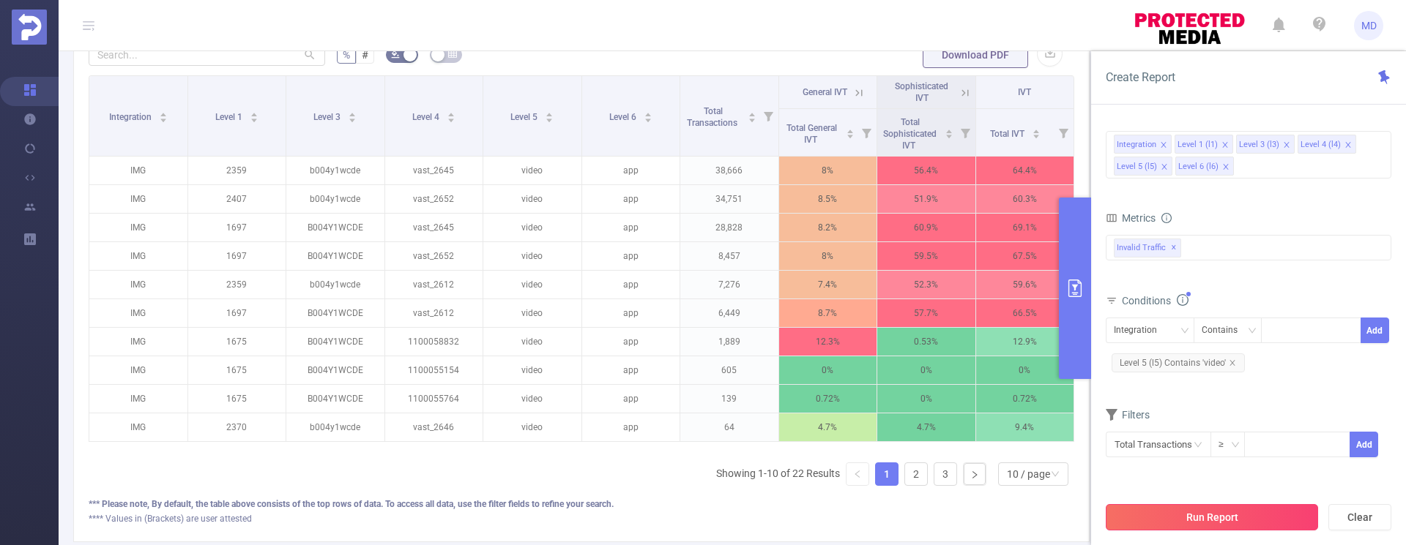
click at [1228, 514] on button "Run Report" at bounding box center [1211, 517] width 212 height 26
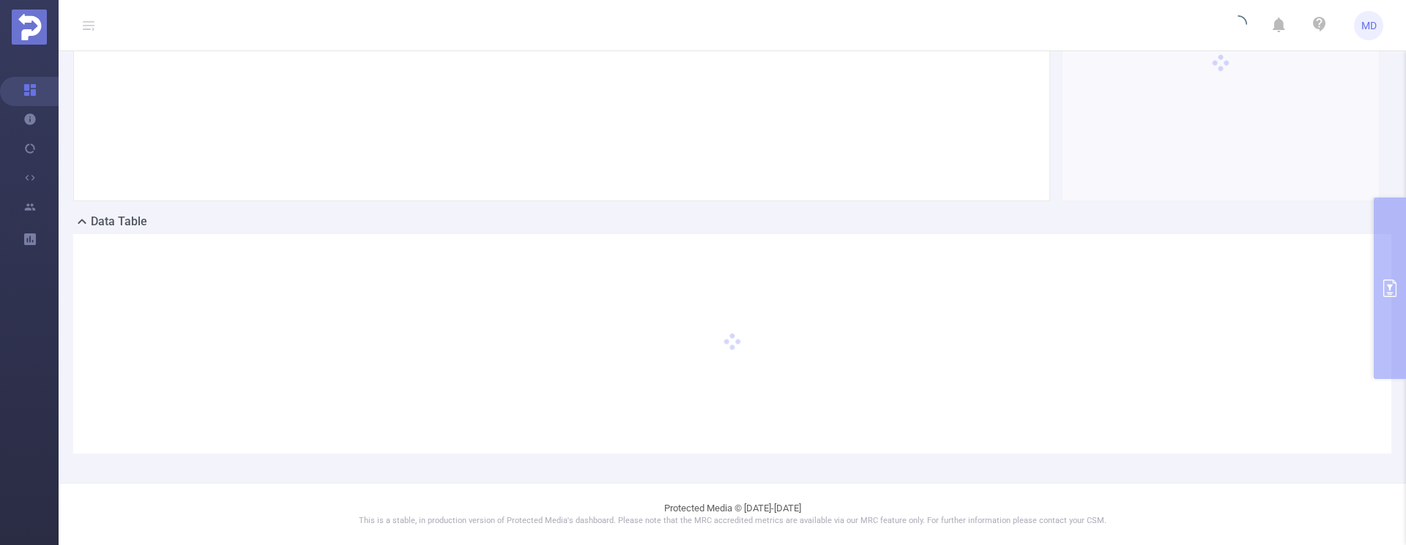
scroll to position [246, 0]
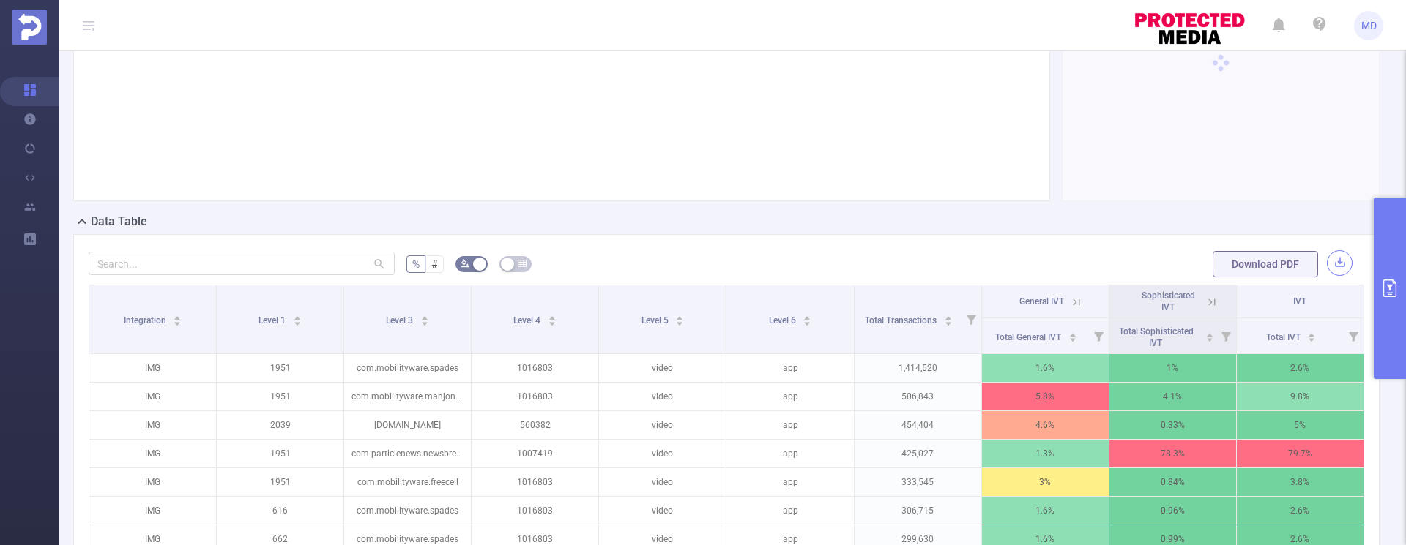
click at [1329, 270] on button "button" at bounding box center [1340, 263] width 26 height 26
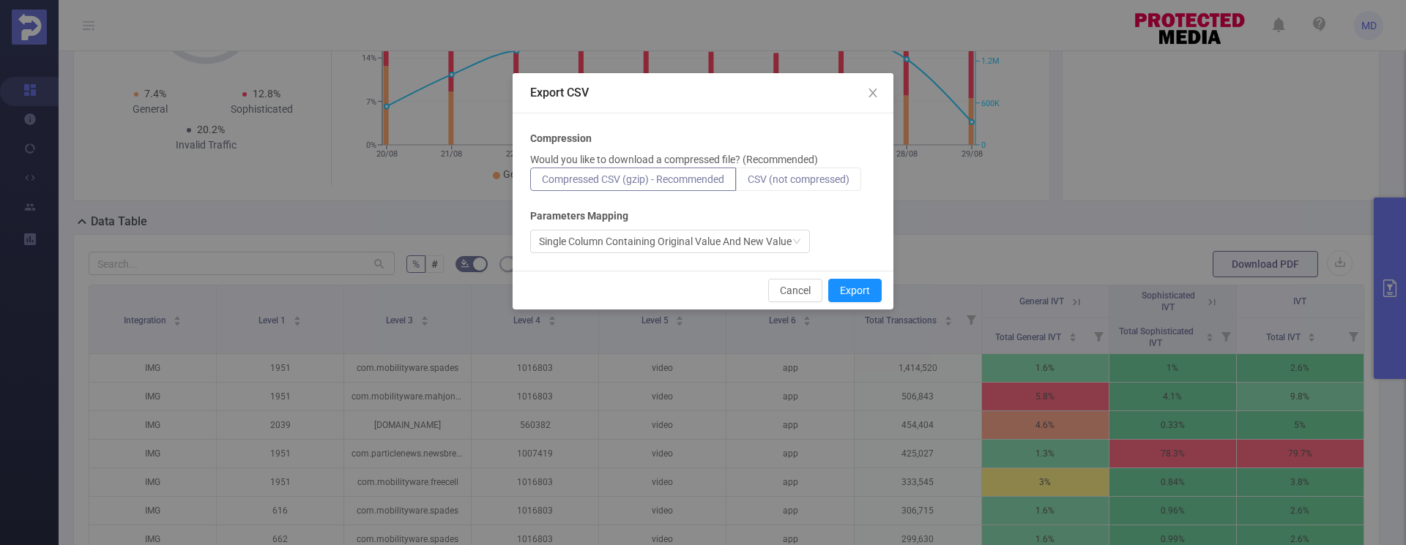
click at [803, 175] on span "CSV (not compressed)" at bounding box center [798, 180] width 102 height 12
click at [747, 183] on input "CSV (not compressed)" at bounding box center [747, 183] width 0 height 0
click at [849, 294] on button "Export" at bounding box center [854, 290] width 53 height 23
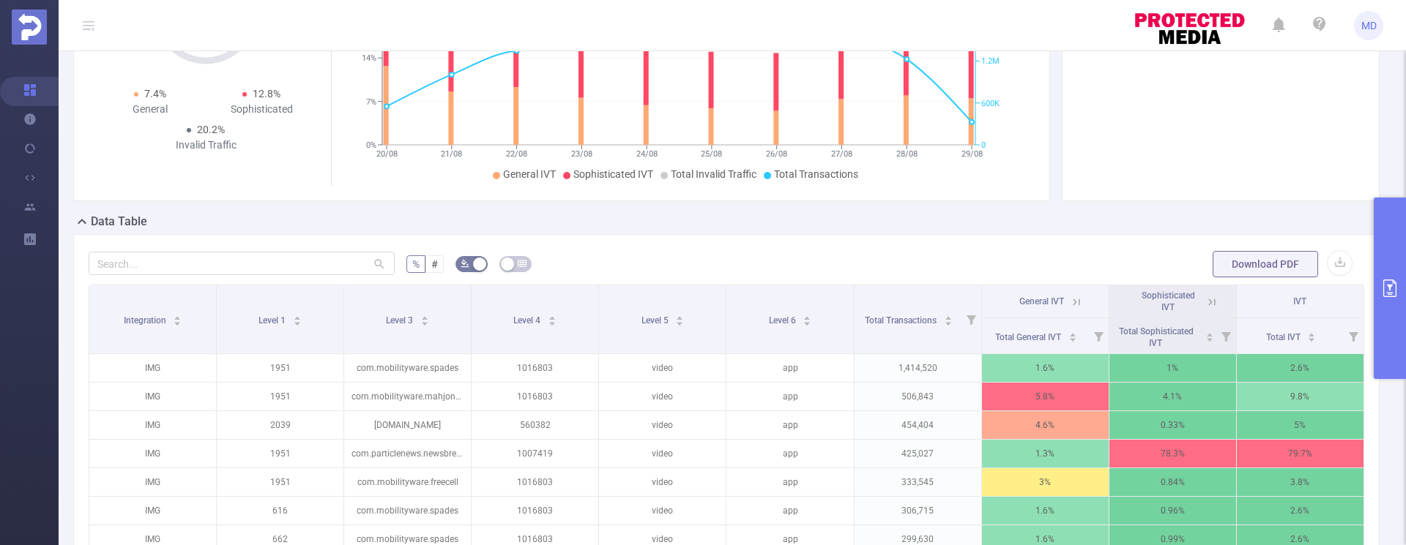
click at [1380, 294] on button "primary" at bounding box center [1389, 289] width 32 height 182
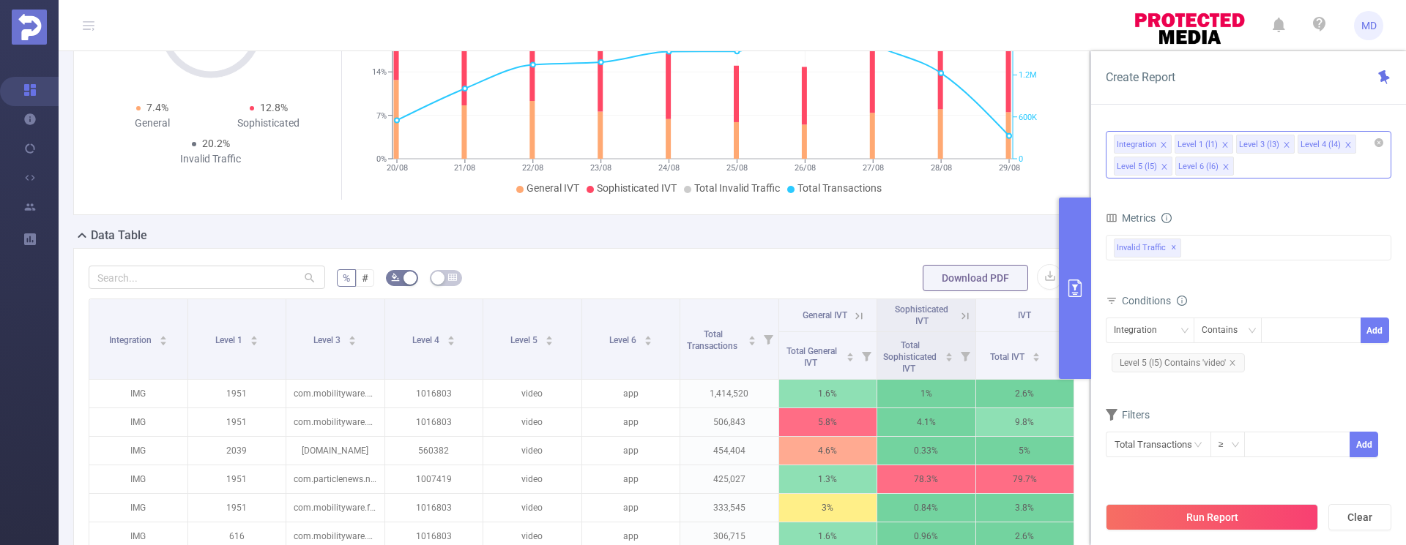
click at [1344, 142] on icon "icon: close" at bounding box center [1347, 144] width 7 height 7
click at [1245, 515] on button "Run Report" at bounding box center [1211, 517] width 212 height 26
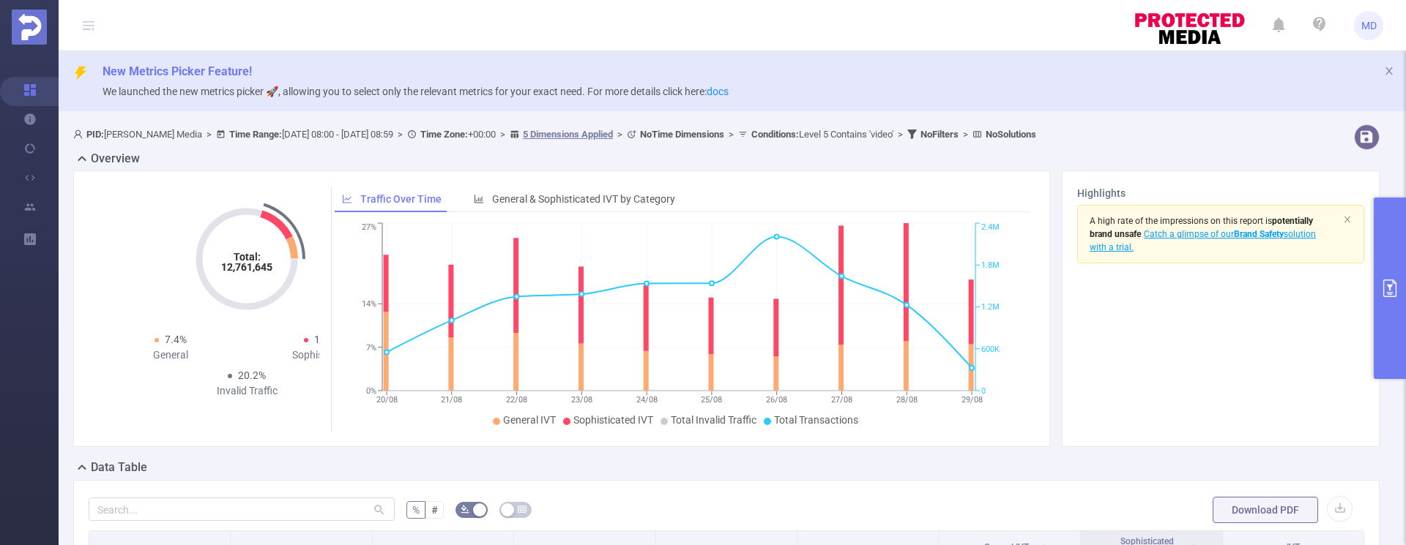
scroll to position [231, 0]
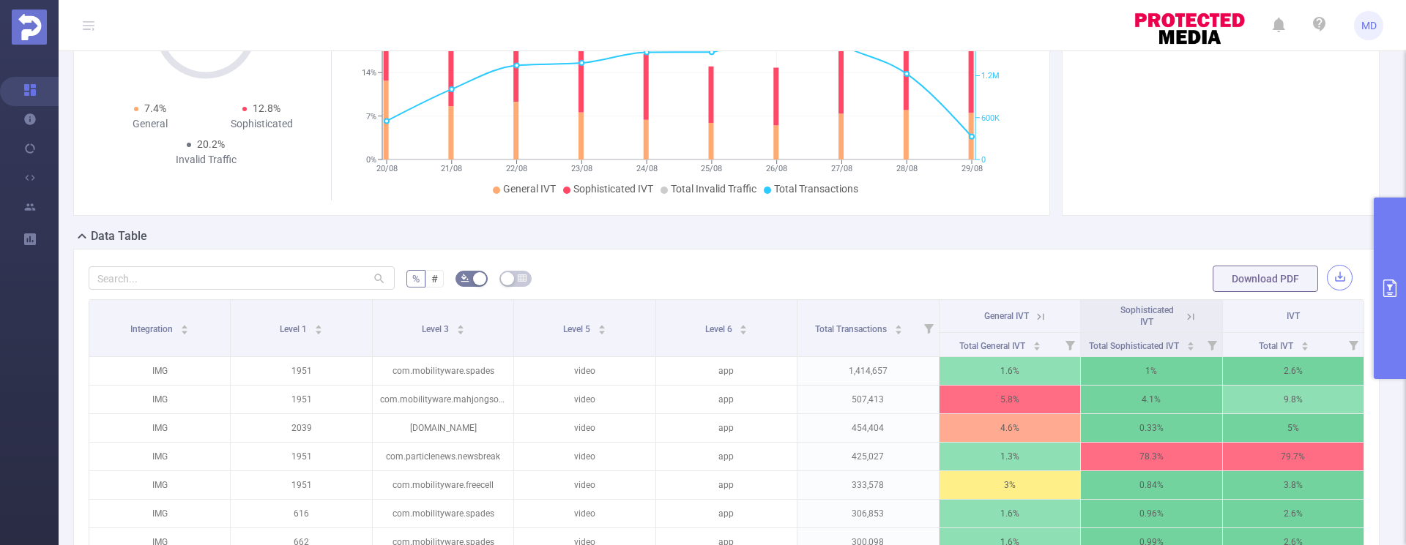
click at [1329, 282] on button "button" at bounding box center [1340, 278] width 26 height 26
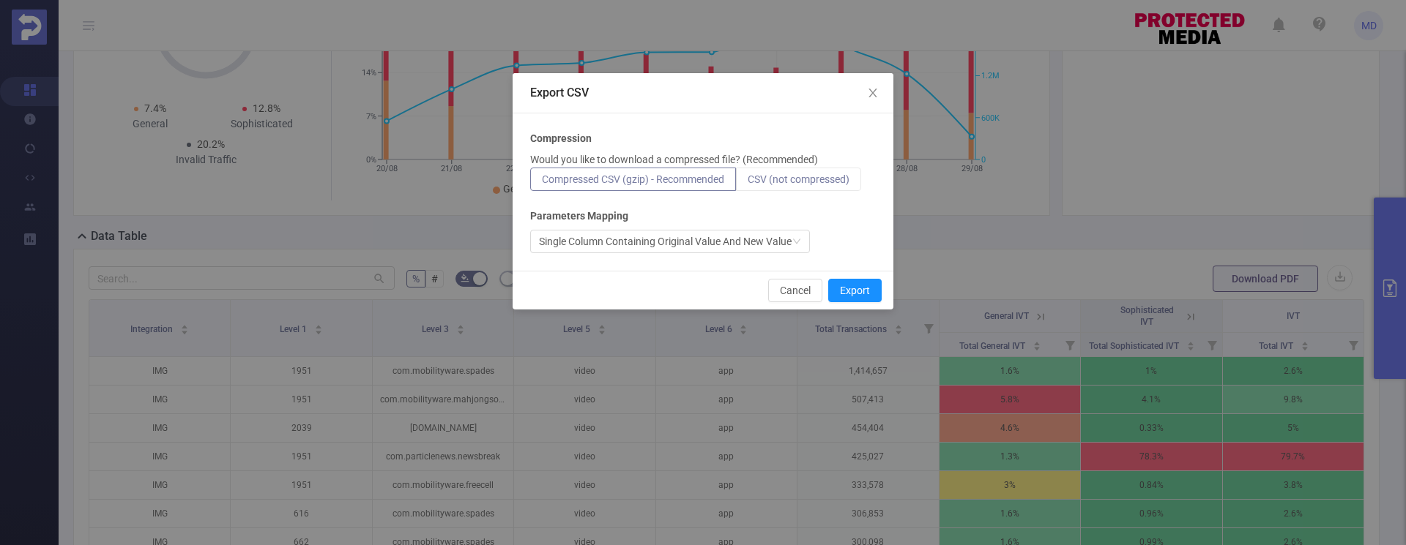
click at [842, 178] on span "CSV (not compressed)" at bounding box center [798, 180] width 102 height 12
click at [747, 183] on input "CSV (not compressed)" at bounding box center [747, 183] width 0 height 0
click at [872, 294] on button "Export" at bounding box center [854, 290] width 53 height 23
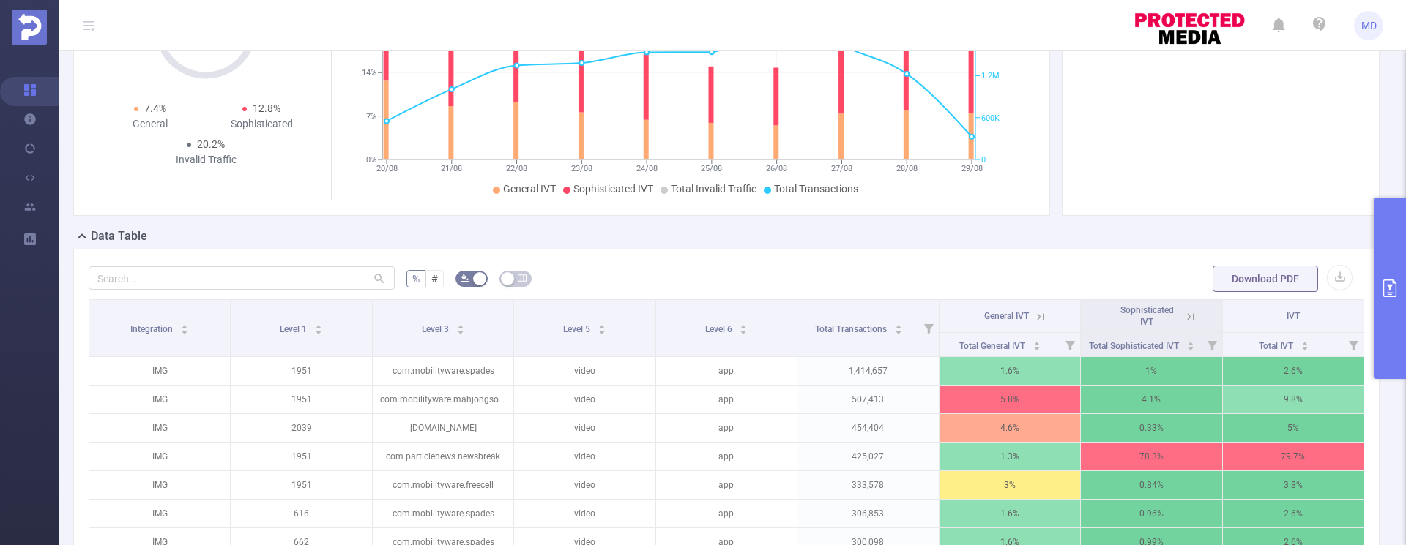
click at [1385, 264] on button "primary" at bounding box center [1389, 289] width 32 height 182
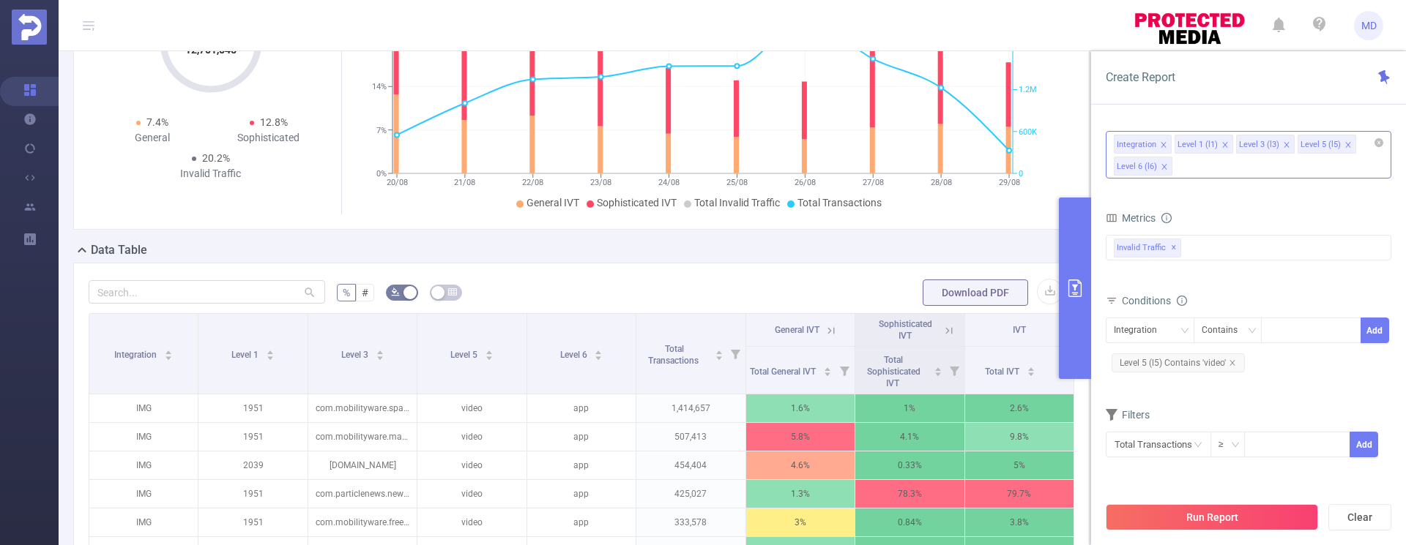
click at [1224, 146] on icon "icon: close" at bounding box center [1224, 144] width 7 height 7
click at [1217, 520] on button "Run Report" at bounding box center [1211, 517] width 212 height 26
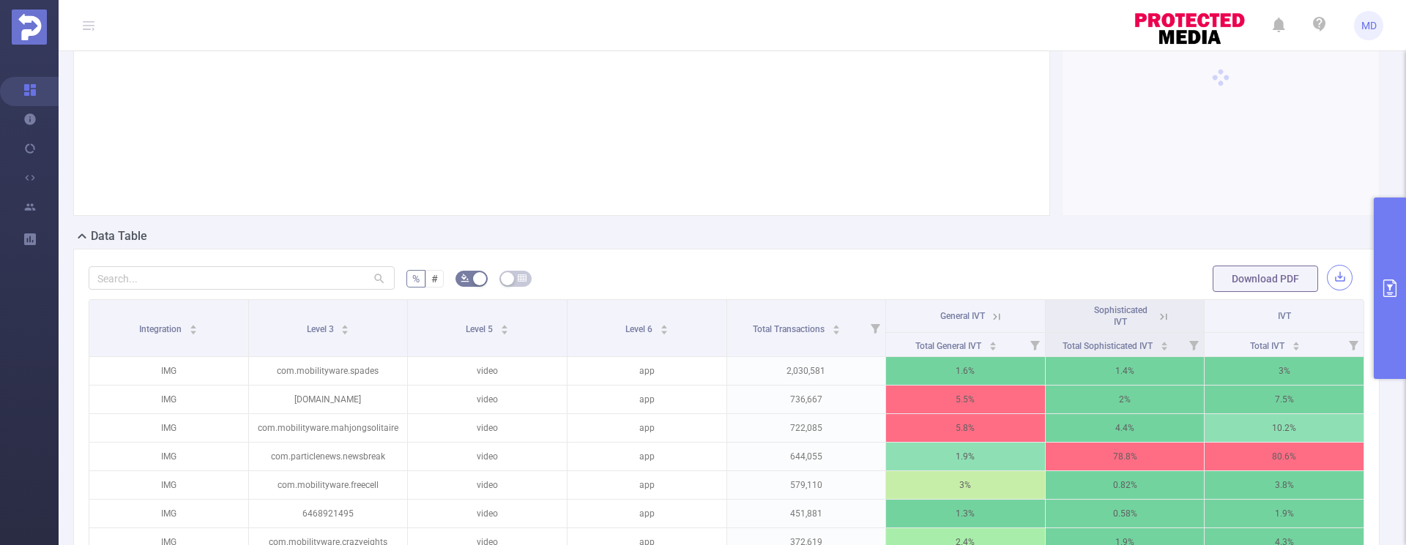
click at [1327, 278] on button "button" at bounding box center [1340, 278] width 26 height 26
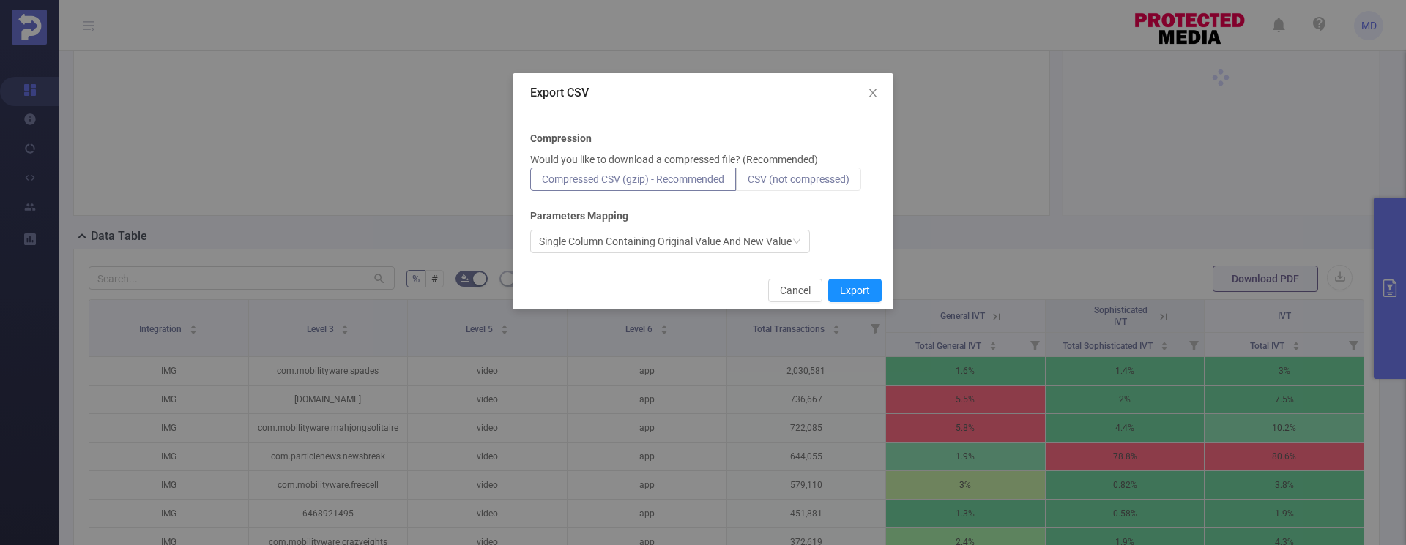
click at [820, 180] on span "CSV (not compressed)" at bounding box center [798, 180] width 102 height 12
click at [747, 183] on input "CSV (not compressed)" at bounding box center [747, 183] width 0 height 0
click at [860, 291] on button "Export" at bounding box center [854, 290] width 53 height 23
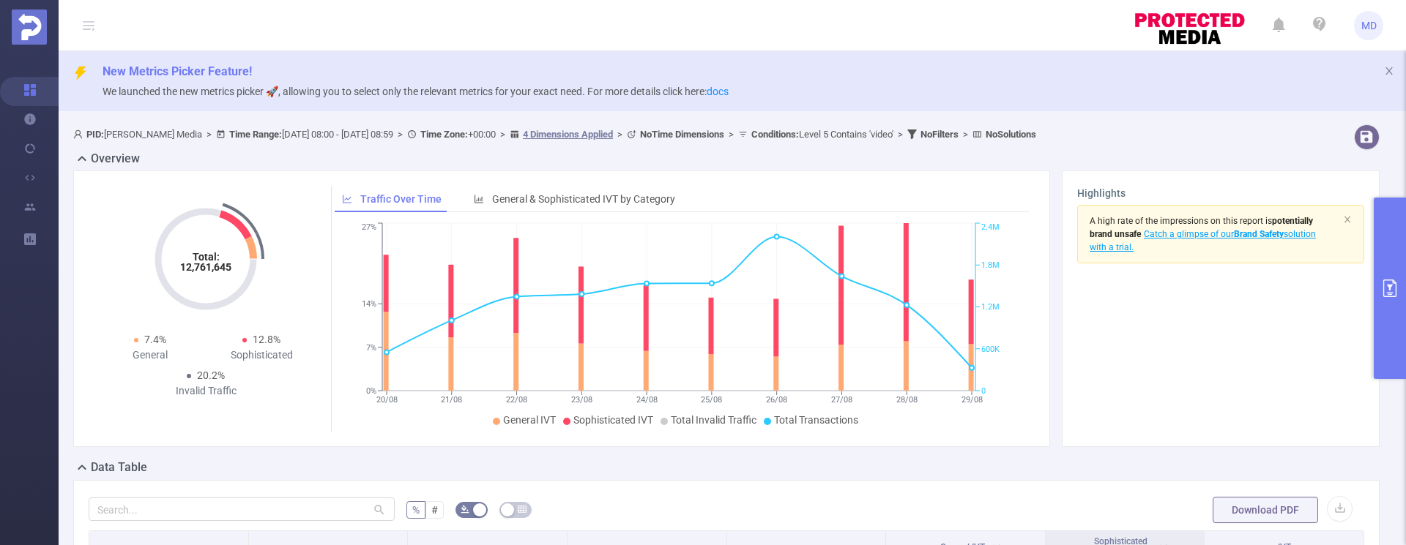
scroll to position [3, 0]
click at [1387, 291] on icon "primary" at bounding box center [1390, 289] width 18 height 18
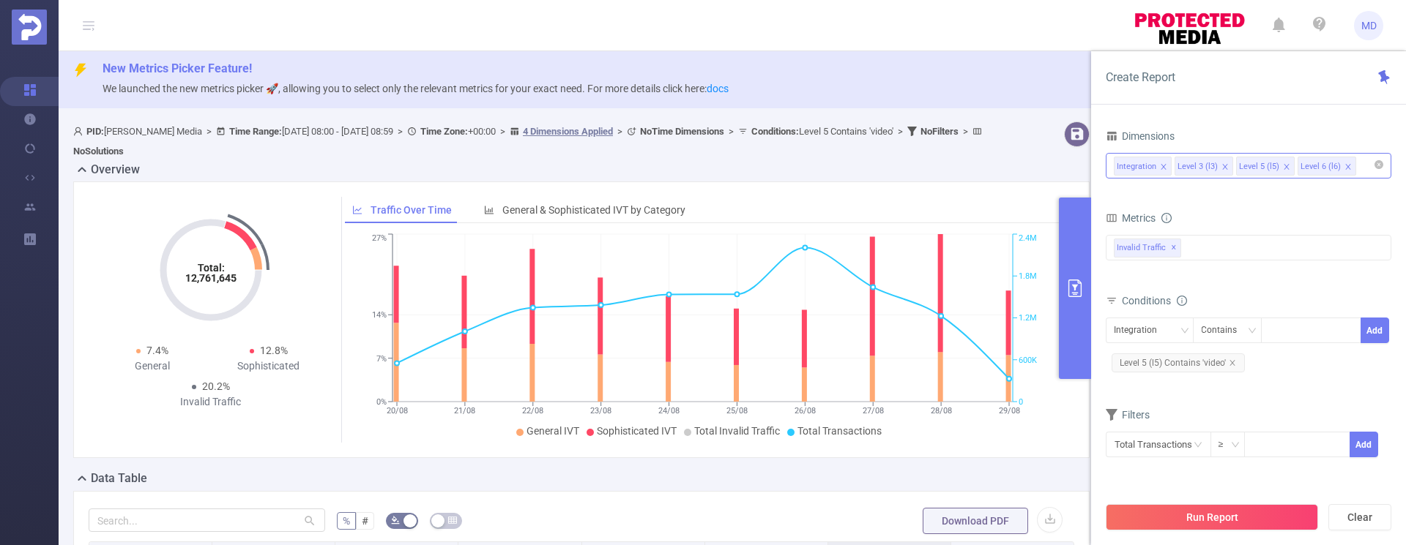
click at [1080, 289] on icon "primary" at bounding box center [1075, 289] width 18 height 18
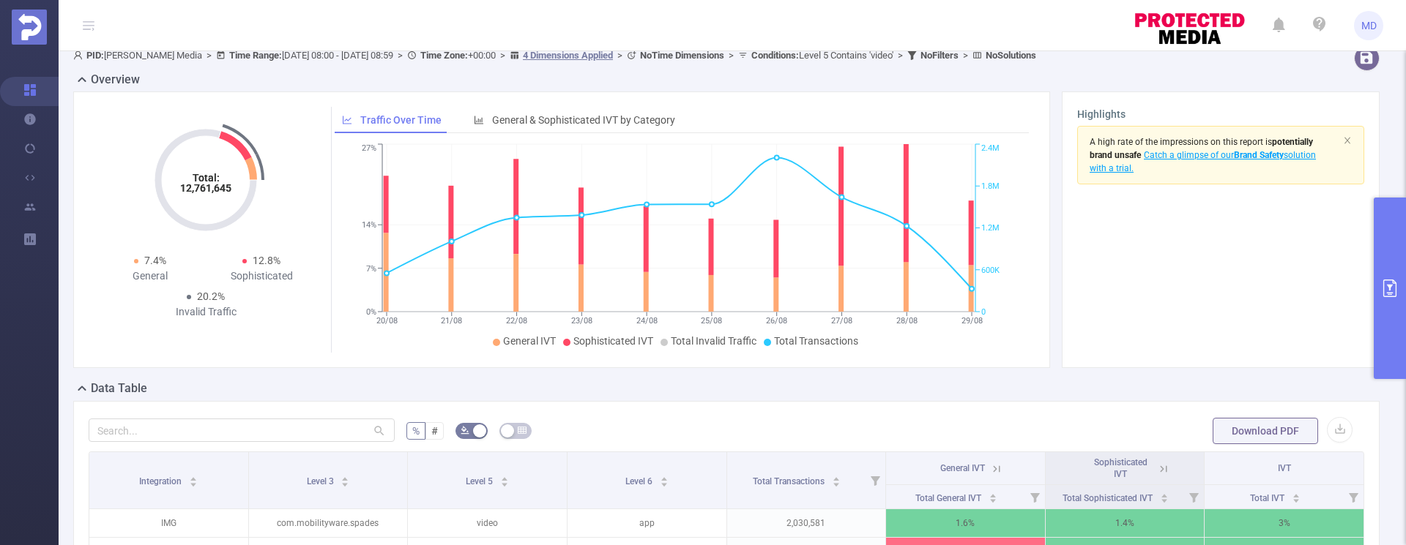
scroll to position [281, 0]
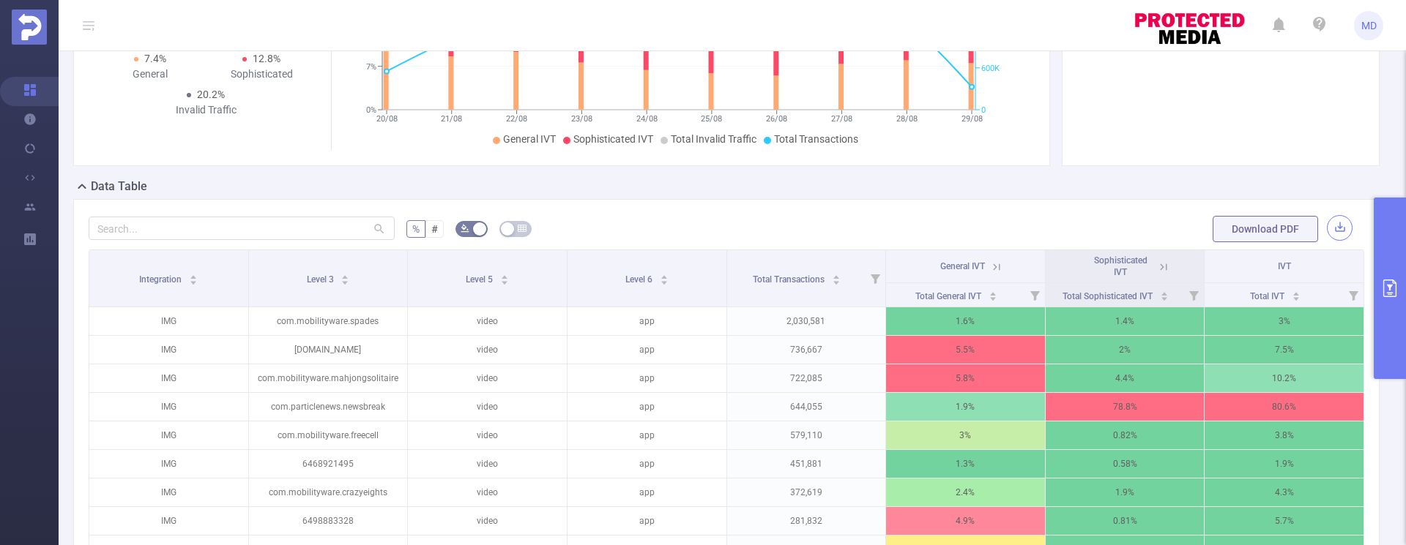
click at [1330, 230] on button "button" at bounding box center [1340, 228] width 26 height 26
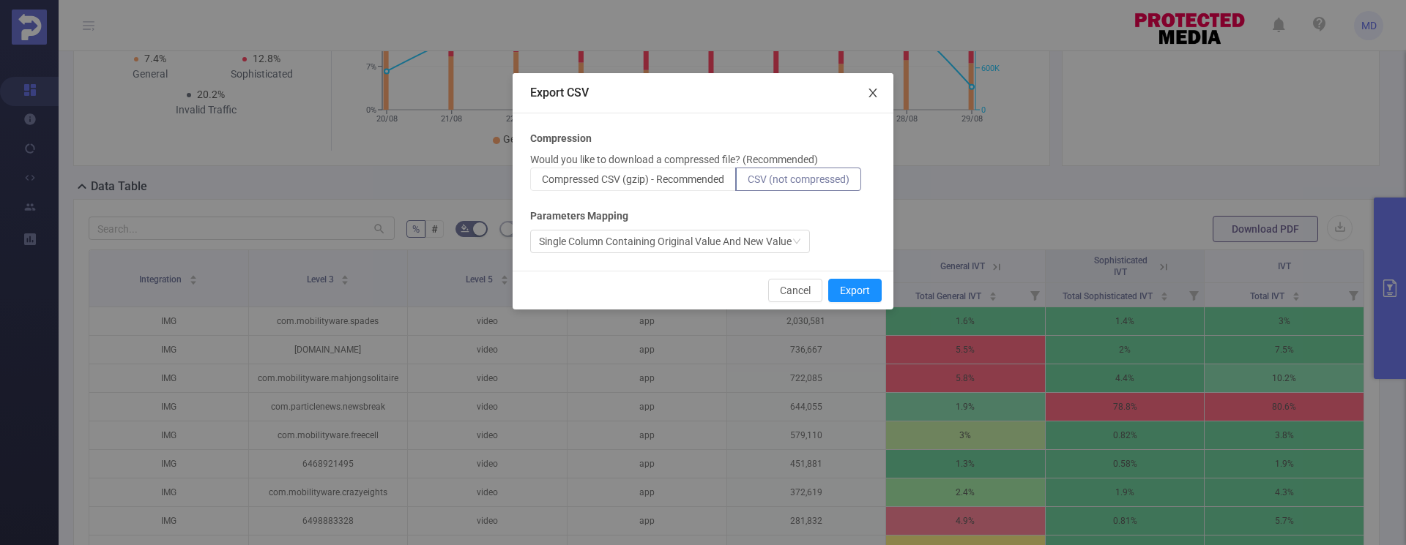
click at [873, 90] on icon "icon: close" at bounding box center [873, 93] width 12 height 12
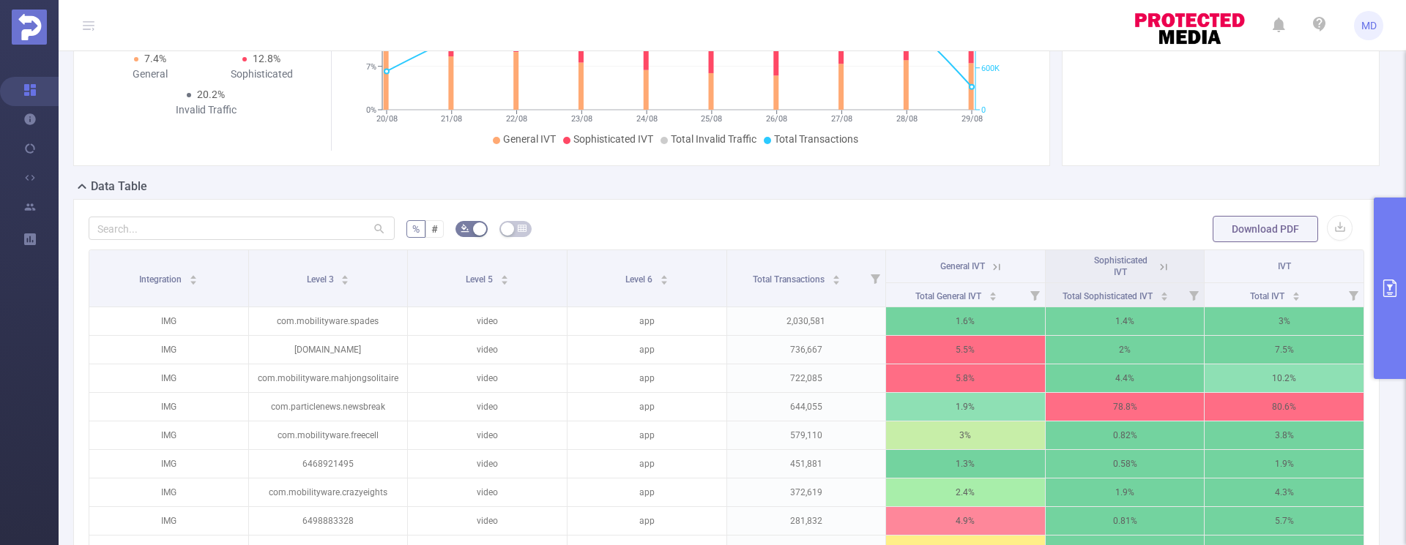
scroll to position [0, 0]
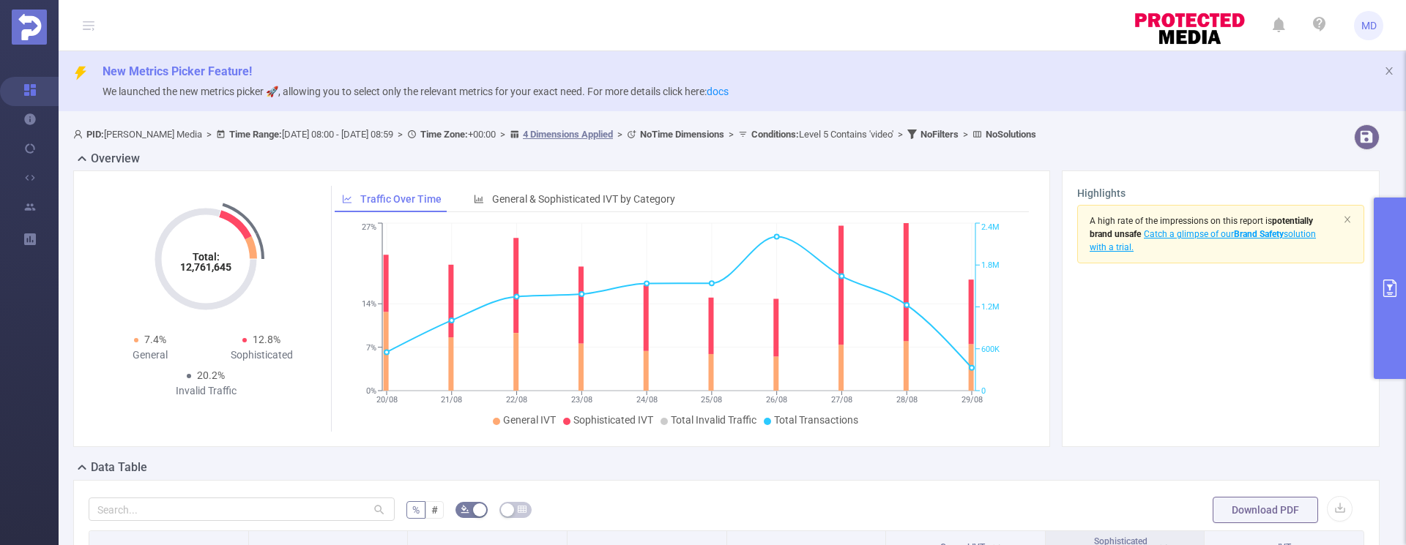
click at [1383, 286] on icon "primary" at bounding box center [1389, 289] width 13 height 18
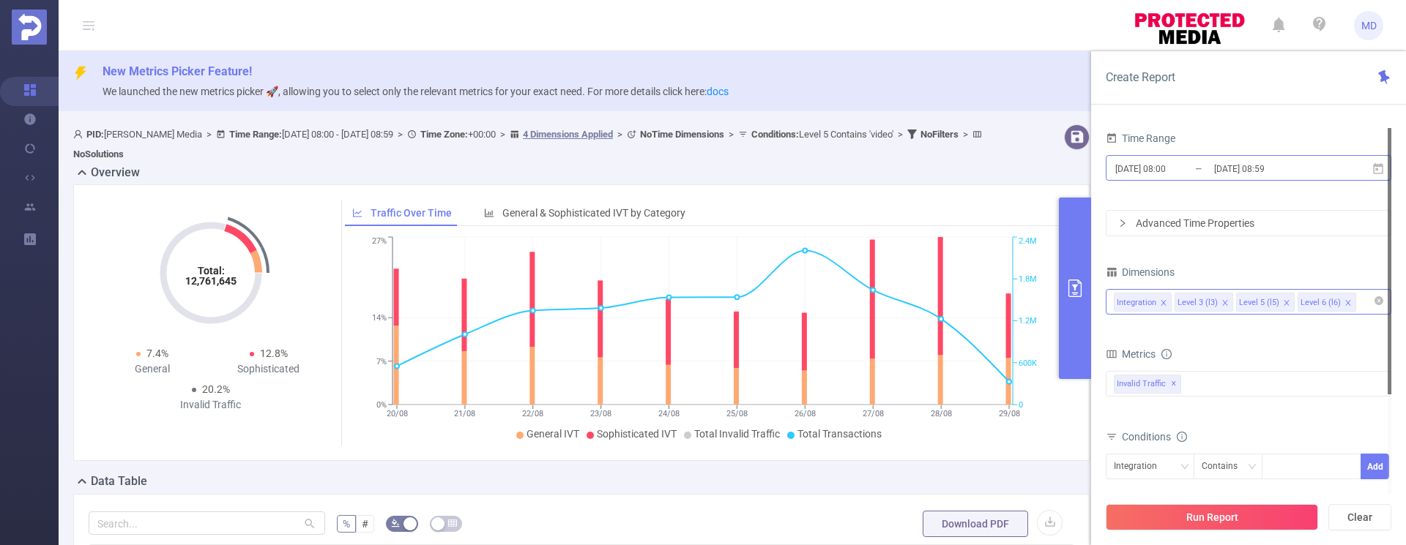
click at [1175, 174] on input "[DATE] 08:00" at bounding box center [1173, 169] width 119 height 20
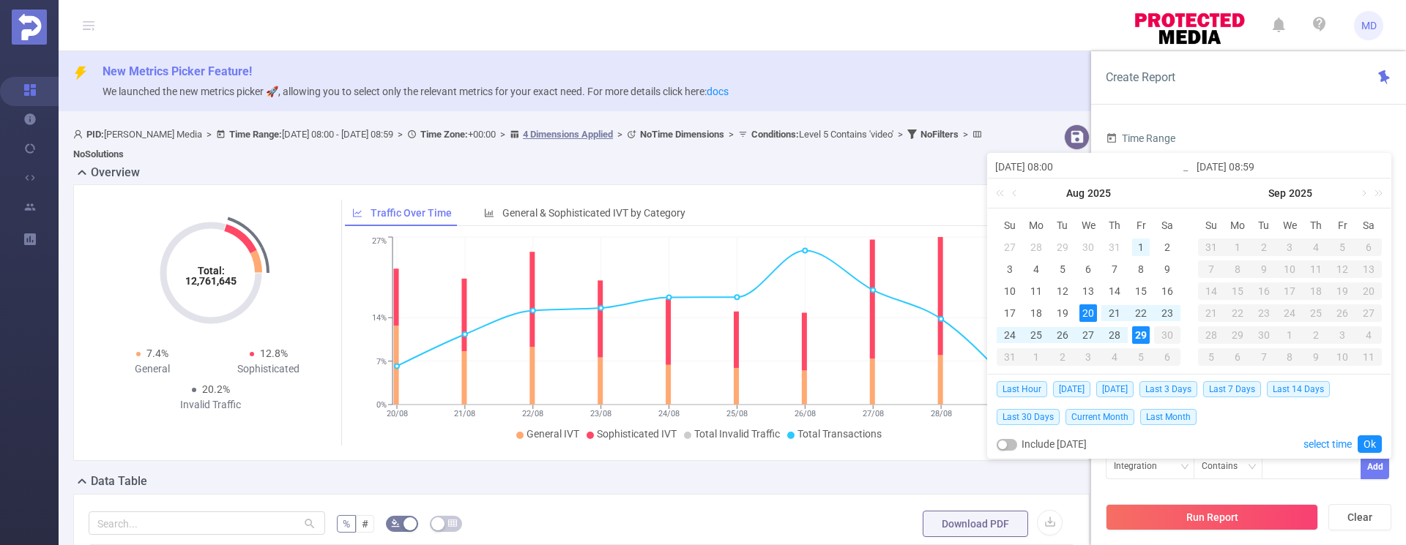
click at [1138, 242] on div "1" at bounding box center [1141, 248] width 18 height 18
click at [1141, 330] on div "29" at bounding box center [1141, 336] width 18 height 18
type input "[DATE] 08:00"
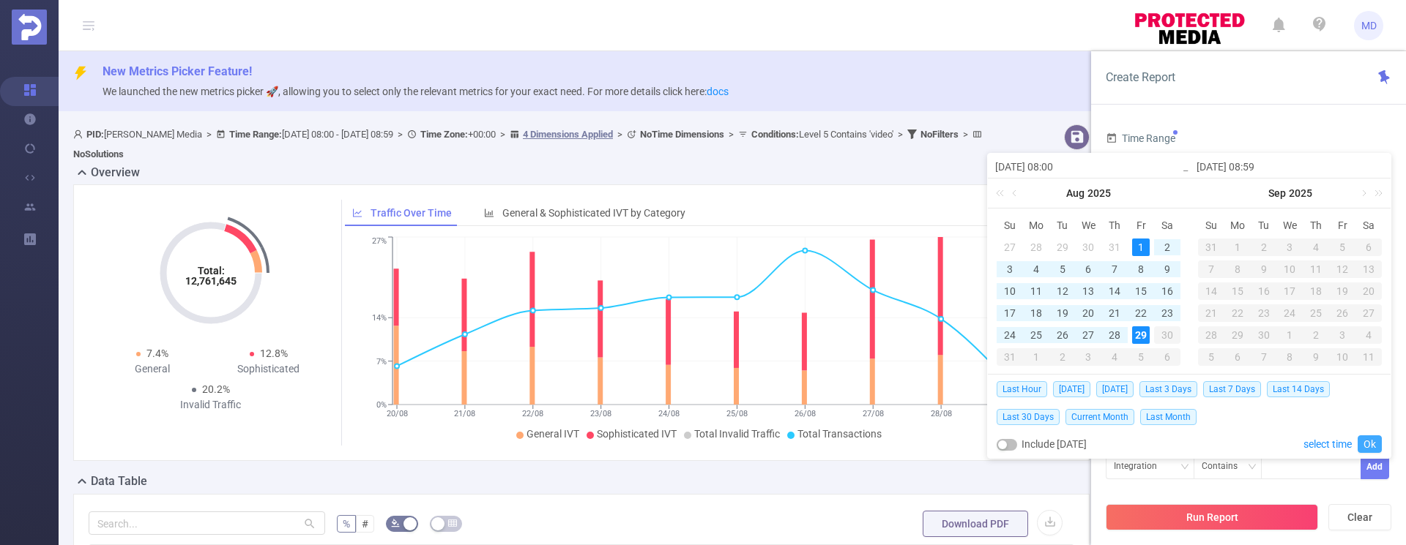
click at [1371, 444] on link "Ok" at bounding box center [1369, 445] width 24 height 18
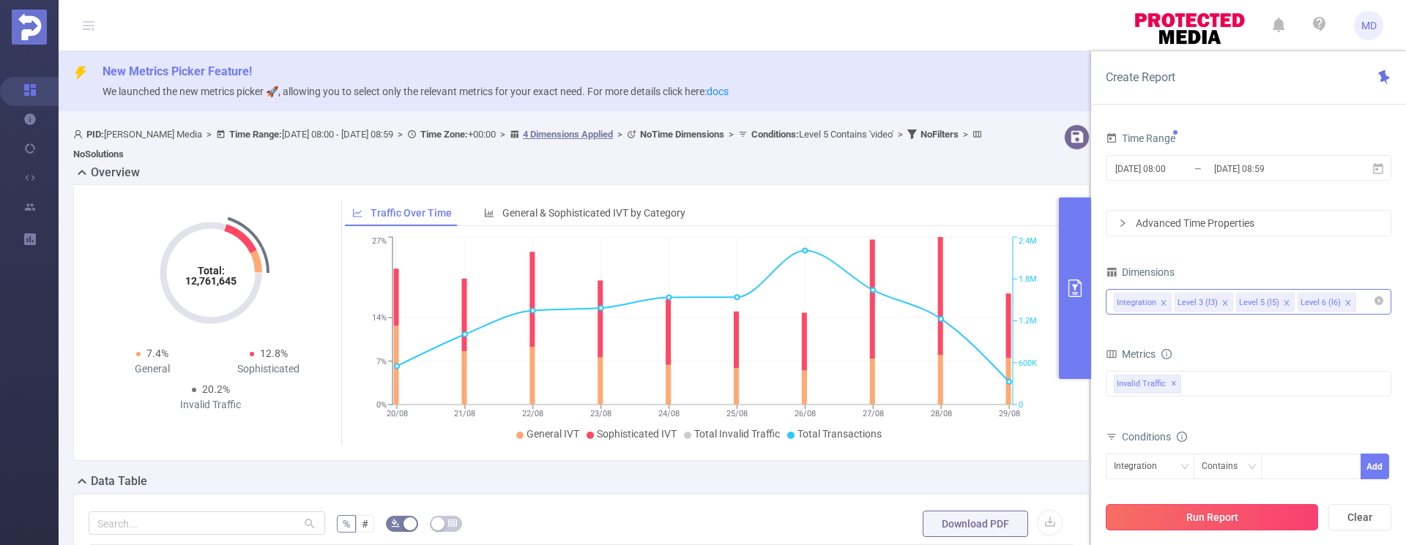
click at [1212, 523] on button "Run Report" at bounding box center [1211, 517] width 212 height 26
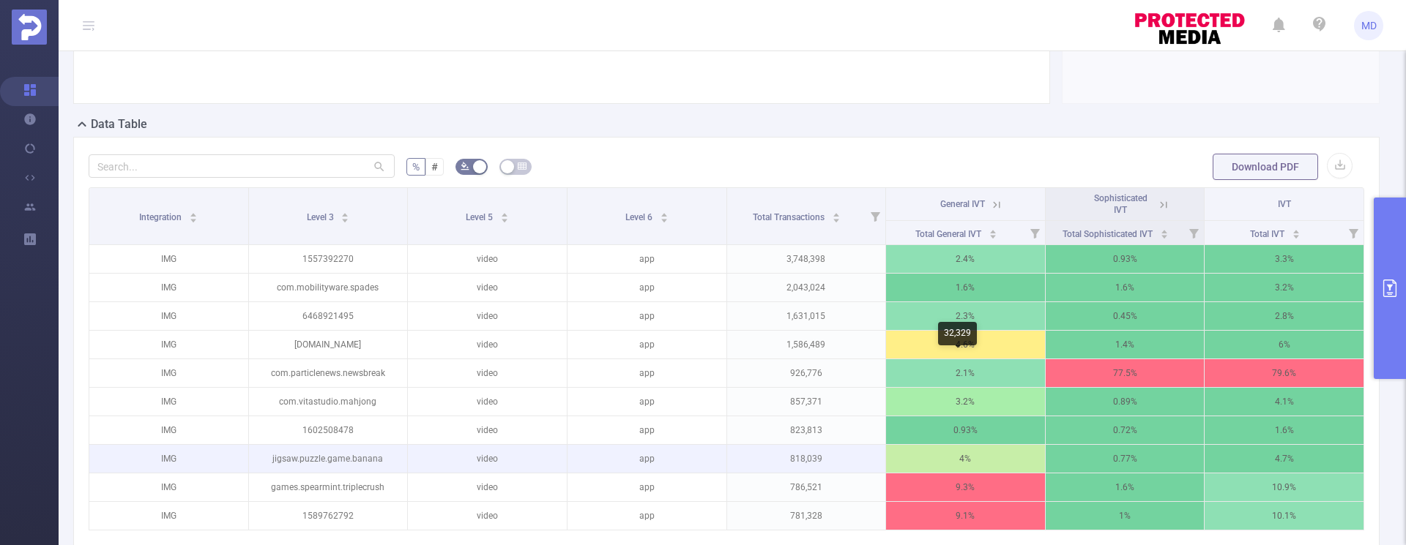
scroll to position [333, 0]
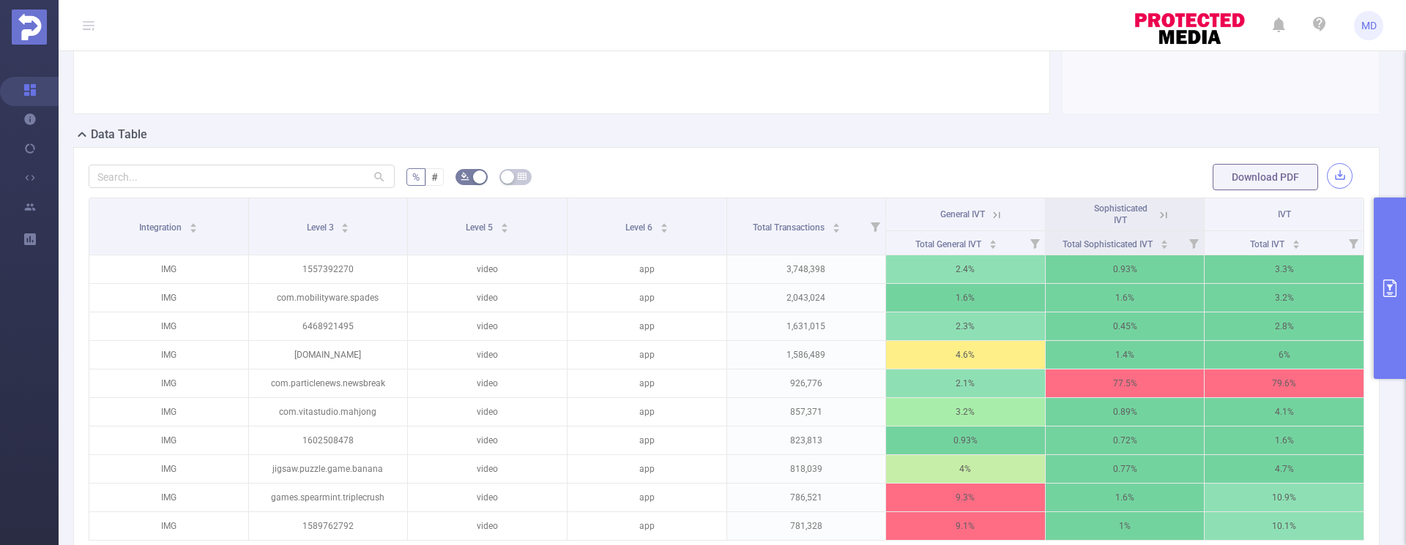
click at [1327, 175] on button "button" at bounding box center [1340, 176] width 26 height 26
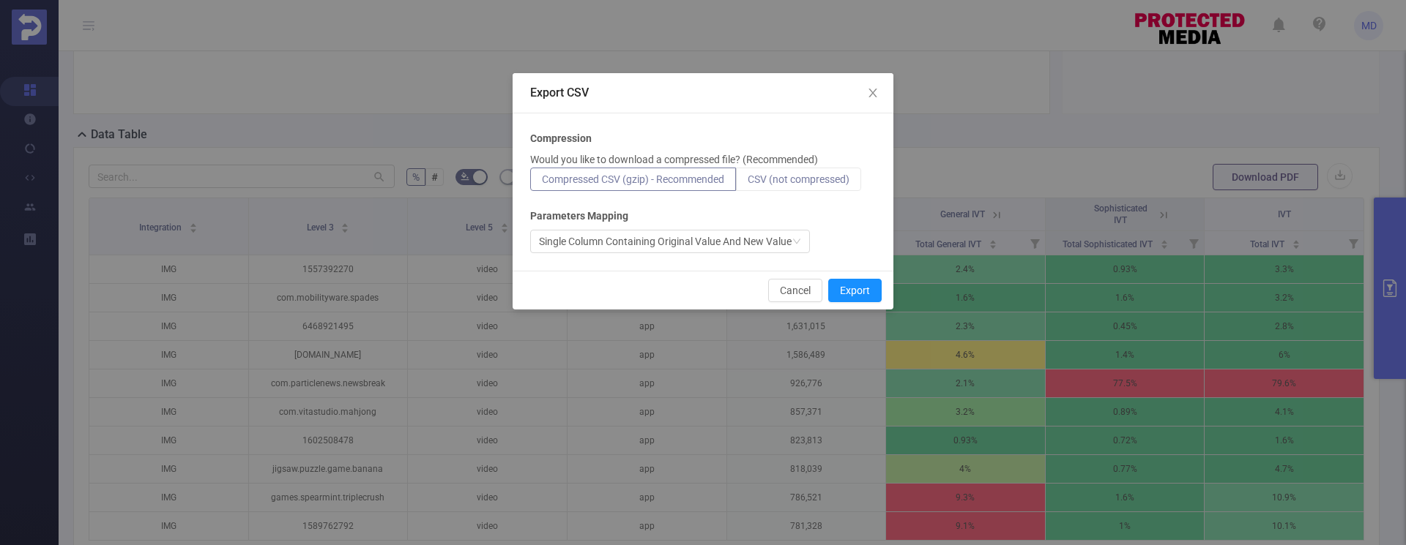
click at [832, 176] on span "CSV (not compressed)" at bounding box center [798, 180] width 102 height 12
click at [747, 183] on input "CSV (not compressed)" at bounding box center [747, 183] width 0 height 0
click at [854, 291] on button "Export" at bounding box center [854, 290] width 53 height 23
